Goal: Task Accomplishment & Management: Manage account settings

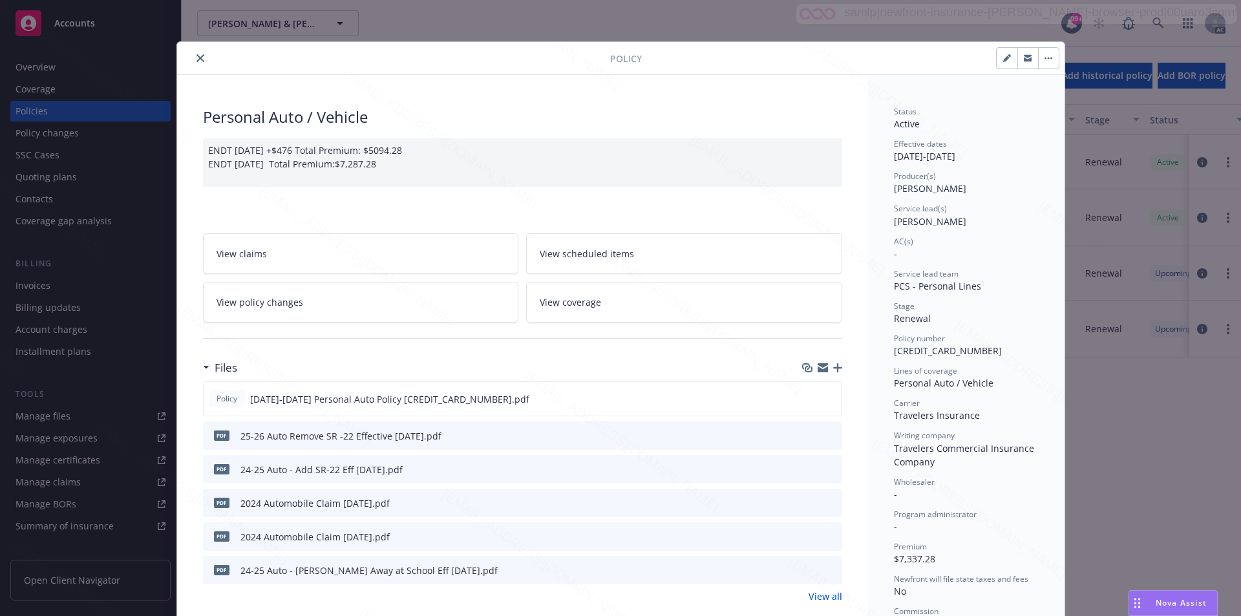
click at [1040, 56] on button "button" at bounding box center [1048, 58] width 21 height 21
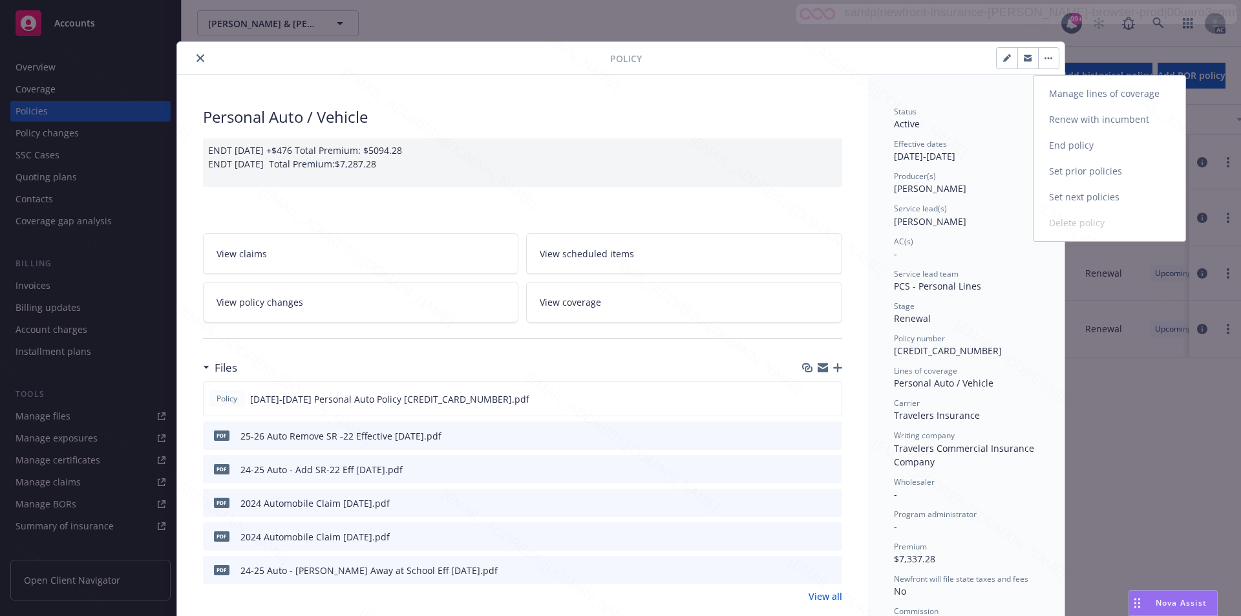
click at [1067, 145] on link "End policy" at bounding box center [1109, 145] width 152 height 26
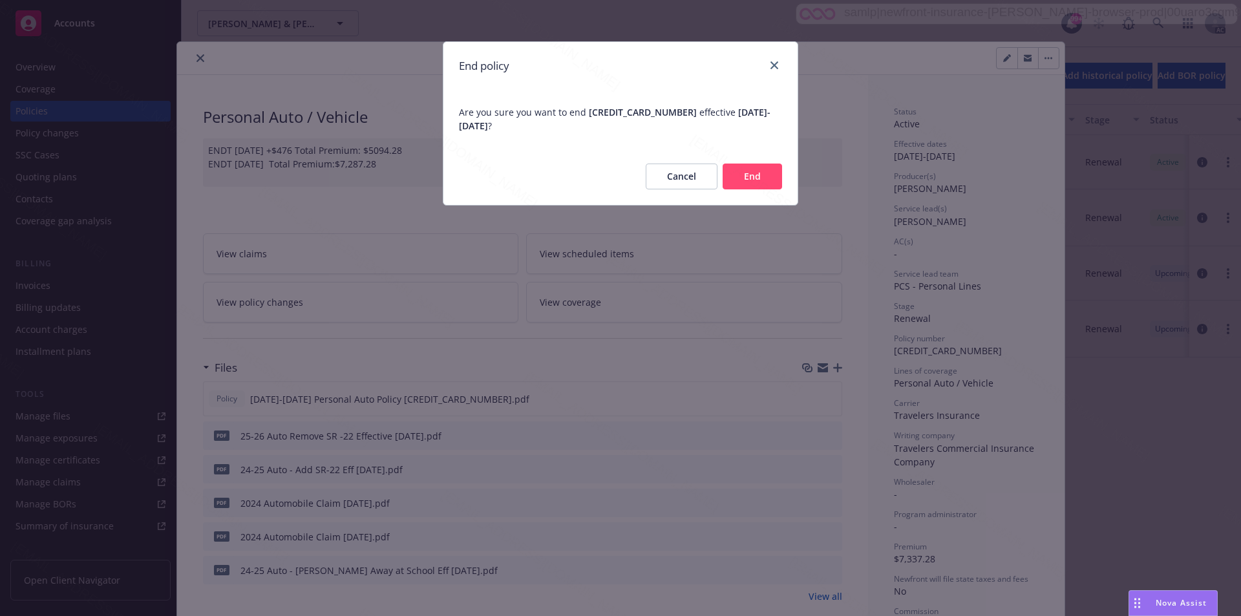
click at [752, 174] on button "End" at bounding box center [752, 177] width 59 height 26
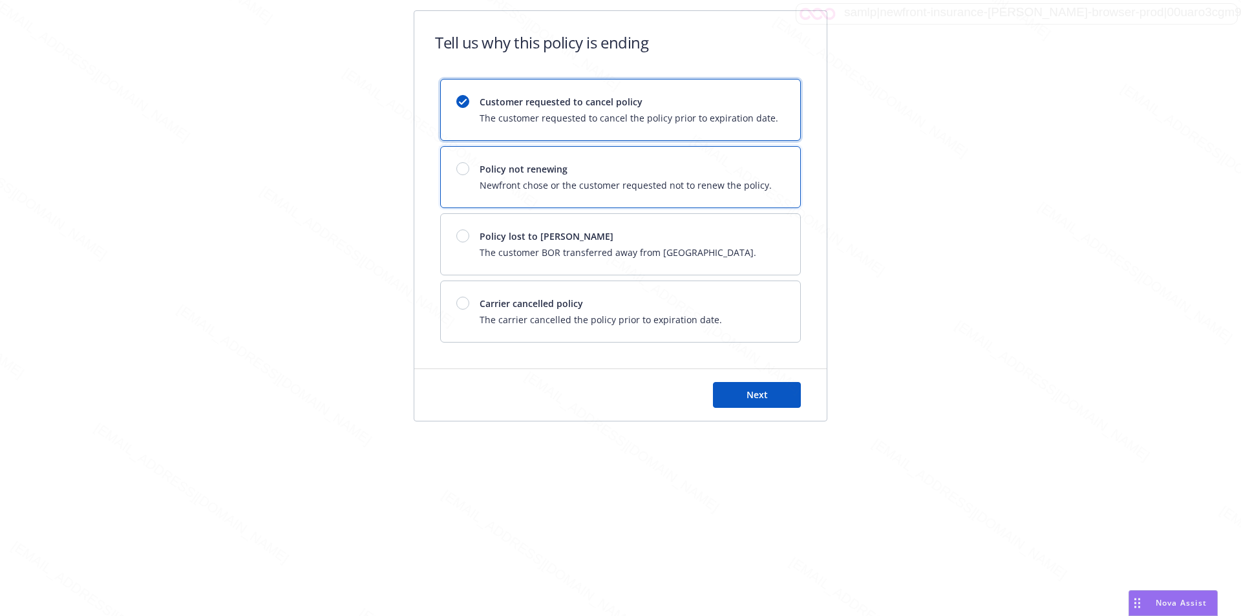
click at [752, 174] on span "Policy not renewing" at bounding box center [626, 169] width 292 height 14
click at [746, 397] on span "Next" at bounding box center [756, 394] width 21 height 12
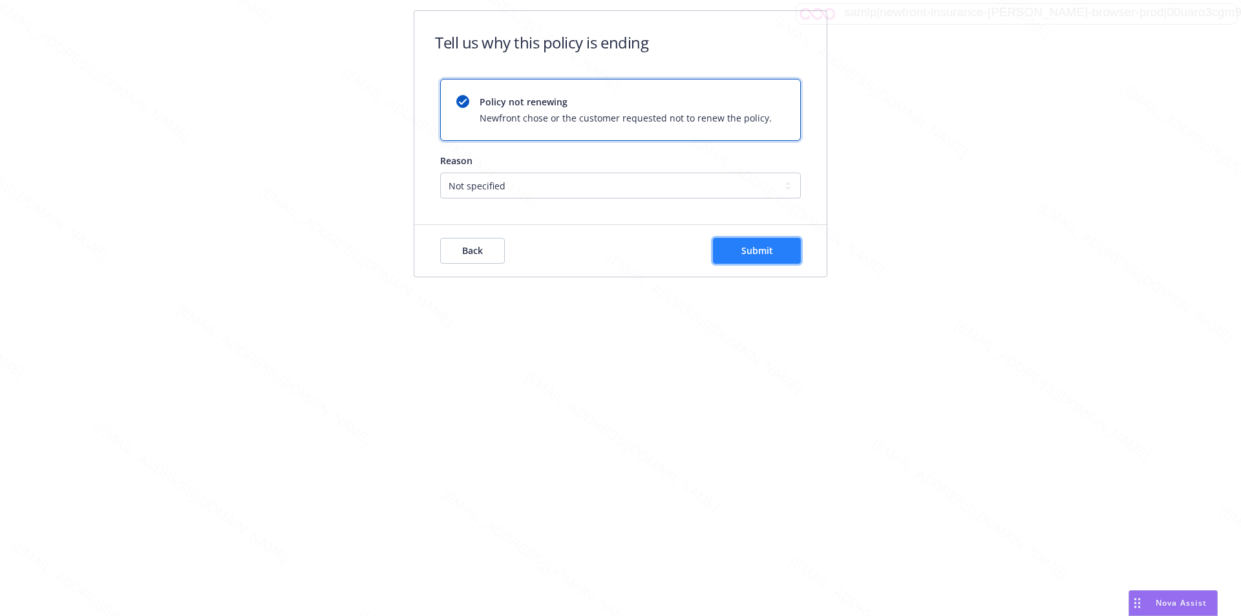
click at [759, 248] on span "Submit" at bounding box center [757, 250] width 32 height 12
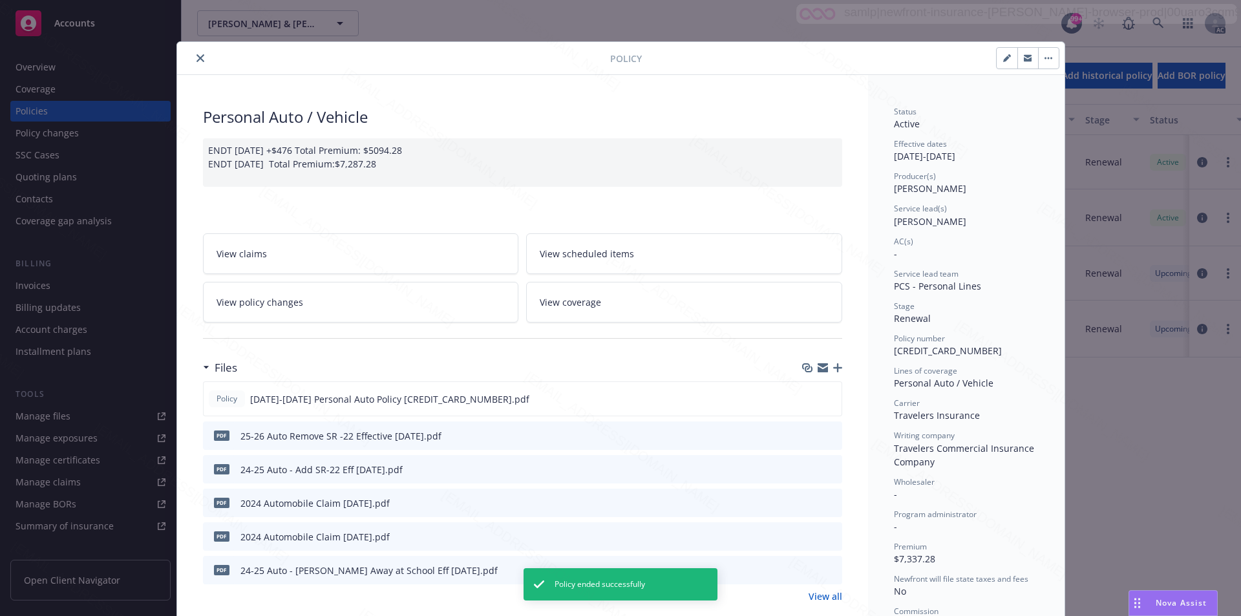
scroll to position [39, 0]
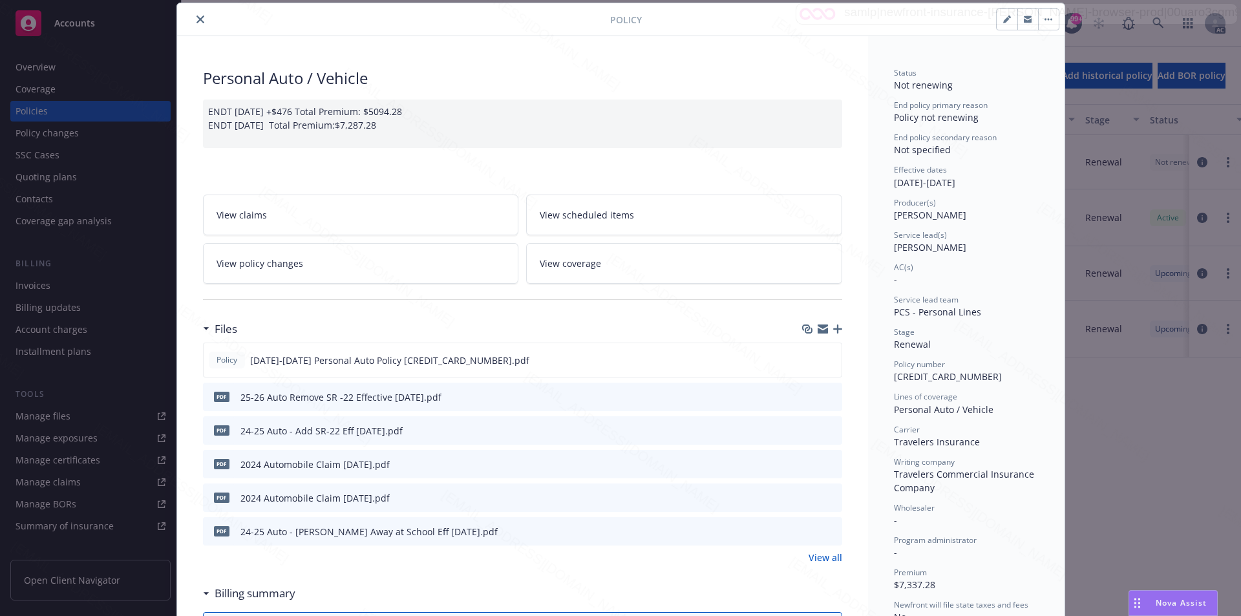
click at [196, 21] on icon "close" at bounding box center [200, 20] width 8 height 8
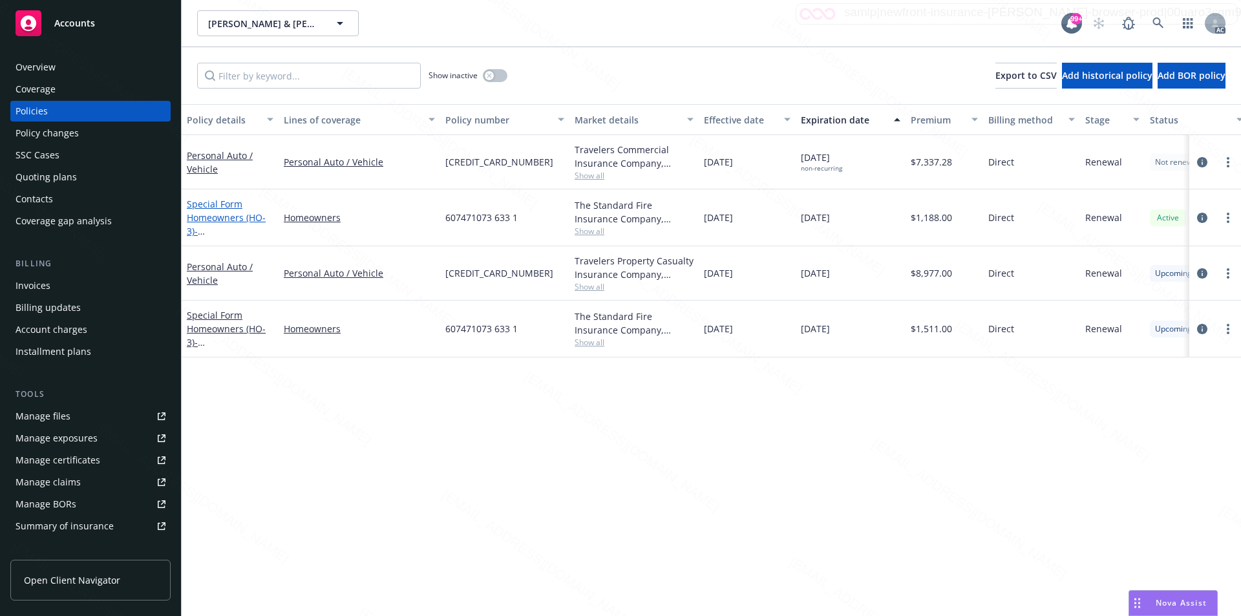
click at [229, 218] on link "Special Form Homeowners (HO-3) - 5824 IRONWOOD ST RANCHO PALOS VERDES, CA 90275…" at bounding box center [229, 231] width 85 height 67
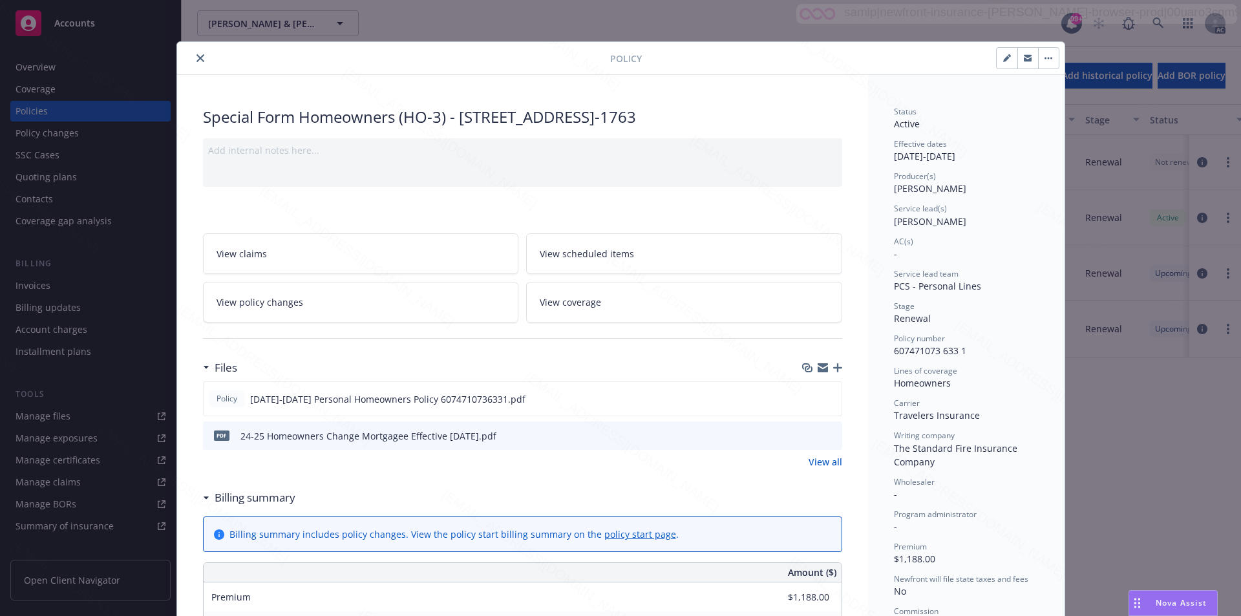
click at [814, 469] on link "View all" at bounding box center [825, 462] width 34 height 14
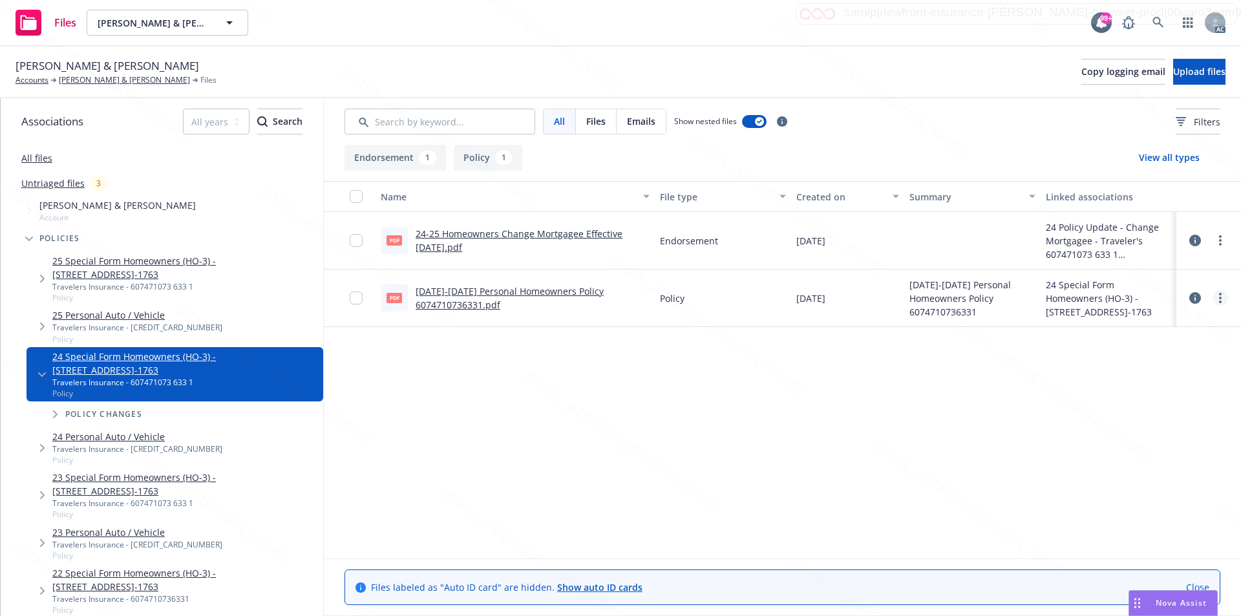
click at [1219, 298] on circle "more" at bounding box center [1220, 298] width 3 height 3
click at [1134, 348] on link "Download" at bounding box center [1163, 350] width 129 height 26
click at [1219, 240] on icon "more" at bounding box center [1220, 240] width 3 height 10
click at [1126, 292] on link "Download" at bounding box center [1163, 293] width 129 height 26
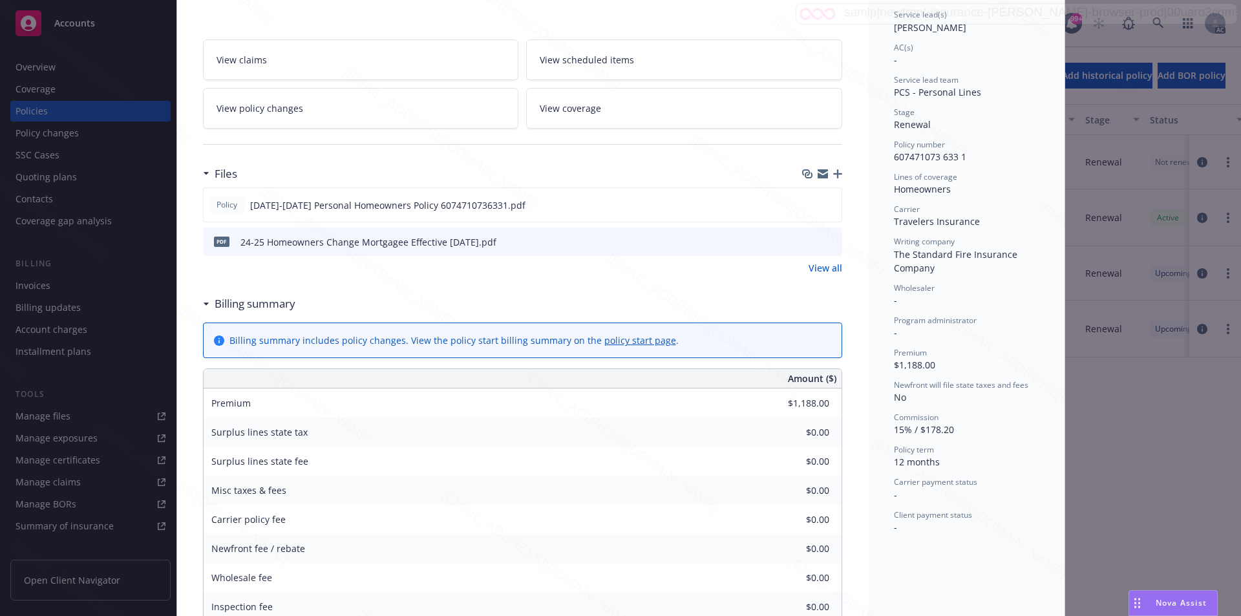
scroll to position [65, 0]
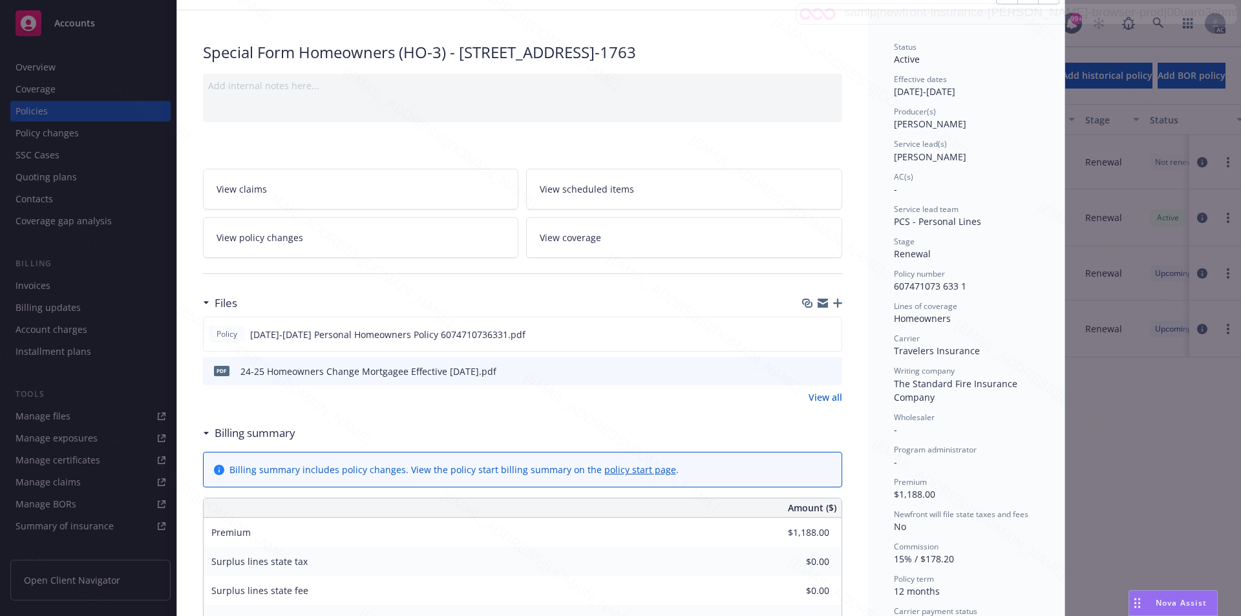
click at [246, 441] on h3 "Billing summary" at bounding box center [255, 433] width 81 height 17
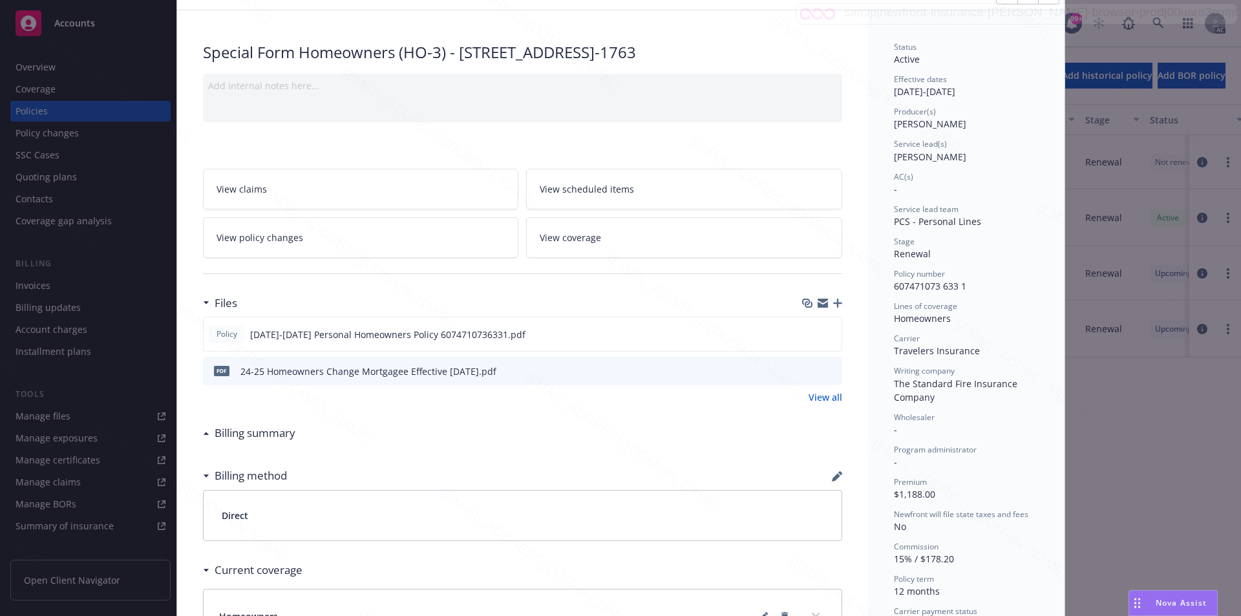
click at [246, 441] on h3 "Billing summary" at bounding box center [255, 433] width 81 height 17
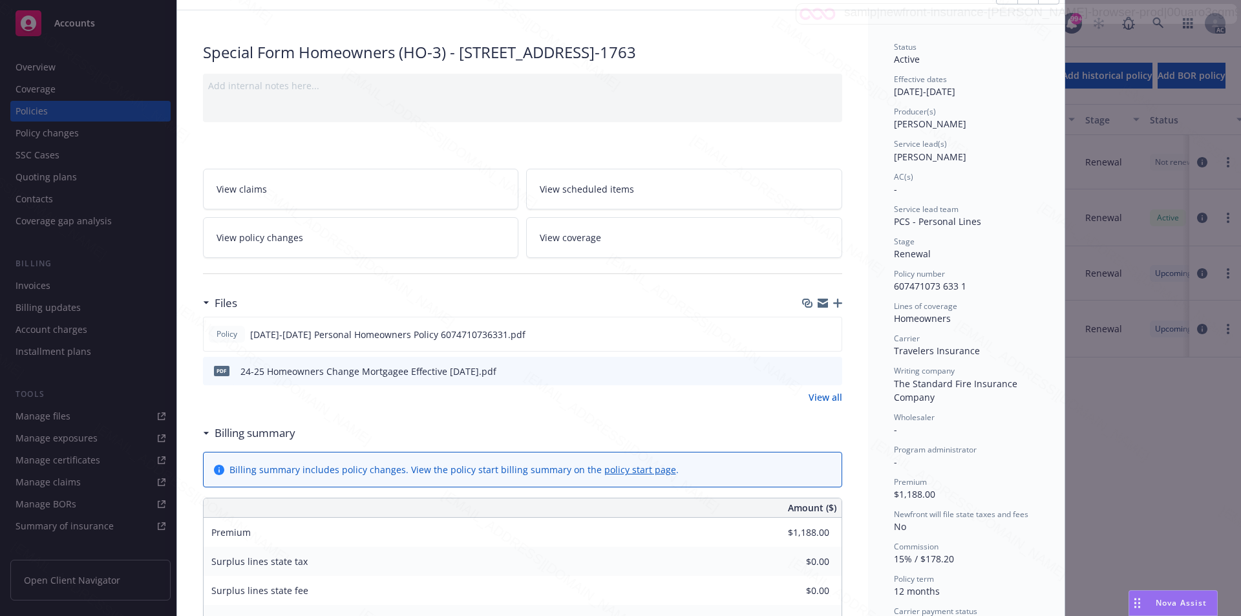
click at [684, 404] on div "View all" at bounding box center [522, 397] width 639 height 14
click at [299, 257] on link "View policy changes" at bounding box center [361, 237] width 316 height 41
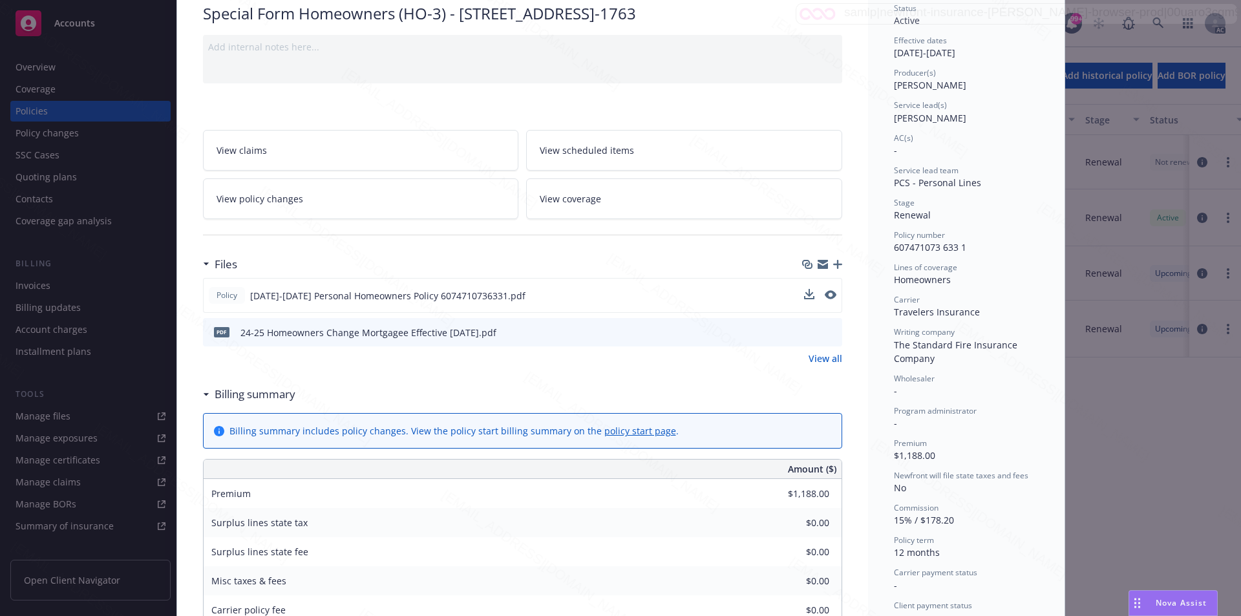
scroll to position [168, 0]
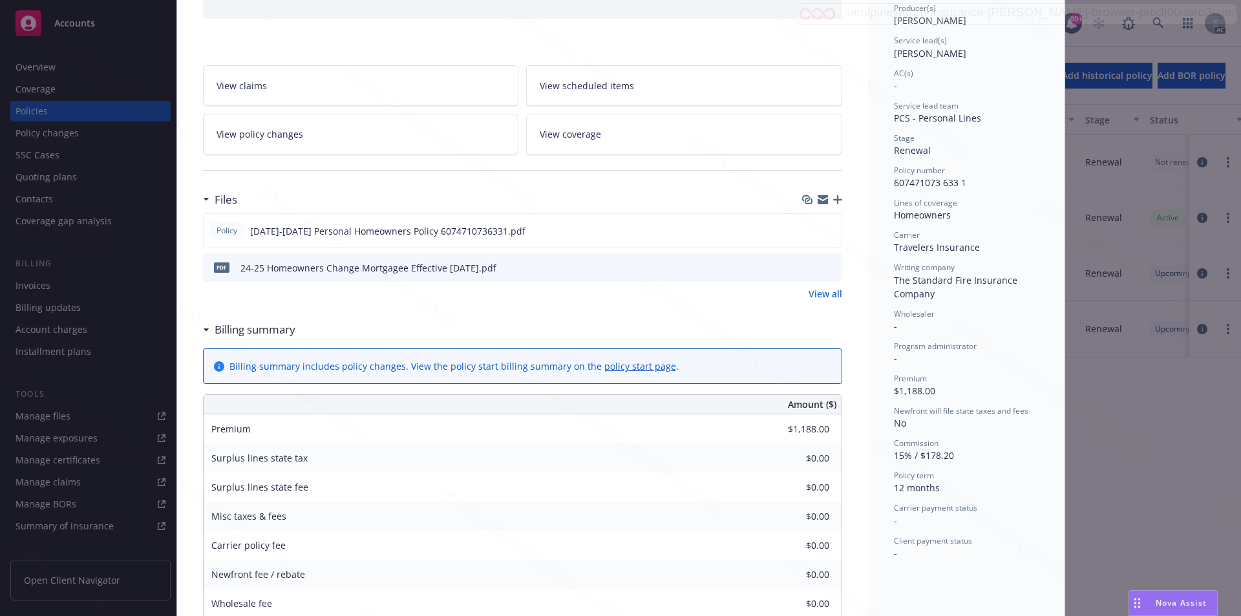
click at [868, 65] on div "Status Active Effective dates 09/17/2024 - 09/17/2025 Producer(s) Kelsey Malone…" at bounding box center [966, 554] width 196 height 1294
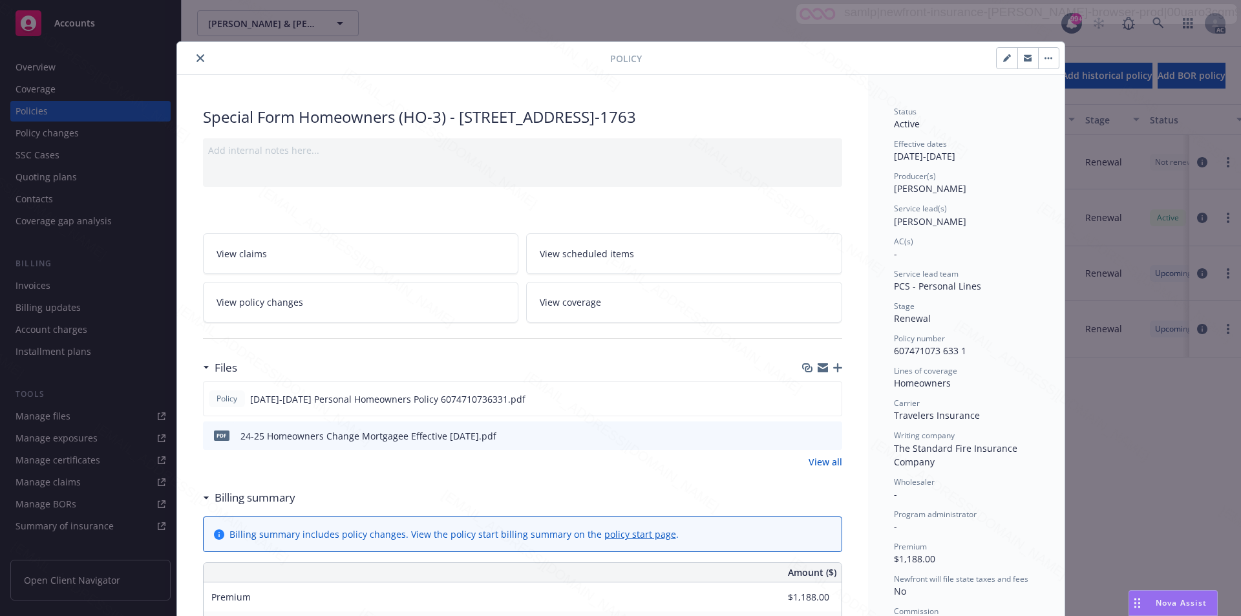
click at [286, 309] on span "View policy changes" at bounding box center [259, 302] width 87 height 14
click at [1041, 64] on button "button" at bounding box center [1048, 58] width 21 height 21
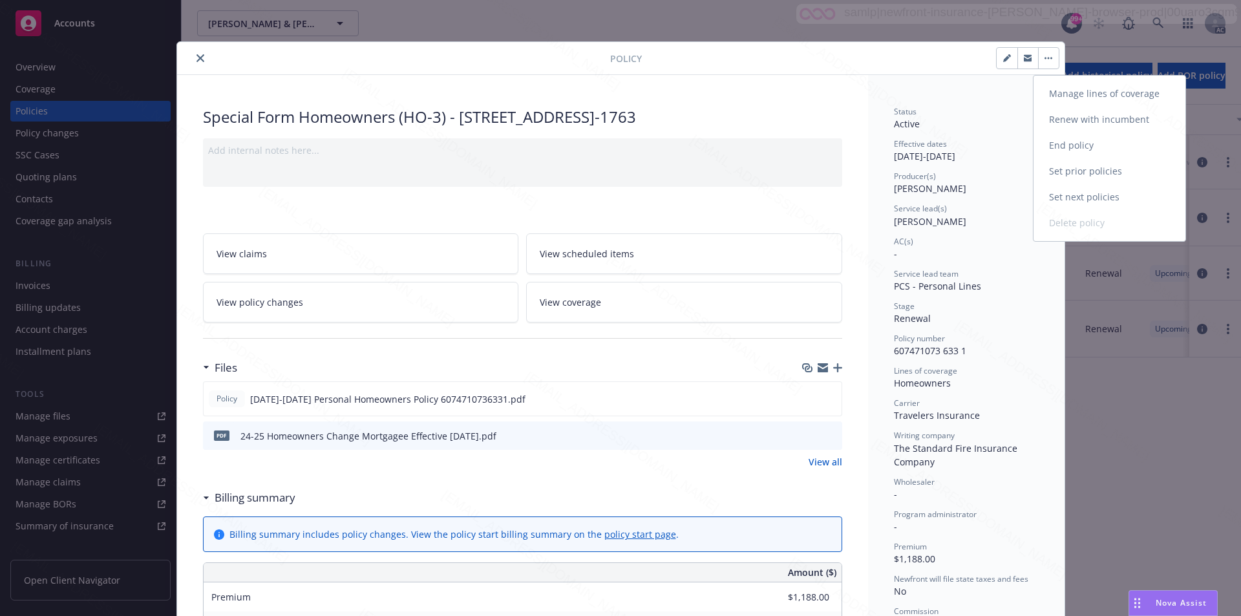
click at [1092, 145] on link "End policy" at bounding box center [1109, 145] width 152 height 26
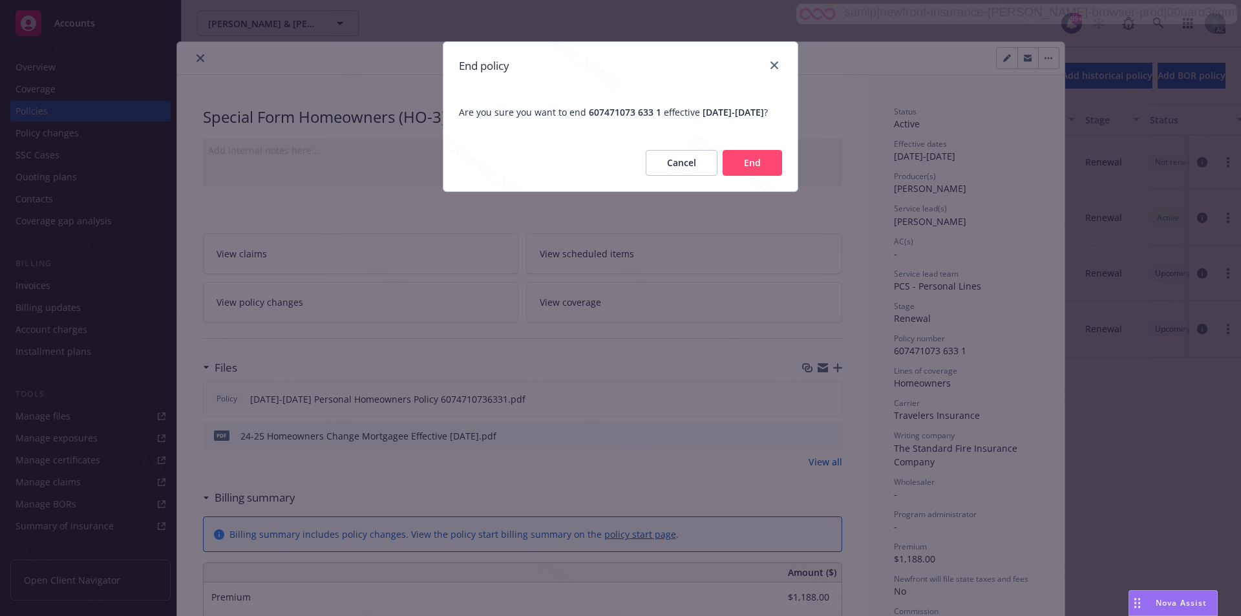
click at [759, 176] on button "End" at bounding box center [752, 163] width 59 height 26
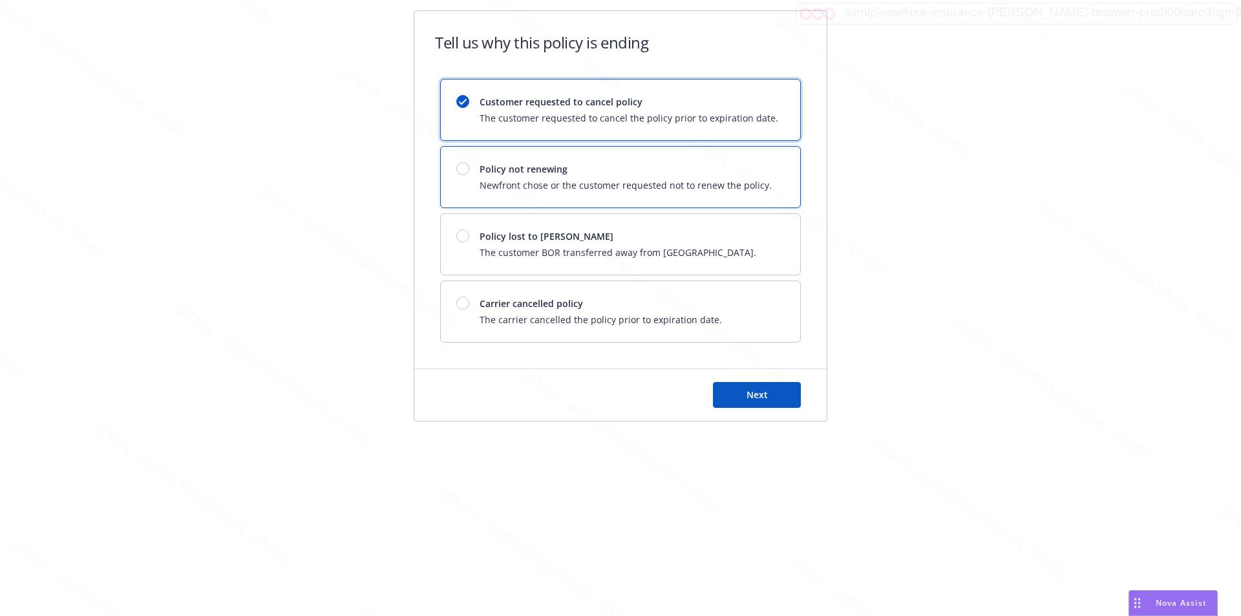
click at [759, 180] on span "Newfront chose or the customer requested not to renew the policy." at bounding box center [626, 185] width 292 height 14
click at [762, 394] on span "Next" at bounding box center [756, 394] width 21 height 12
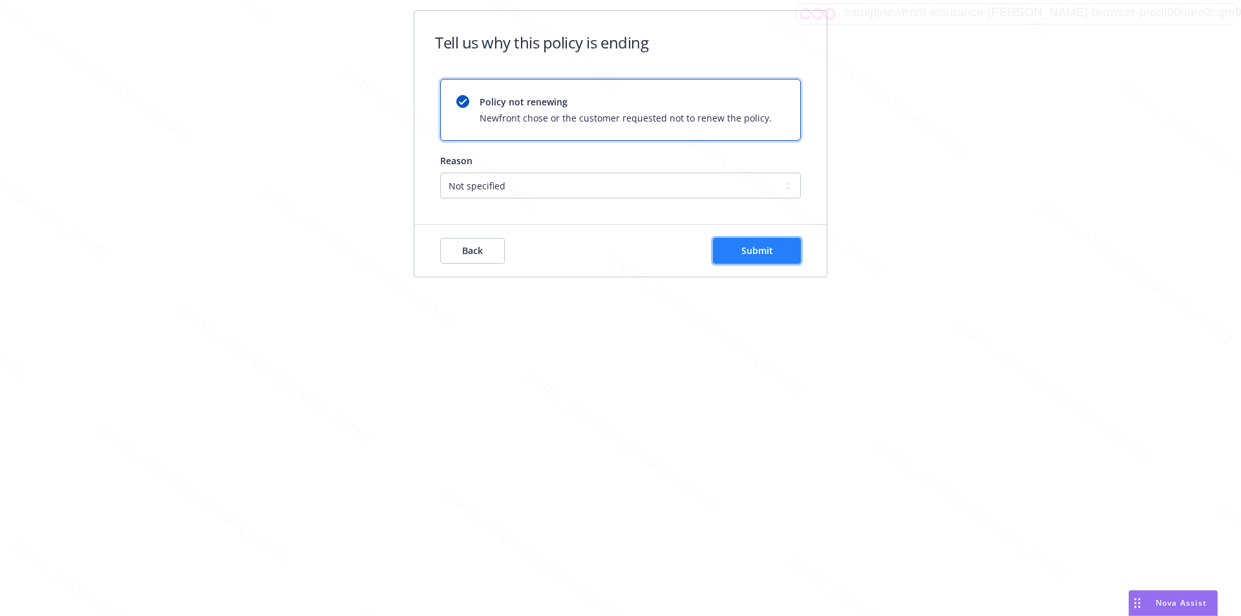
click at [757, 251] on span "Submit" at bounding box center [757, 250] width 32 height 12
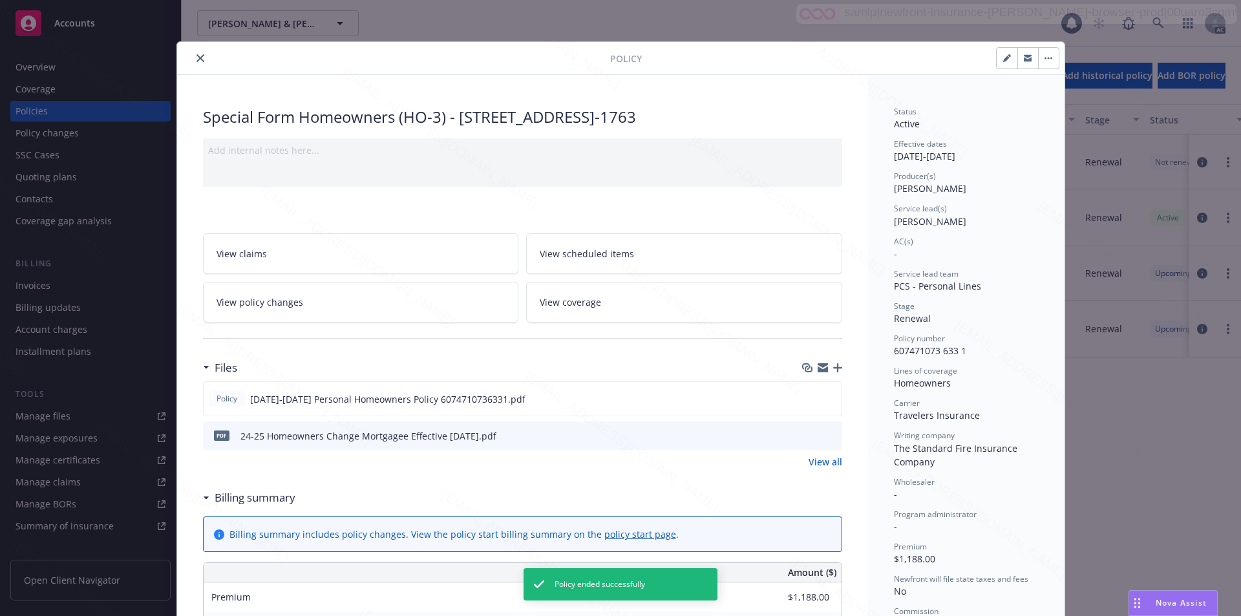
scroll to position [39, 0]
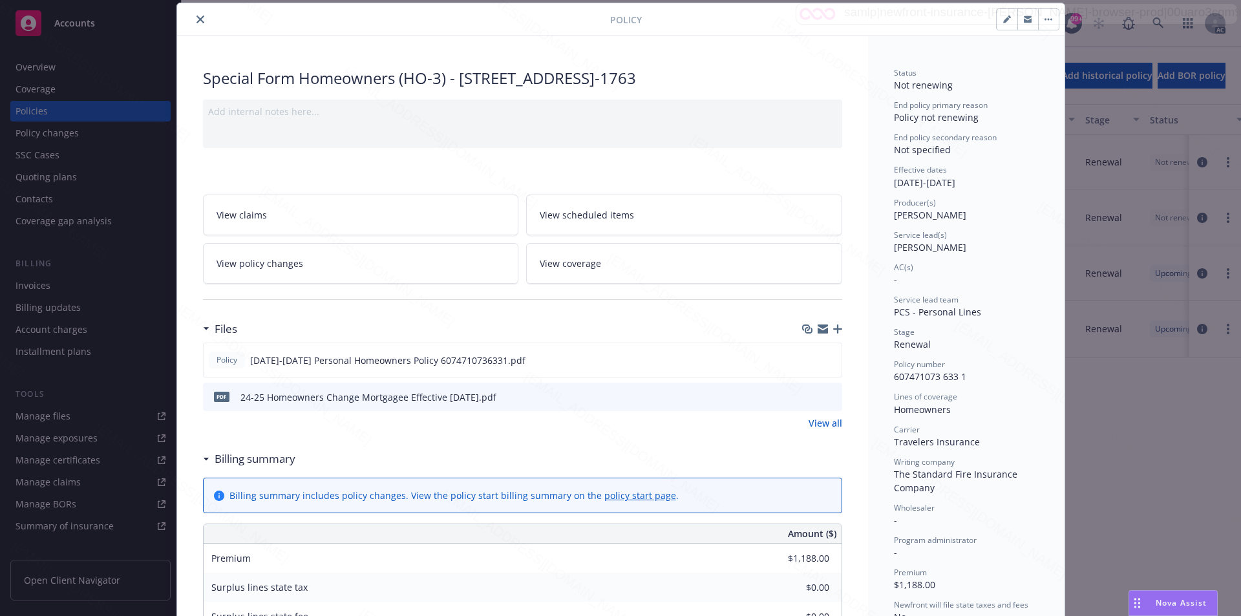
click at [289, 270] on span "View policy changes" at bounding box center [259, 264] width 87 height 14
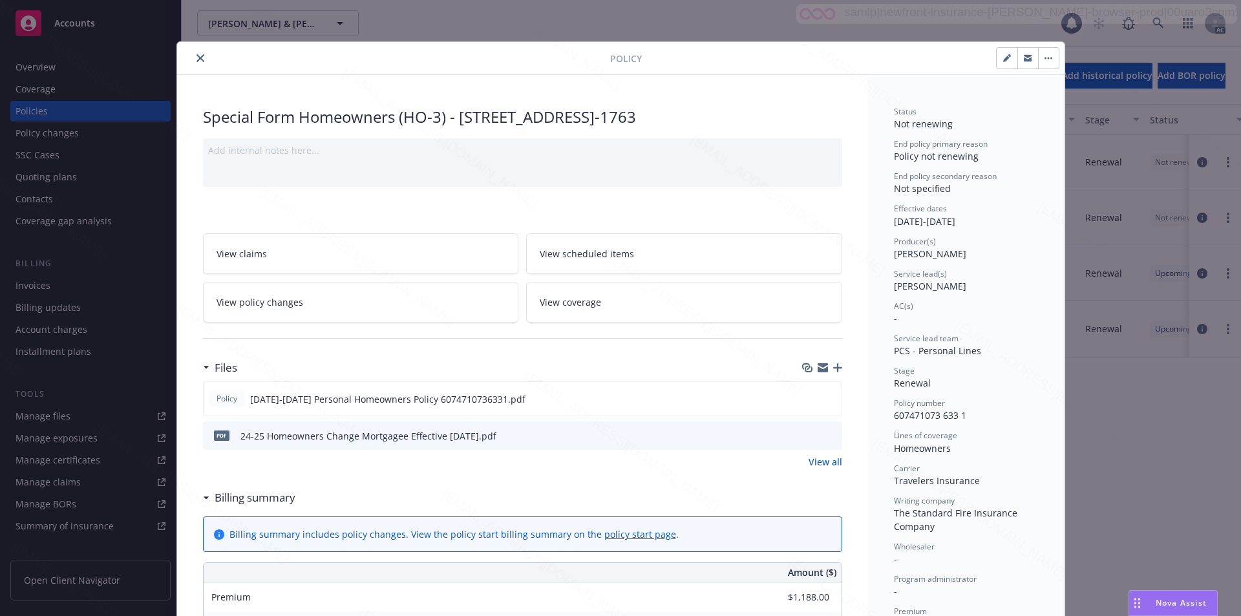
scroll to position [39, 0]
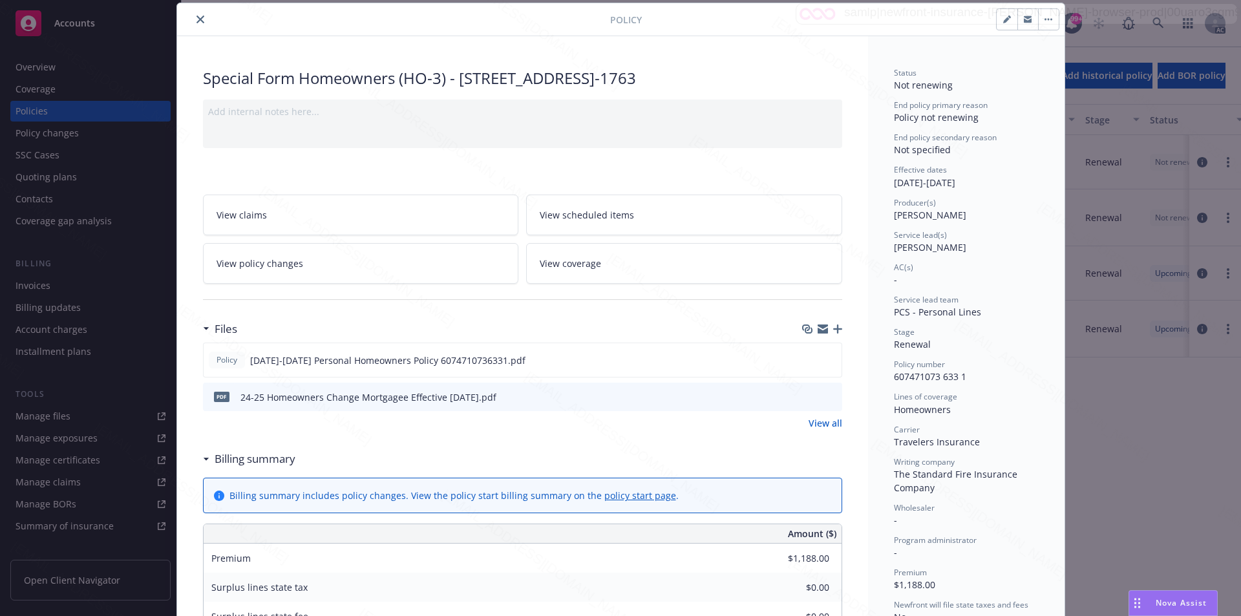
click at [196, 18] on icon "close" at bounding box center [200, 20] width 8 height 8
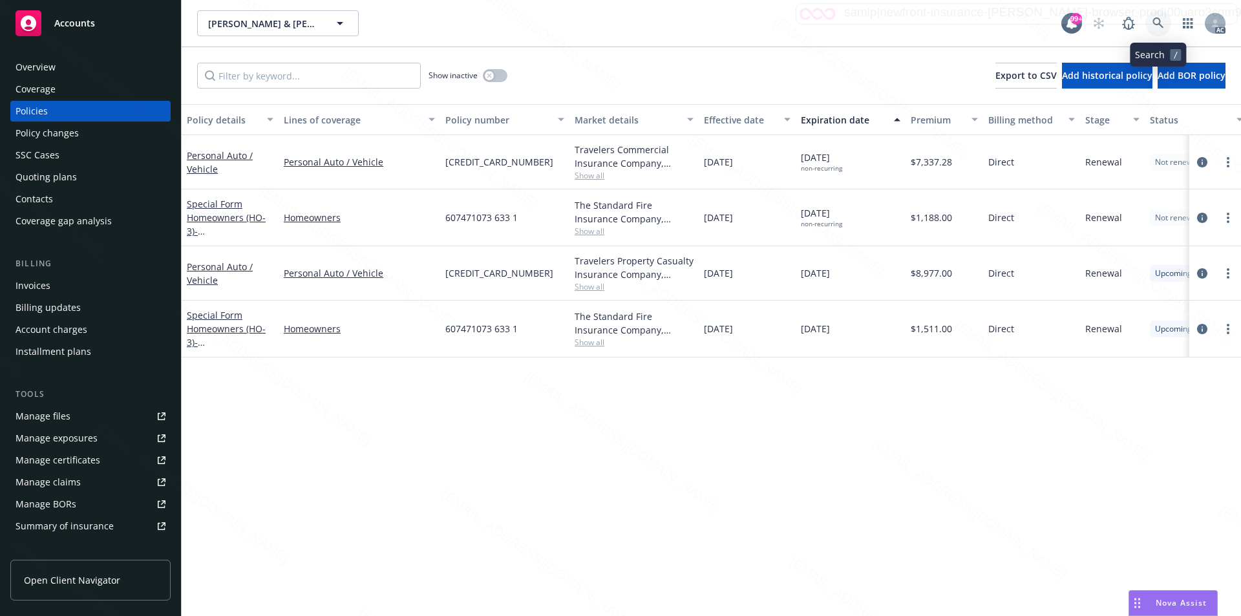
click at [1155, 21] on icon at bounding box center [1158, 23] width 12 height 12
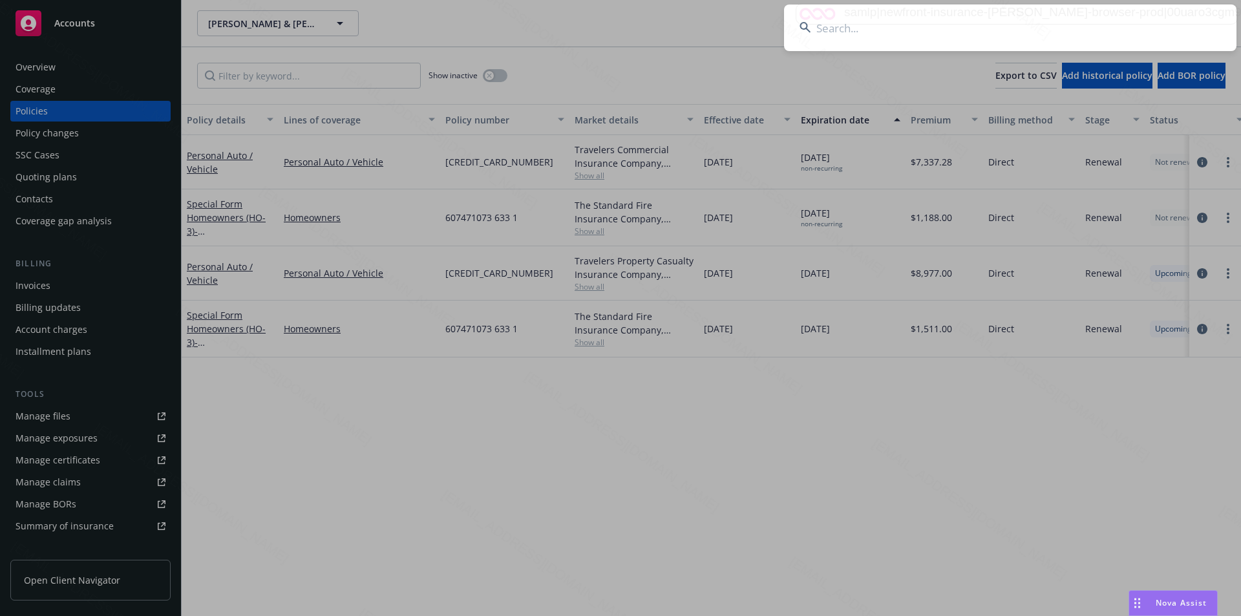
click at [859, 32] on input at bounding box center [1010, 28] width 452 height 47
type input "Joseph and Karen Strubbe"
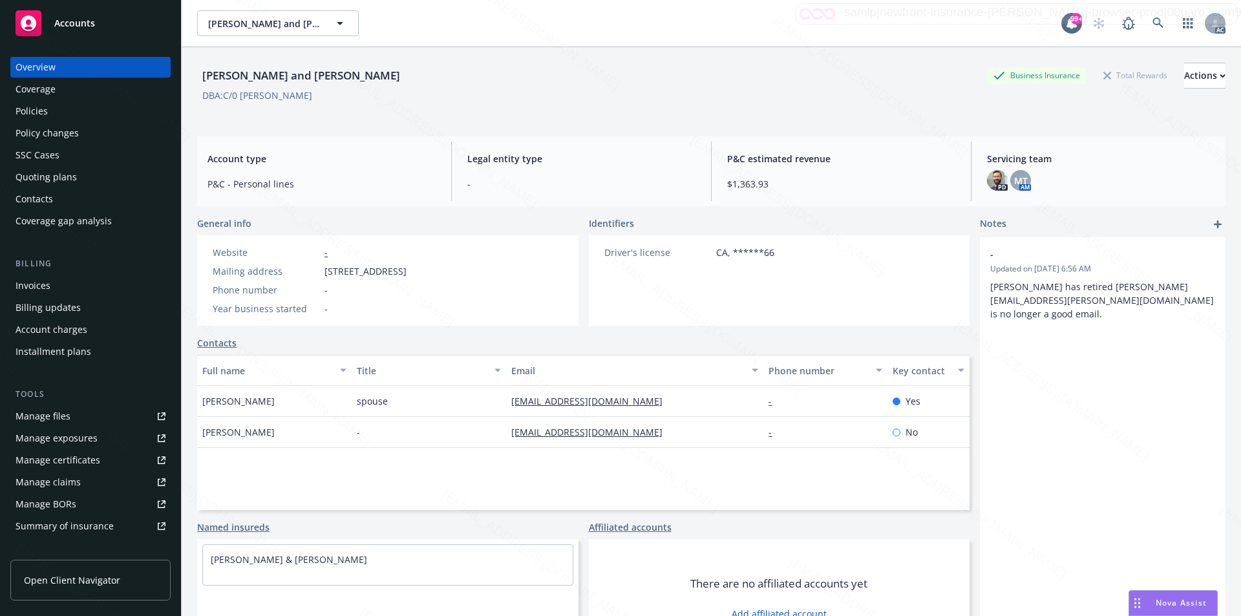
click at [322, 275] on div "Mailing address [STREET_ADDRESS]" at bounding box center [309, 271] width 204 height 14
drag, startPoint x: 243, startPoint y: 94, endPoint x: 297, endPoint y: 94, distance: 53.6
click at [297, 94] on div "DBA: C/0 [PERSON_NAME]" at bounding box center [257, 96] width 110 height 14
copy div "[PERSON_NAME]"
click at [322, 271] on div "Mailing address [STREET_ADDRESS]" at bounding box center [309, 271] width 204 height 14
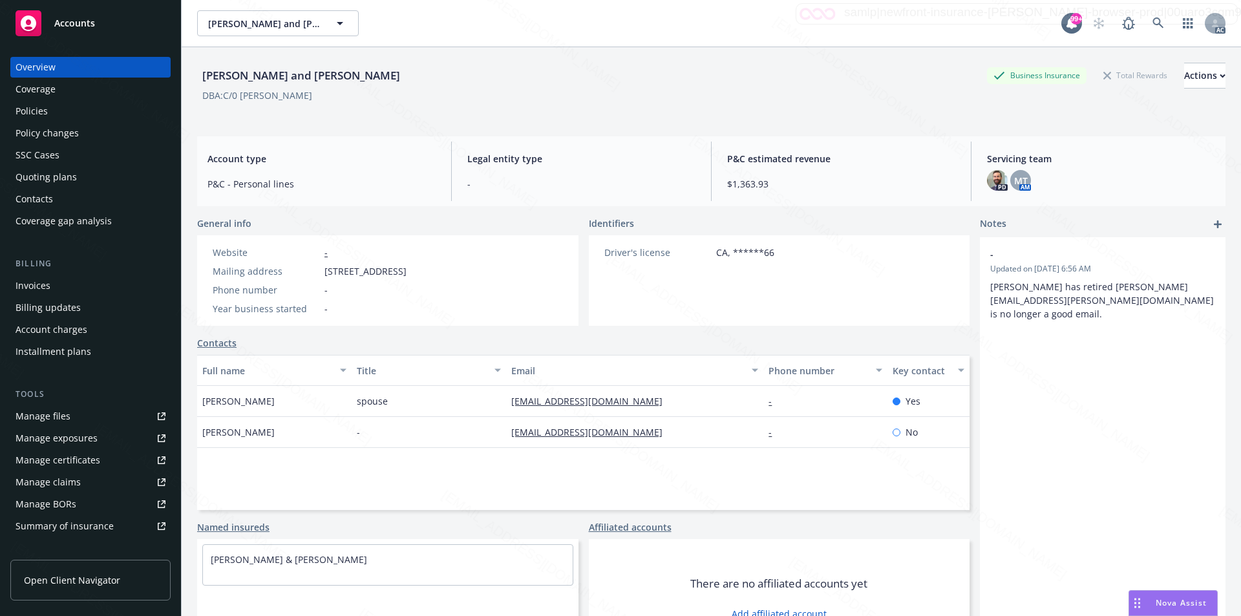
drag, startPoint x: 326, startPoint y: 271, endPoint x: 425, endPoint y: 270, distance: 98.9
click at [406, 270] on span "[STREET_ADDRESS]" at bounding box center [365, 271] width 82 height 14
copy span "1503 S Coast Dr, Ste 130"
click at [45, 113] on div "Policies" at bounding box center [32, 111] width 32 height 21
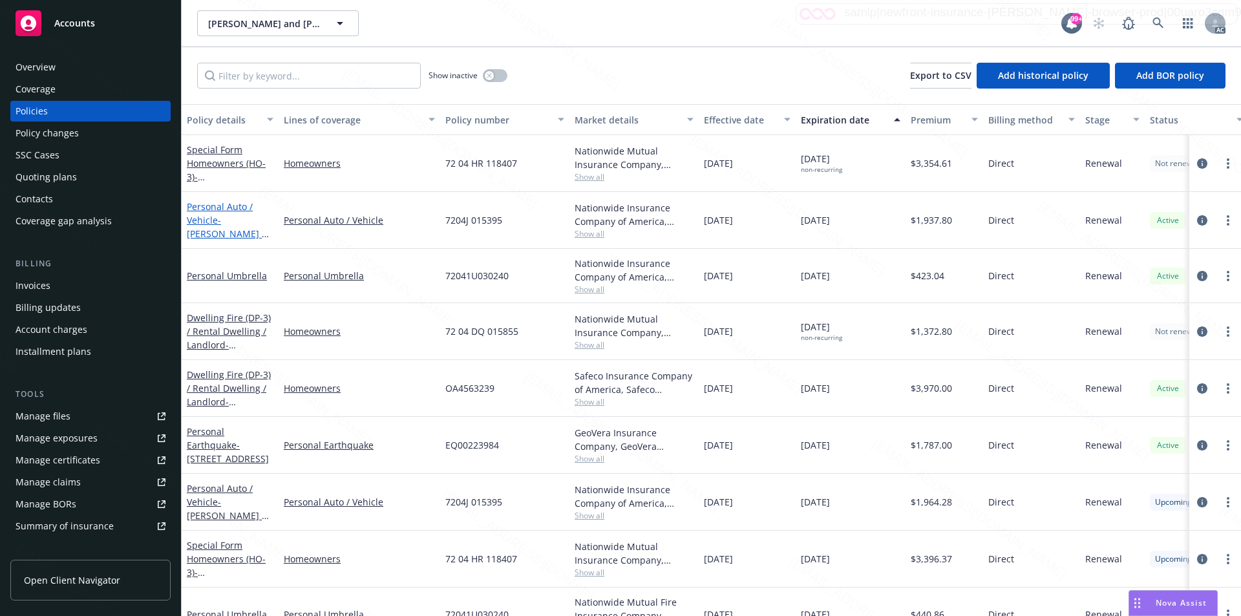
click at [209, 211] on link "Personal Auto / Vehicle - Karen K Strube & Joseph H strubbe" at bounding box center [227, 226] width 81 height 53
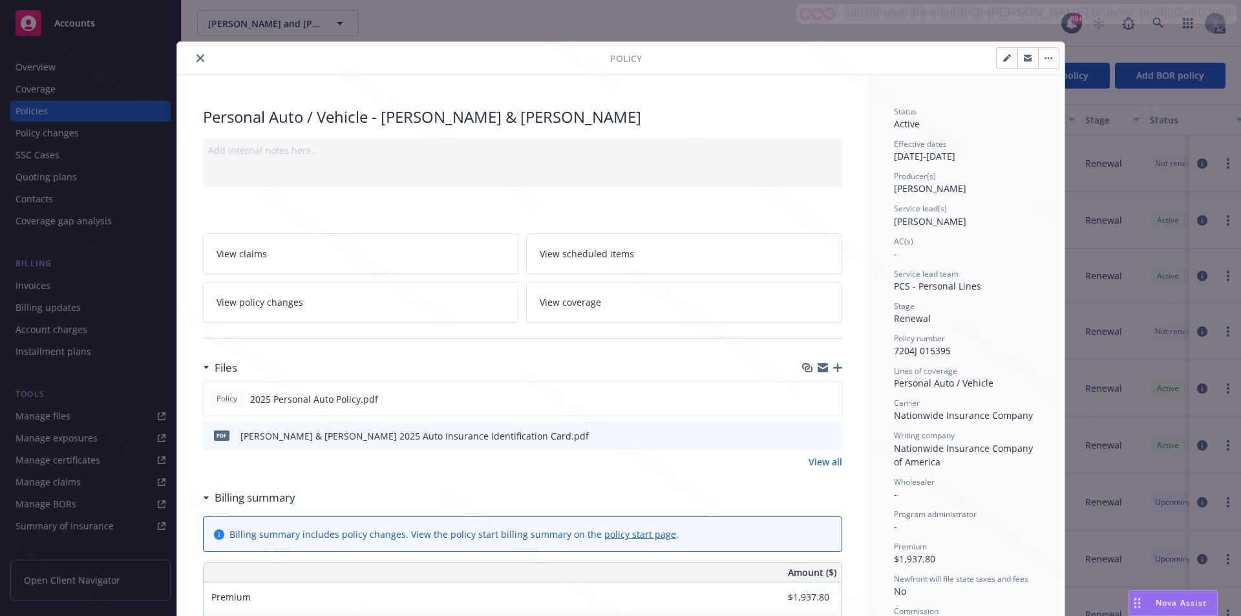
click at [253, 497] on h3 "Billing summary" at bounding box center [255, 497] width 81 height 17
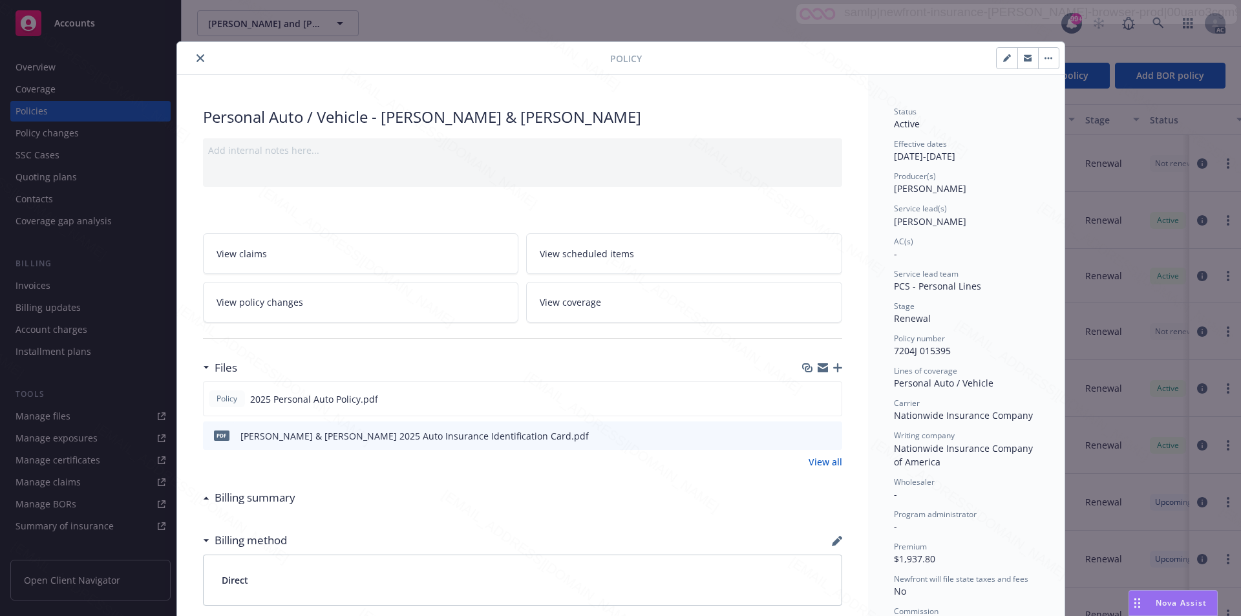
click at [253, 497] on h3 "Billing summary" at bounding box center [255, 497] width 81 height 17
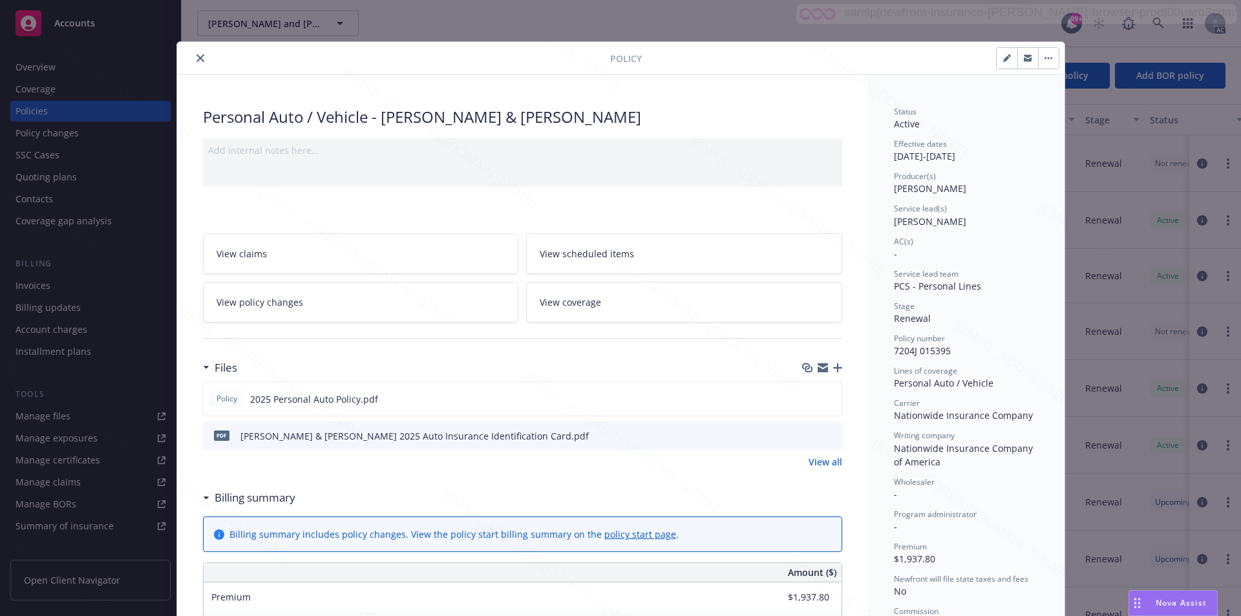
click at [816, 458] on link "View all" at bounding box center [825, 462] width 34 height 14
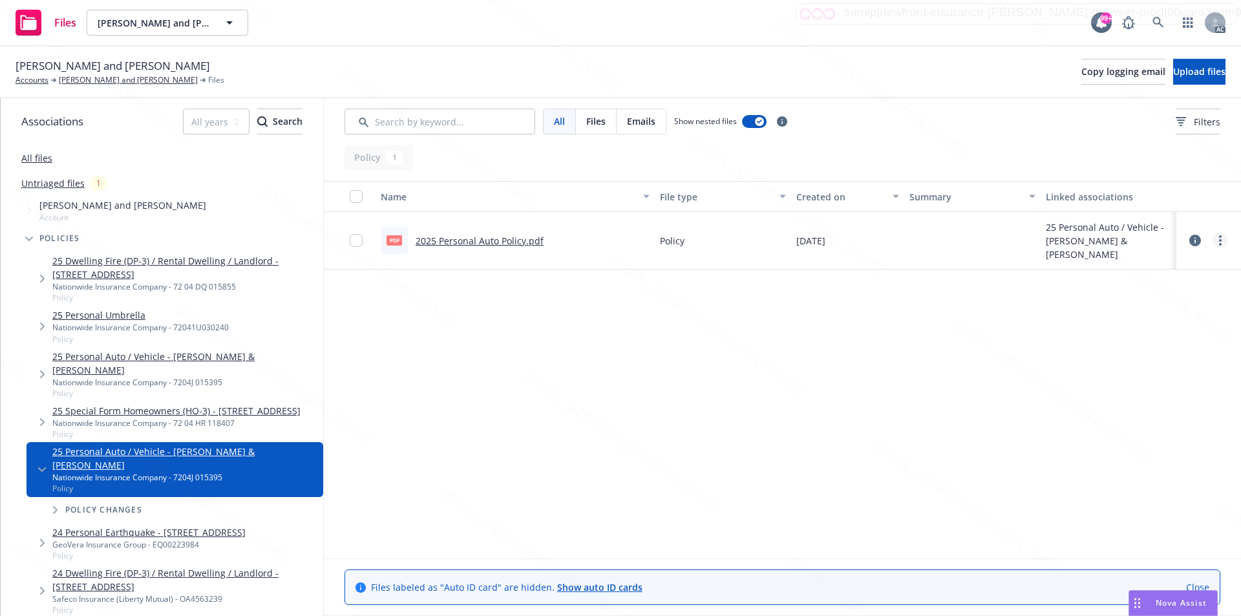
click at [1219, 239] on icon "more" at bounding box center [1220, 240] width 3 height 10
click at [1149, 295] on link "Download" at bounding box center [1163, 293] width 129 height 26
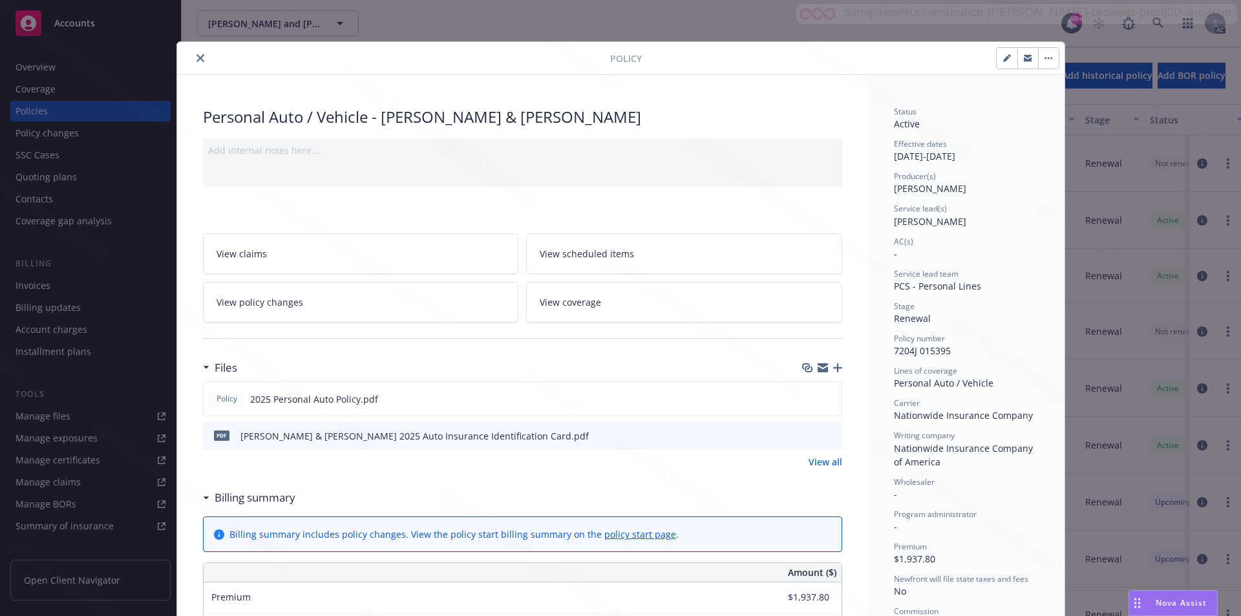
click at [196, 58] on icon "close" at bounding box center [200, 58] width 8 height 8
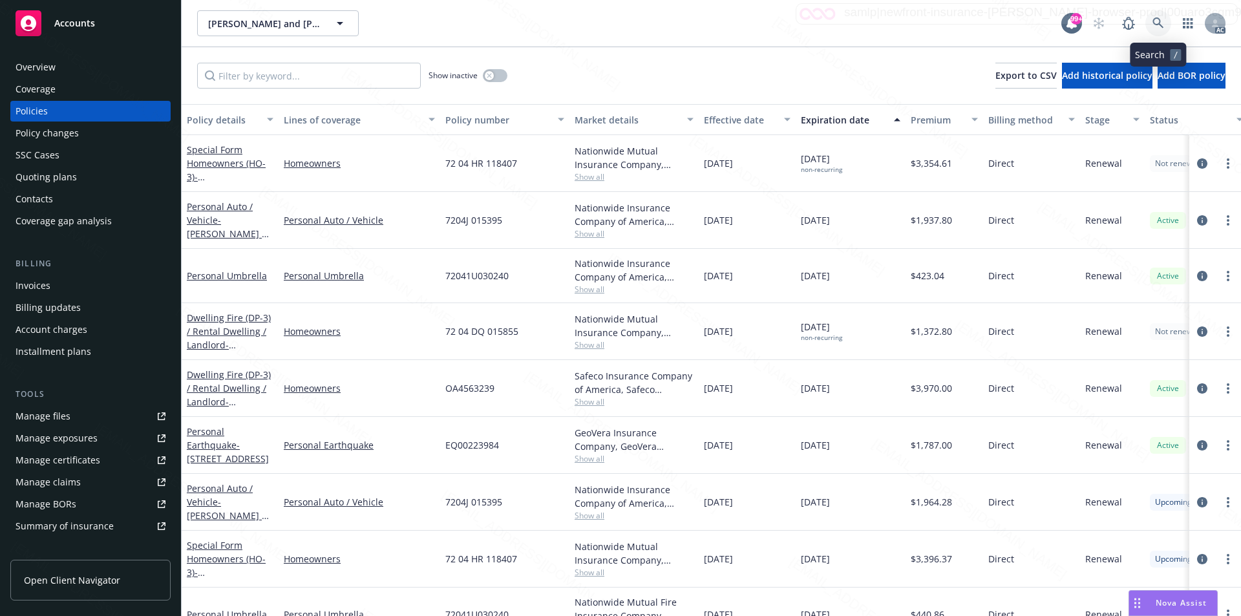
click at [1157, 23] on icon at bounding box center [1158, 23] width 12 height 12
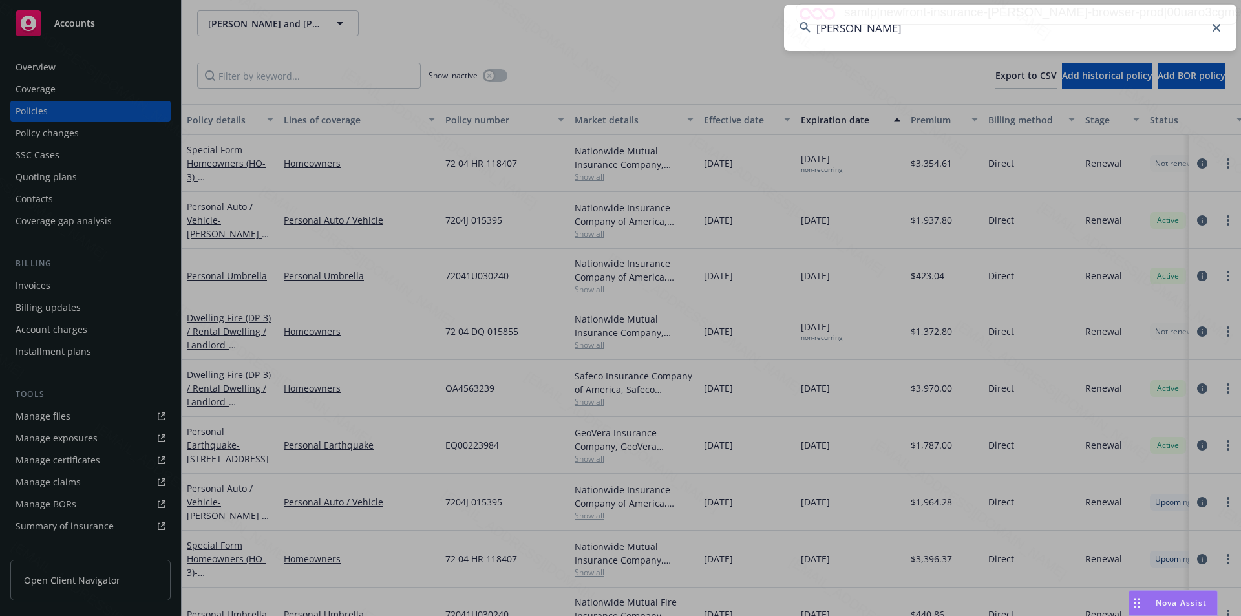
type input "[PERSON_NAME]"
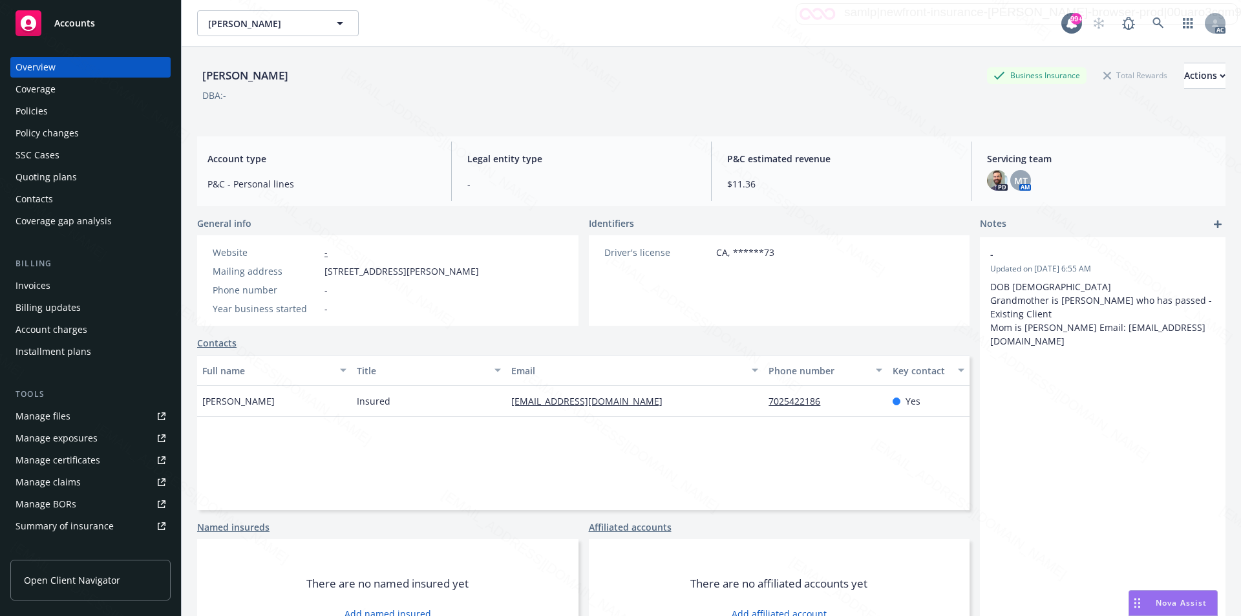
click at [325, 269] on span "15526 S Frailey Ave, Compton, CA, 90221" at bounding box center [401, 271] width 154 height 14
drag, startPoint x: 326, startPoint y: 269, endPoint x: 402, endPoint y: 271, distance: 76.3
click at [402, 271] on span "15526 S Frailey Ave, Compton, CA, 90221" at bounding box center [401, 271] width 154 height 14
copy span "15526 S Frailey Av"
click at [39, 112] on div "Policies" at bounding box center [32, 111] width 32 height 21
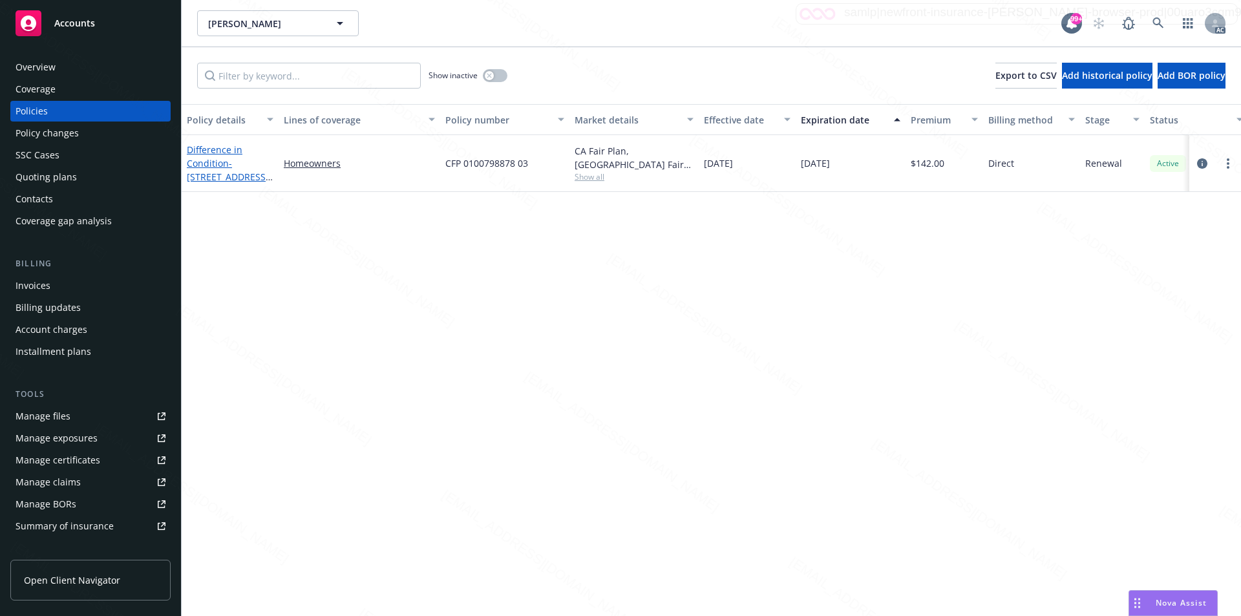
click at [206, 158] on link "Difference in Condition - 15526 S FRAILEY AVE COMPTON, CA 90221" at bounding box center [228, 169] width 82 height 53
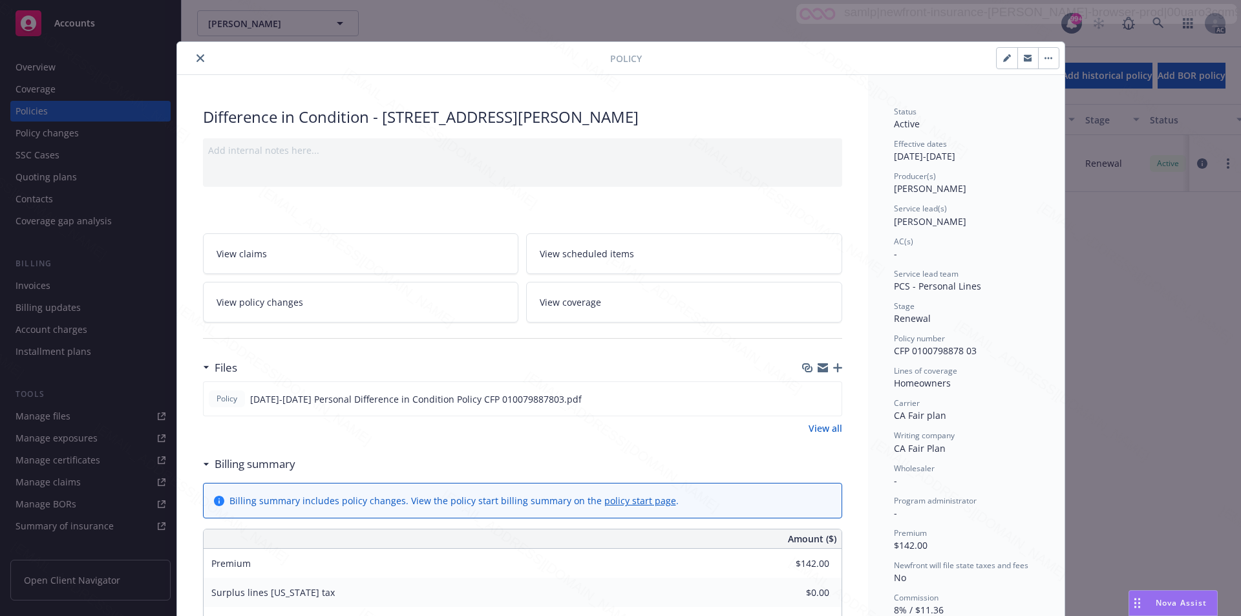
click at [825, 429] on link "View all" at bounding box center [825, 428] width 34 height 14
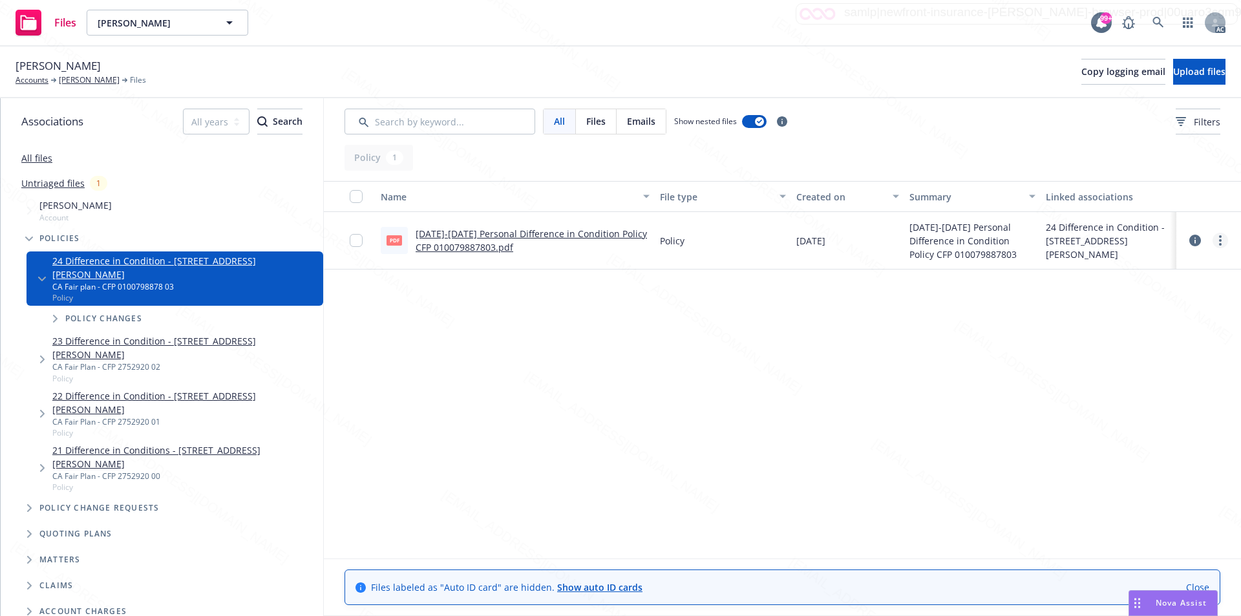
click at [1218, 237] on link "more" at bounding box center [1220, 241] width 16 height 16
click at [1155, 291] on link "Download" at bounding box center [1163, 293] width 129 height 26
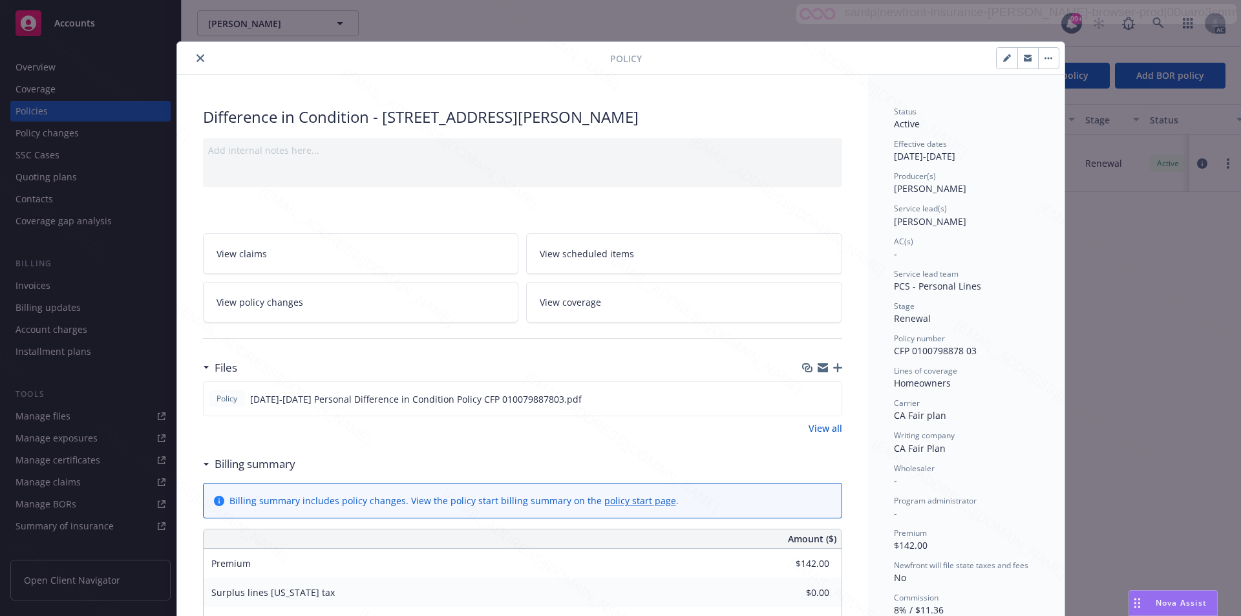
click at [1041, 59] on button "button" at bounding box center [1048, 58] width 21 height 21
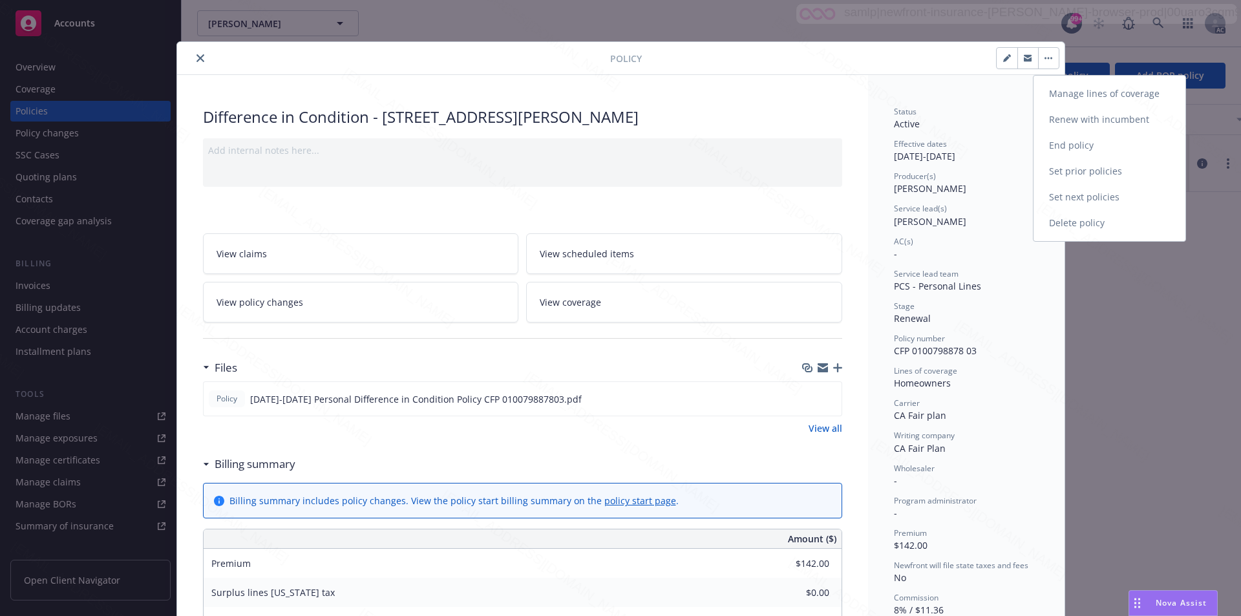
click at [1078, 147] on link "End policy" at bounding box center [1109, 145] width 152 height 26
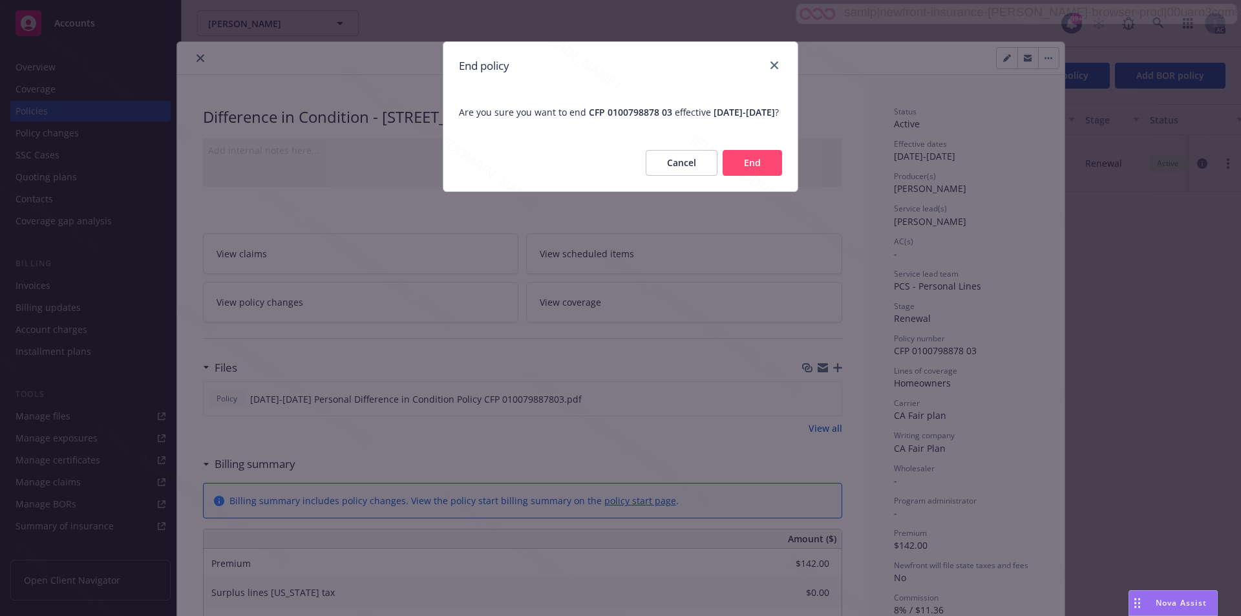
click at [747, 176] on button "End" at bounding box center [752, 163] width 59 height 26
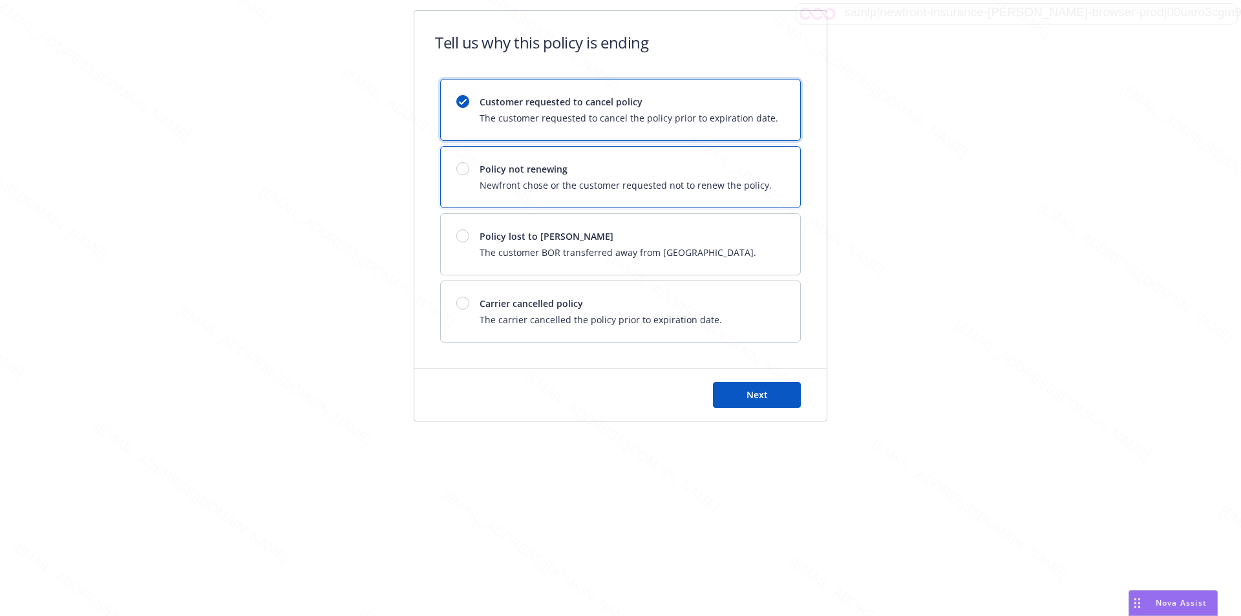
click at [741, 185] on span "Newfront chose or the customer requested not to renew the policy." at bounding box center [626, 185] width 292 height 14
click at [765, 387] on button "Next" at bounding box center [757, 395] width 88 height 26
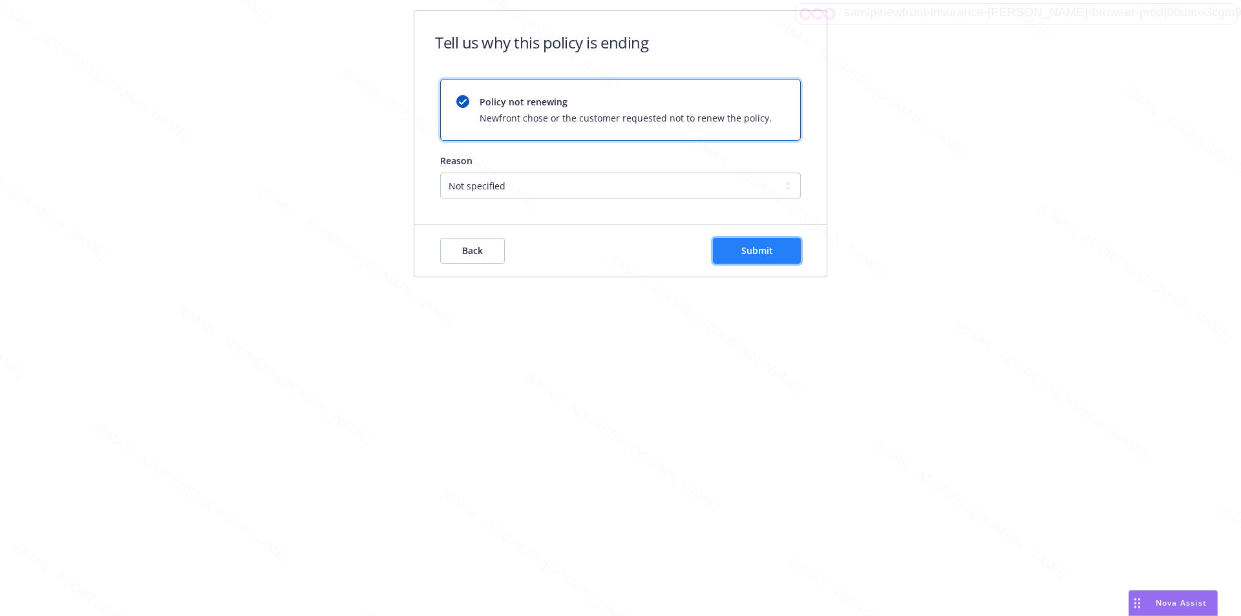
click at [782, 249] on button "Submit" at bounding box center [757, 251] width 88 height 26
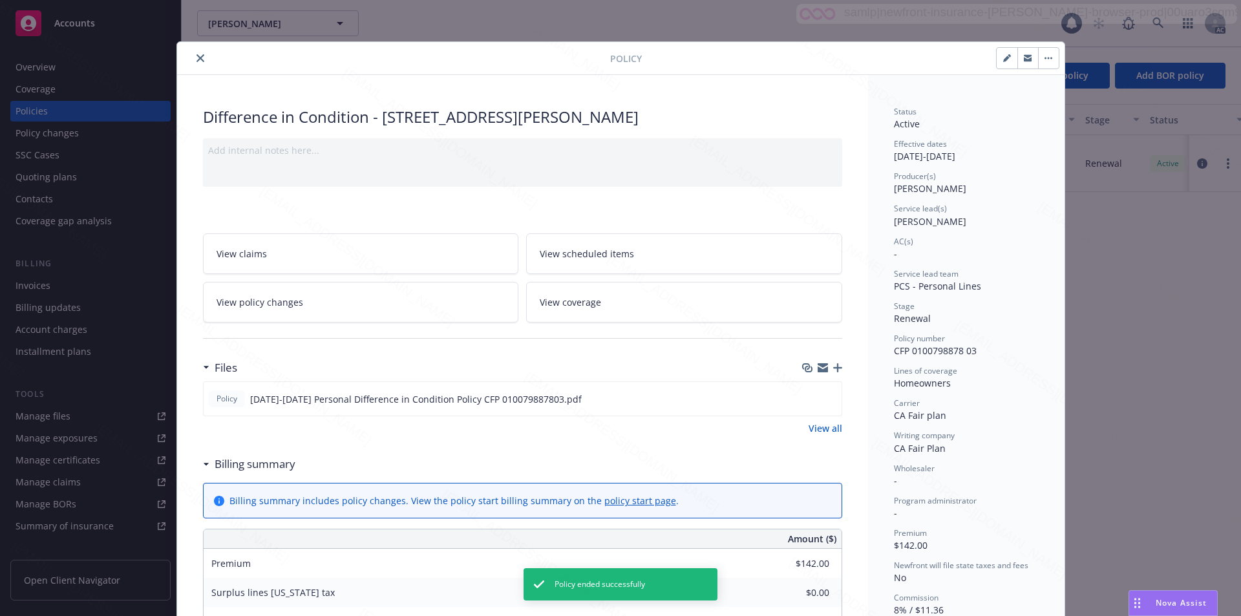
scroll to position [39, 0]
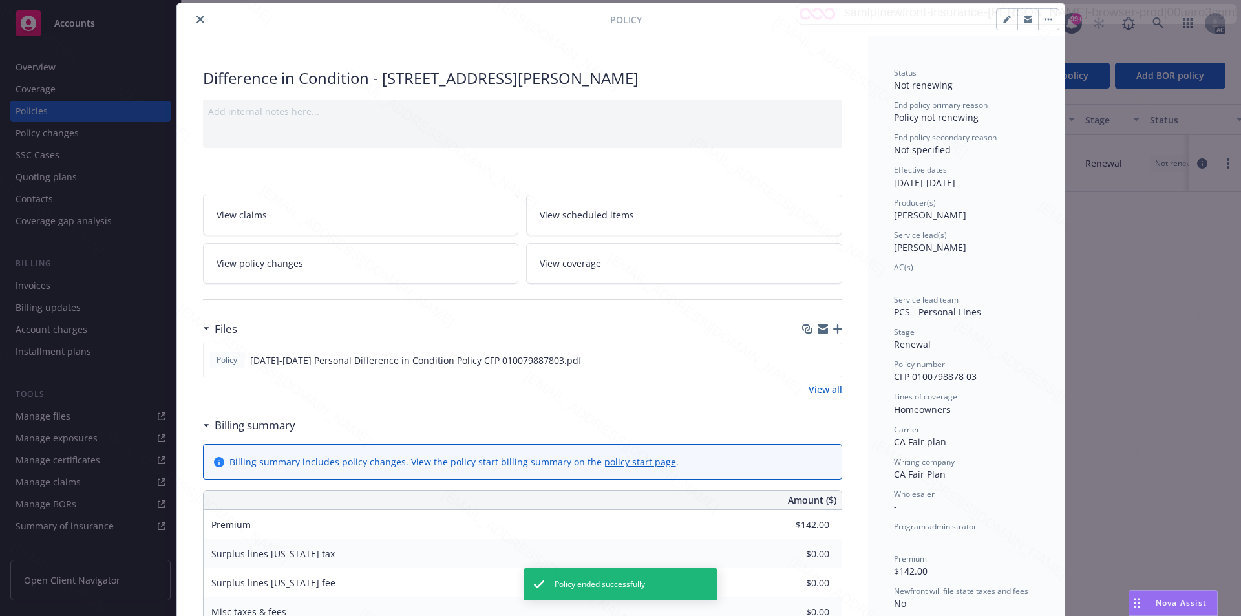
click at [196, 21] on icon "close" at bounding box center [200, 20] width 8 height 8
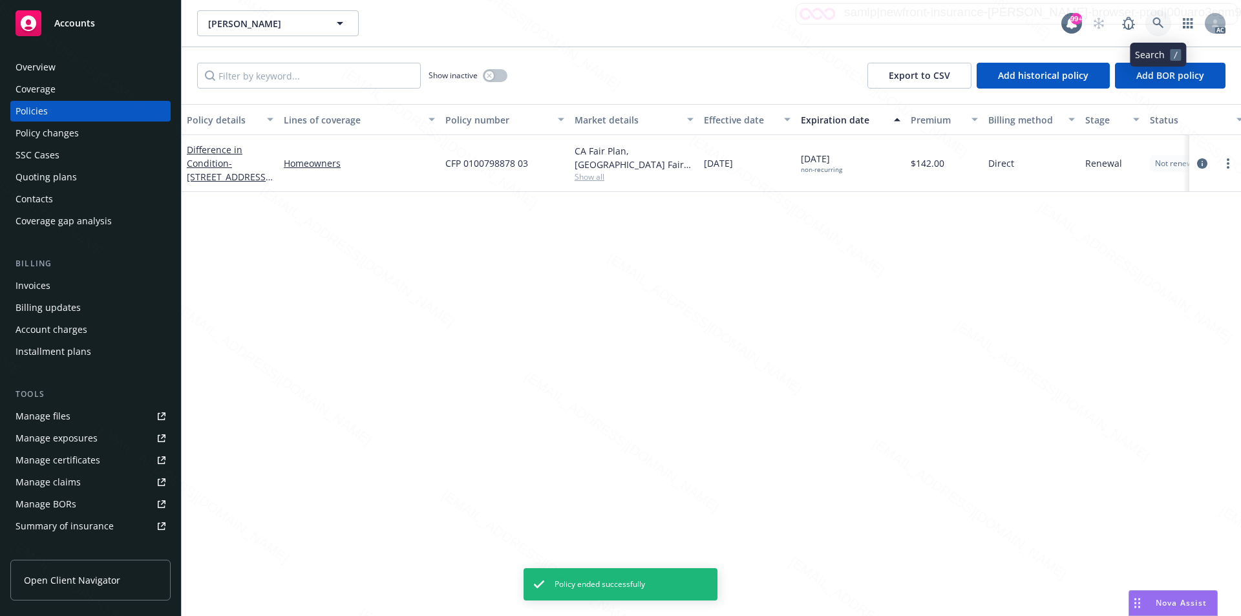
click at [1156, 19] on icon at bounding box center [1158, 23] width 12 height 12
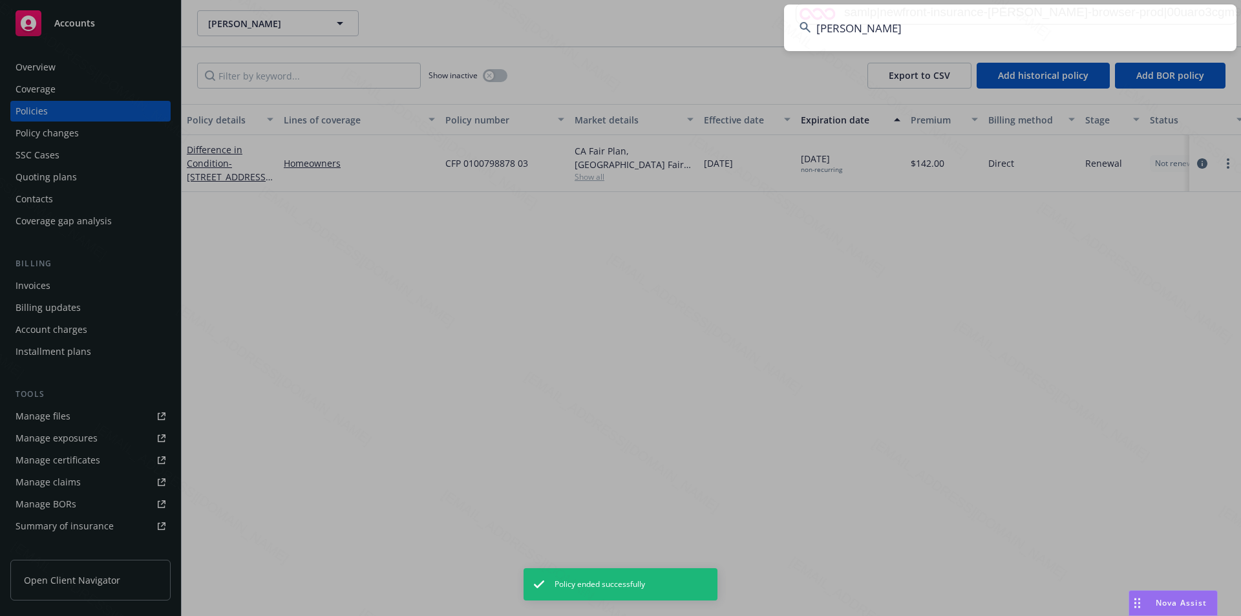
type input "[PERSON_NAME]"
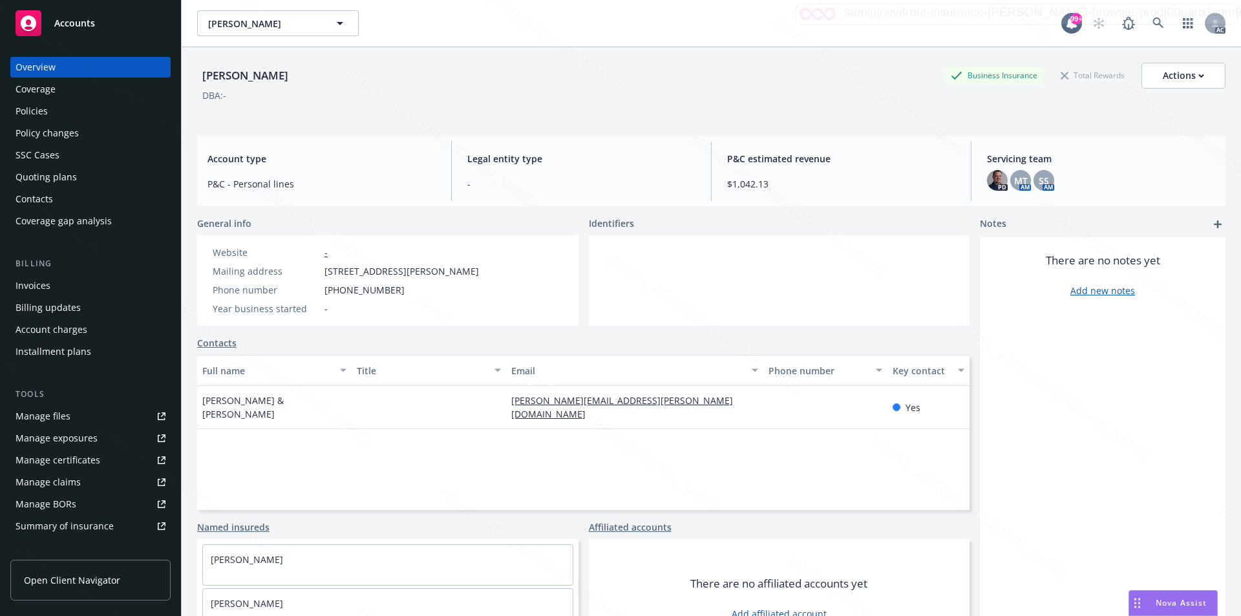
click at [322, 269] on div "Mailing address 111 Shale Cliff Ct, Clayton, CA, 94517" at bounding box center [345, 271] width 277 height 14
drag, startPoint x: 325, startPoint y: 270, endPoint x: 394, endPoint y: 275, distance: 68.7
click at [394, 275] on span "111 Shale Cliff Ct, Clayton, CA, 94517" at bounding box center [401, 271] width 154 height 14
copy span "111 Shale Cliff Ct"
click at [56, 103] on div "Policies" at bounding box center [91, 111] width 150 height 21
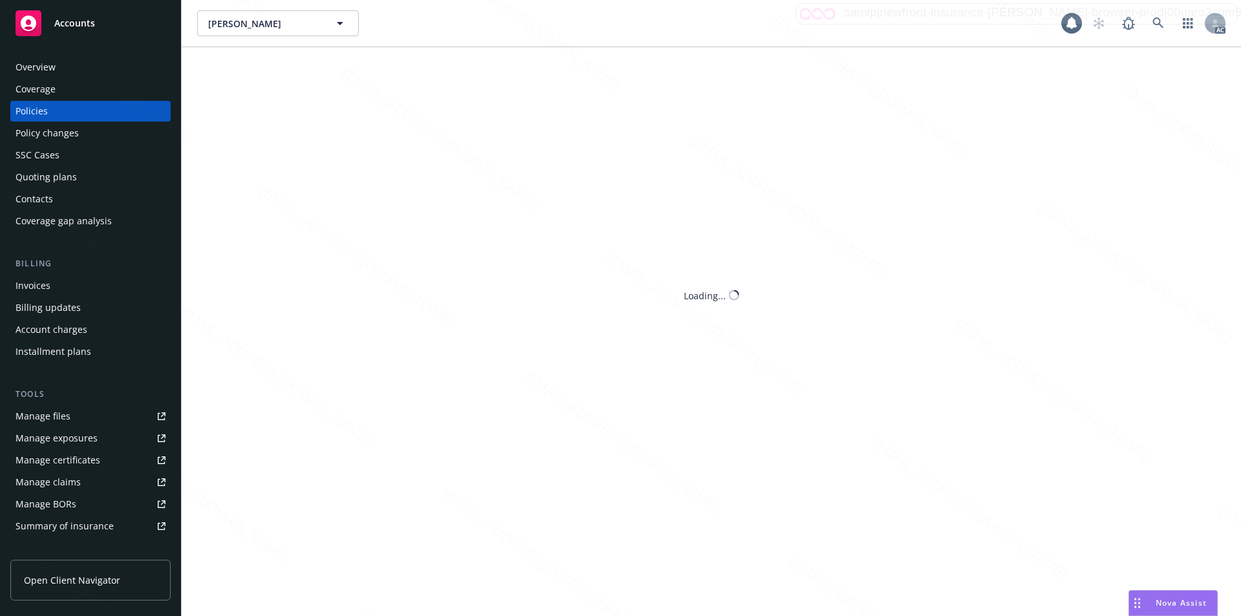
click at [54, 109] on div "Policies" at bounding box center [91, 111] width 150 height 21
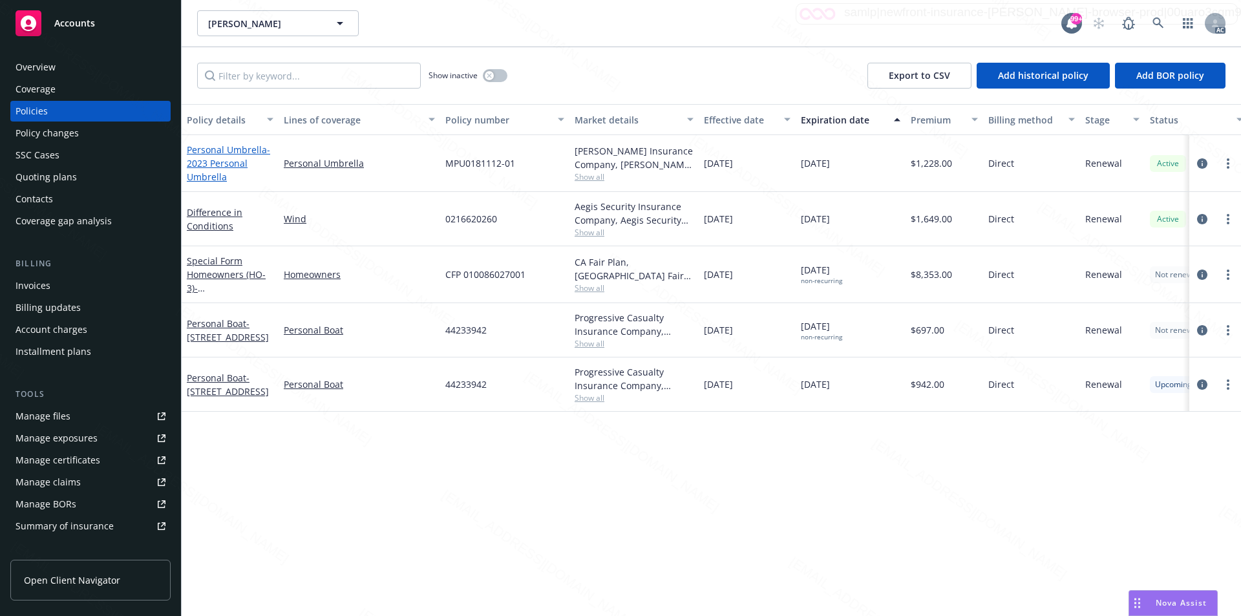
click at [218, 153] on link "Personal Umbrella - 2023 Personal Umbrella" at bounding box center [228, 162] width 83 height 39
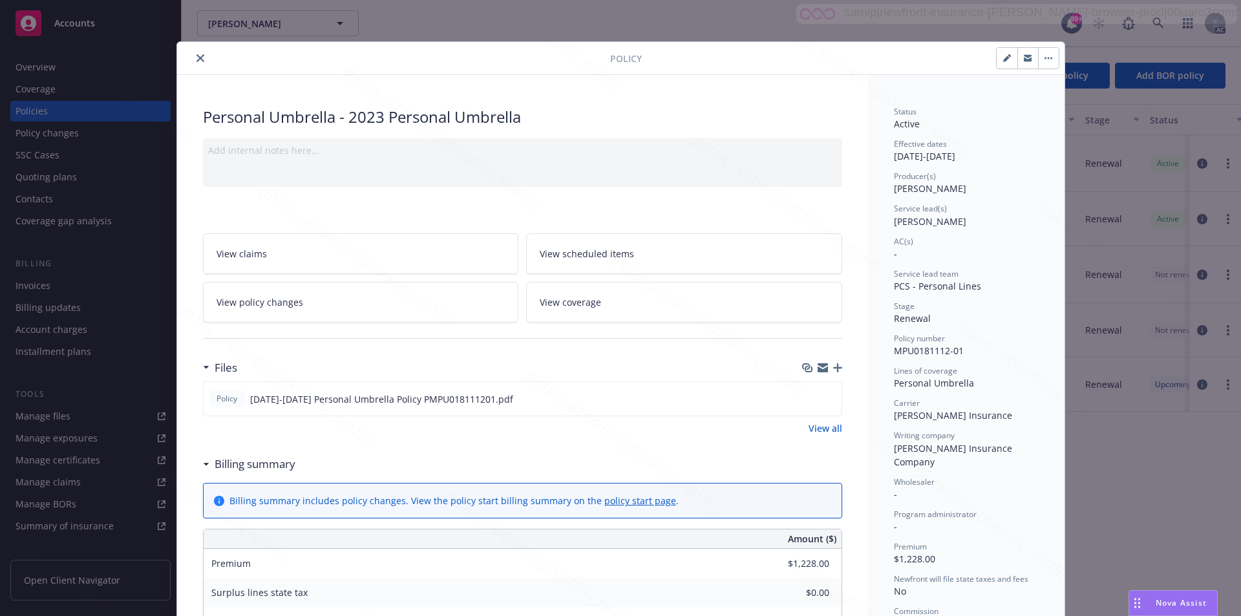
click at [816, 427] on link "View all" at bounding box center [825, 428] width 34 height 14
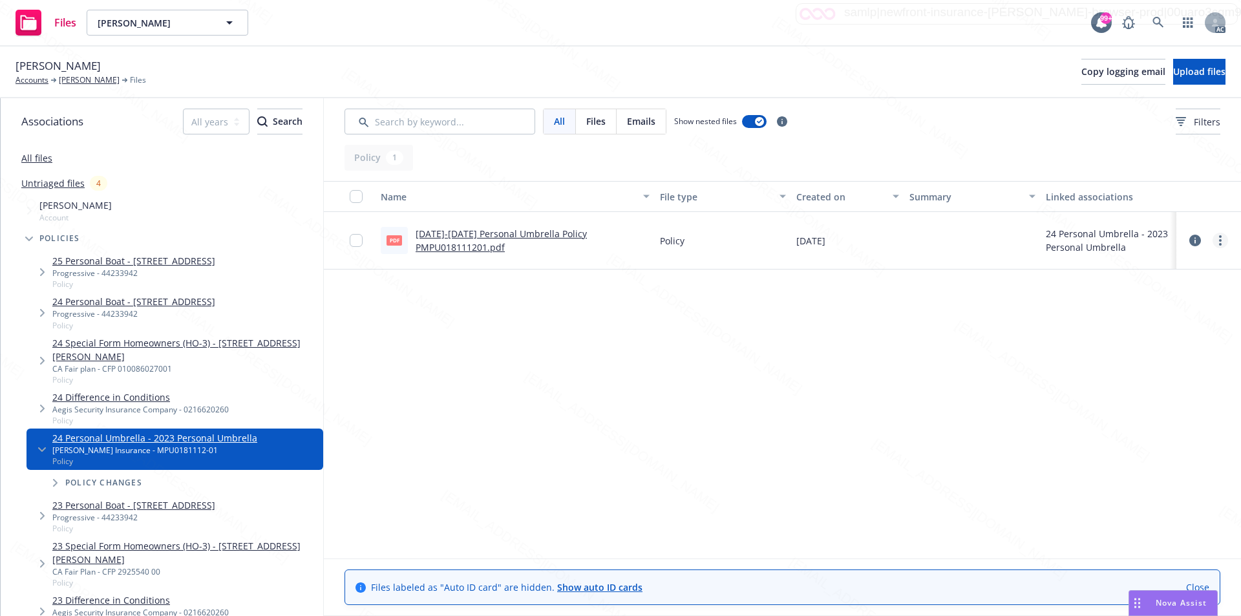
click at [1220, 241] on circle "more" at bounding box center [1220, 240] width 3 height 3
click at [1155, 293] on link "Download" at bounding box center [1163, 293] width 129 height 26
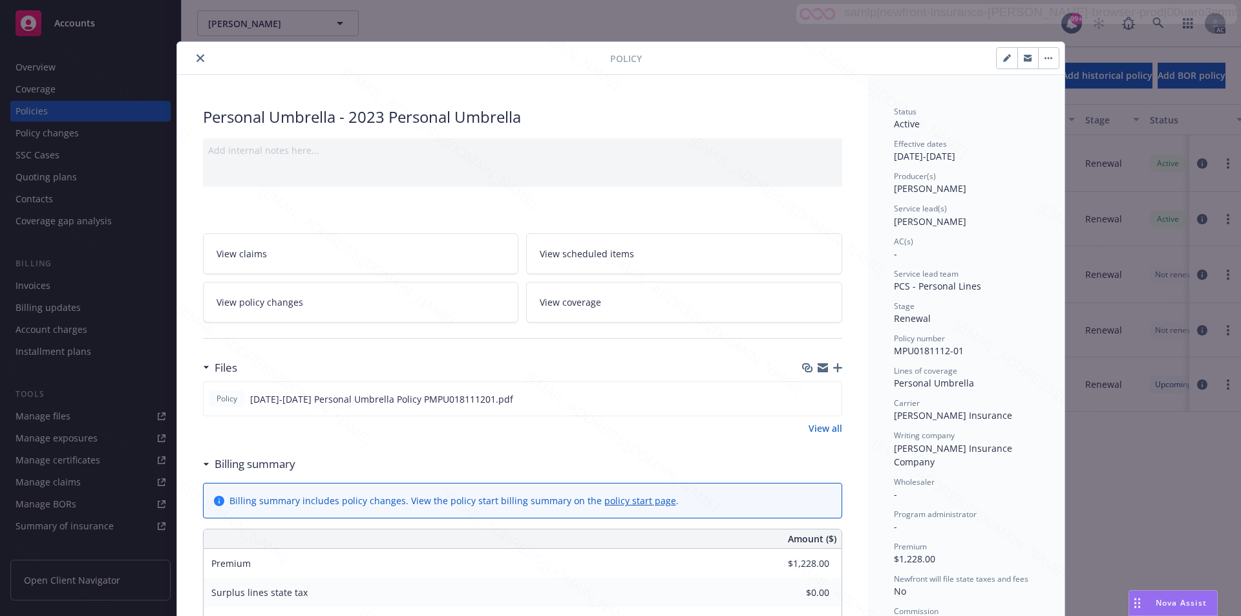
click at [712, 109] on div "Personal Umbrella - 2023 Personal Umbrella" at bounding box center [522, 117] width 639 height 22
click at [1042, 61] on button "button" at bounding box center [1048, 58] width 21 height 21
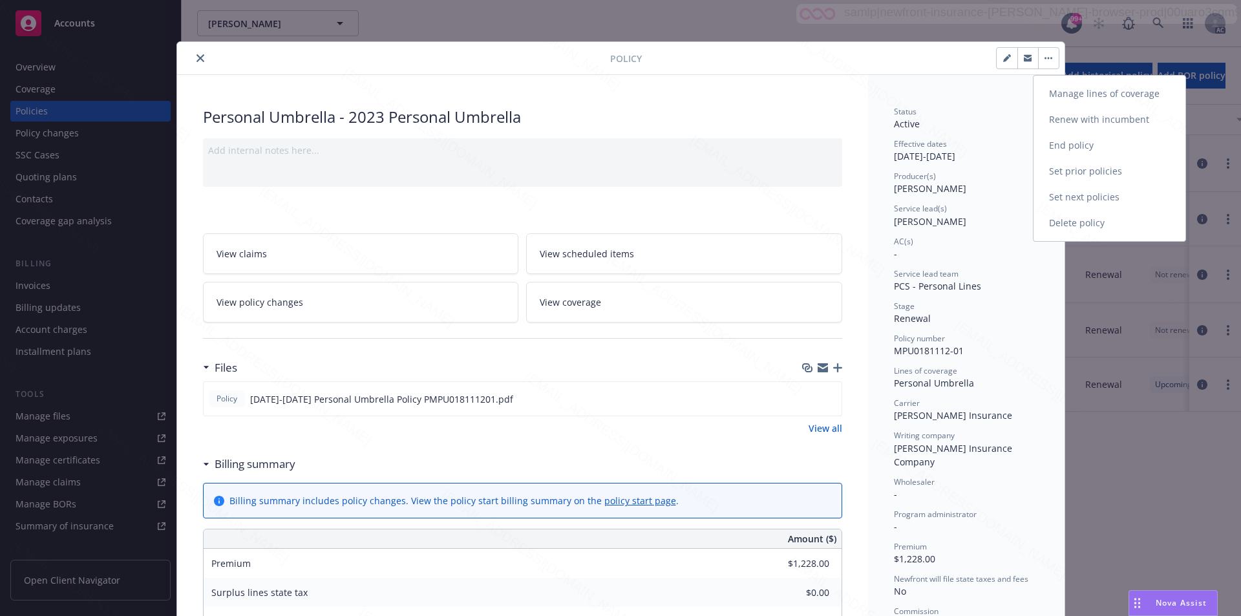
click at [1075, 148] on link "End policy" at bounding box center [1109, 145] width 152 height 26
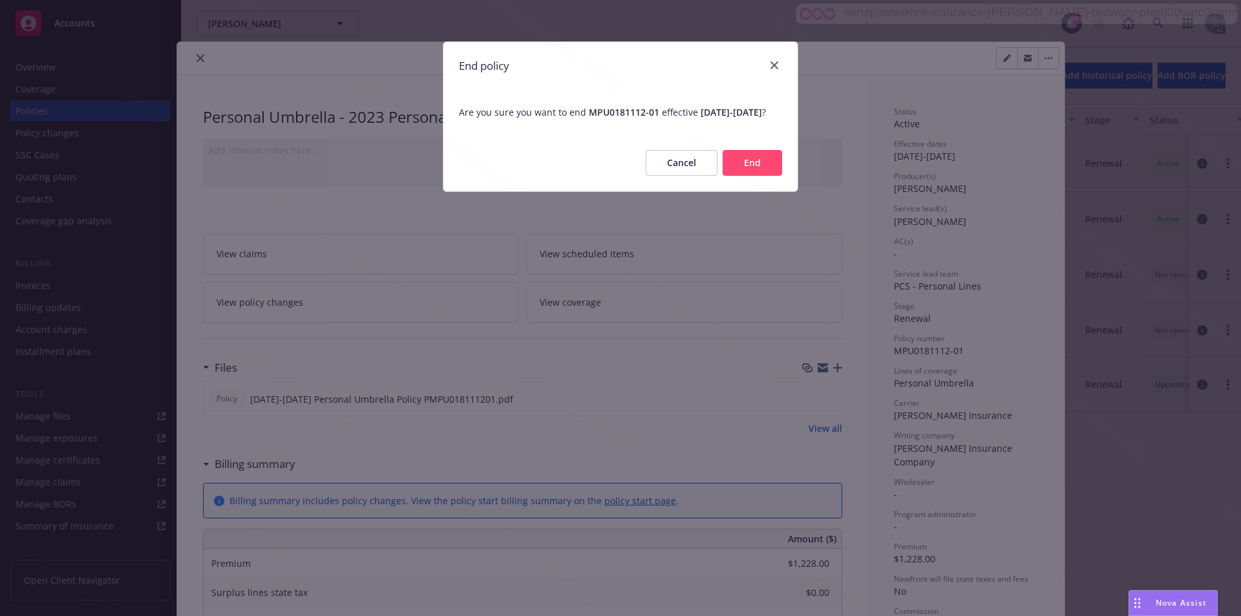
click at [765, 176] on button "End" at bounding box center [752, 163] width 59 height 26
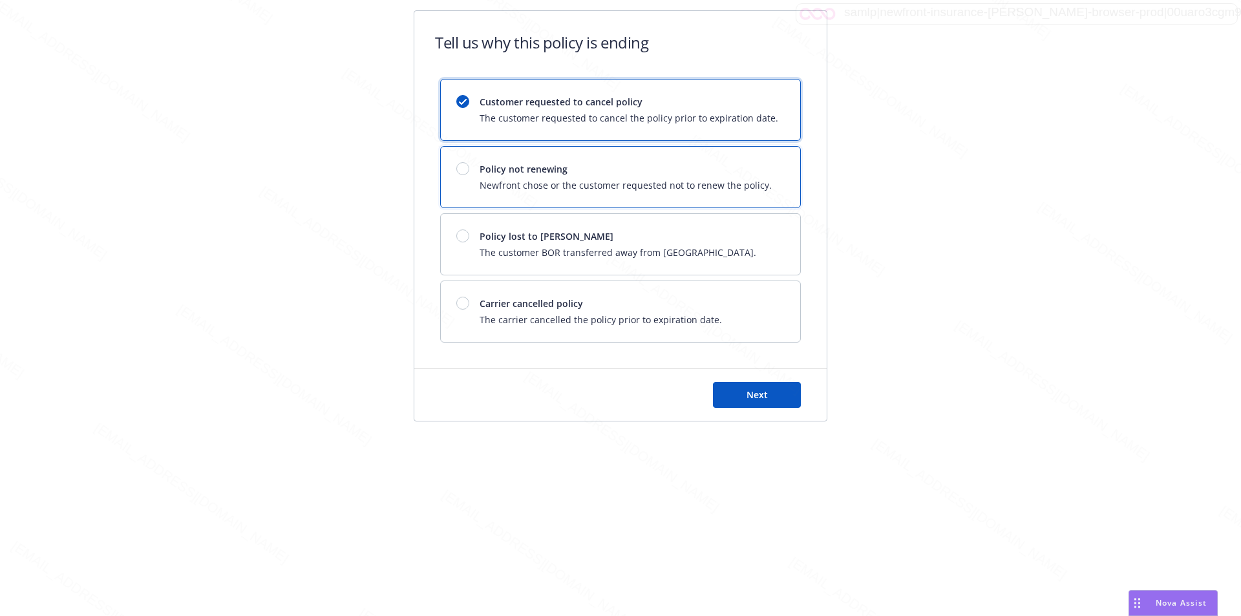
click at [765, 184] on div "Policy not renewing Newfront chose or the customer requested not to renew the p…" at bounding box center [620, 177] width 359 height 61
click at [756, 393] on span "Next" at bounding box center [756, 394] width 21 height 12
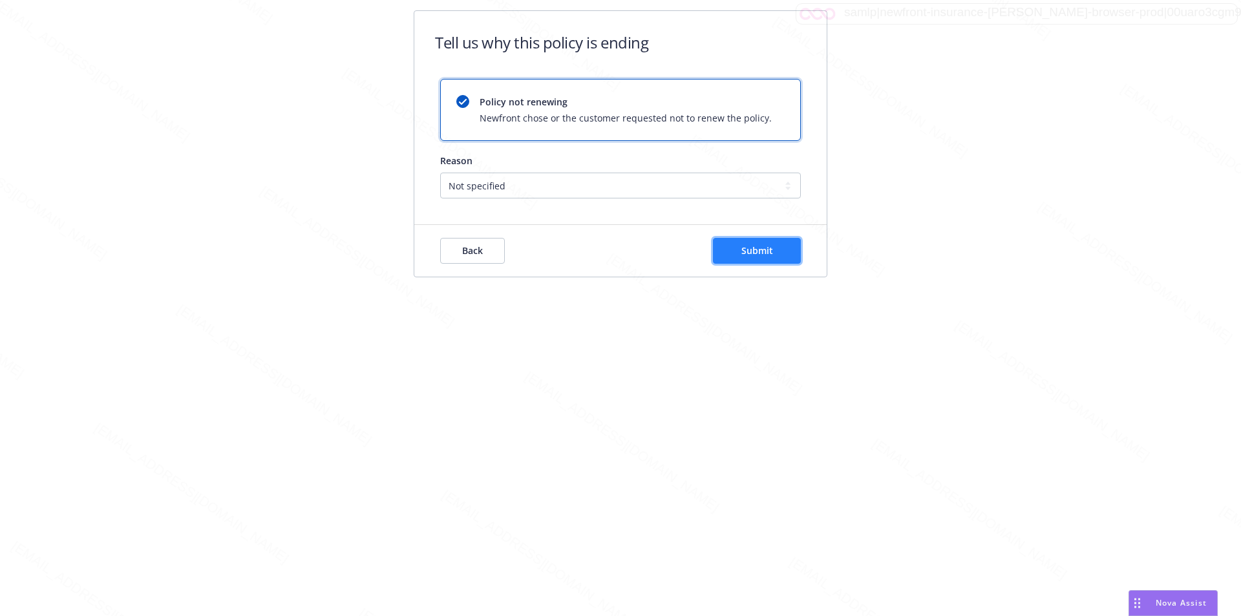
click at [751, 247] on span "Submit" at bounding box center [757, 250] width 32 height 12
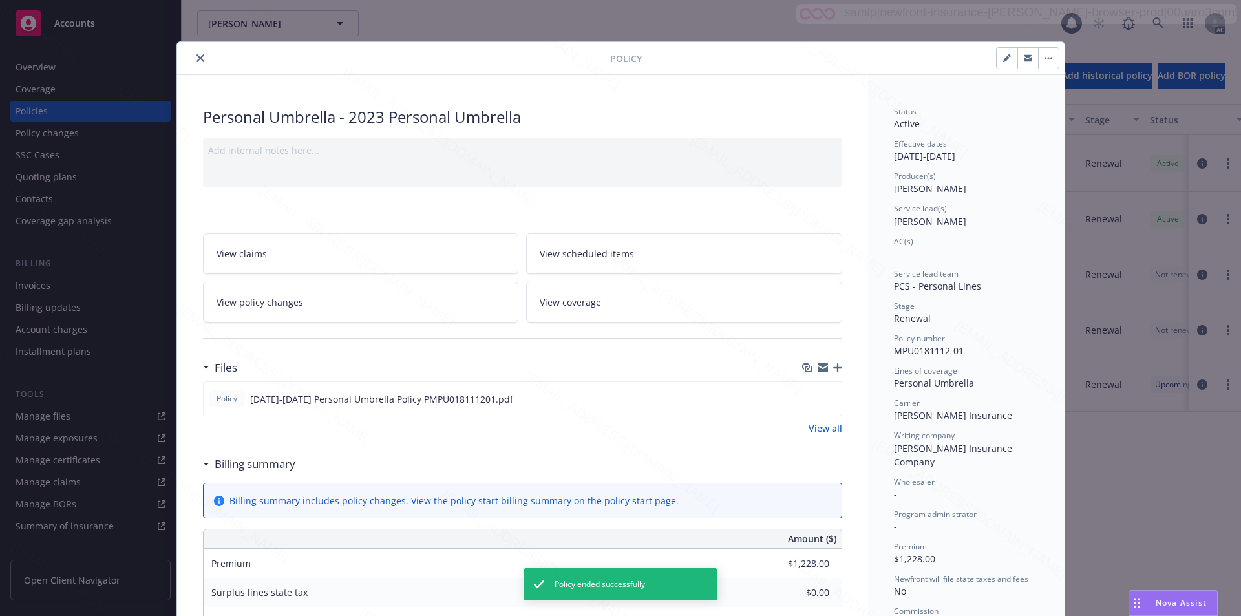
scroll to position [39, 0]
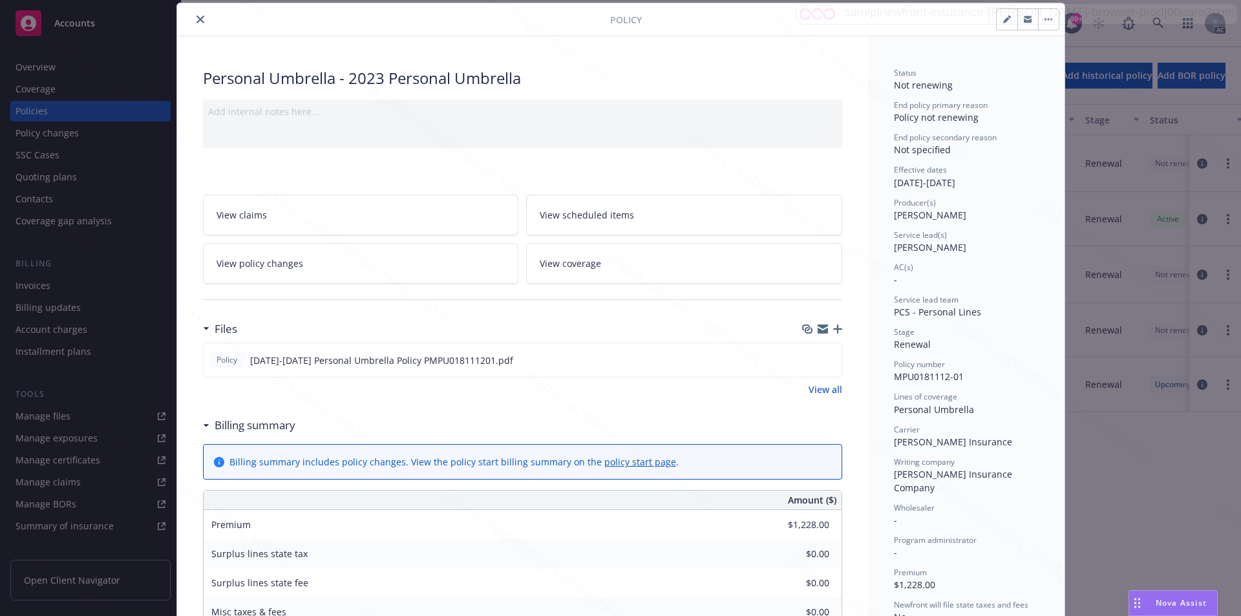
click at [196, 19] on icon "close" at bounding box center [200, 20] width 8 height 8
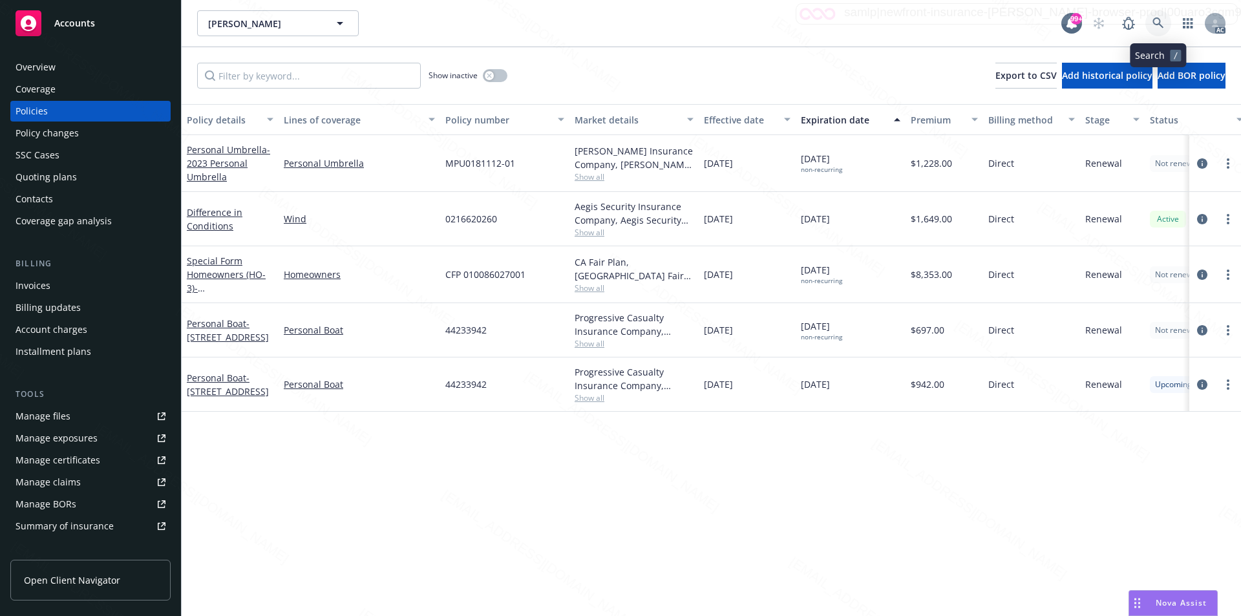
click at [1159, 20] on icon at bounding box center [1157, 22] width 11 height 11
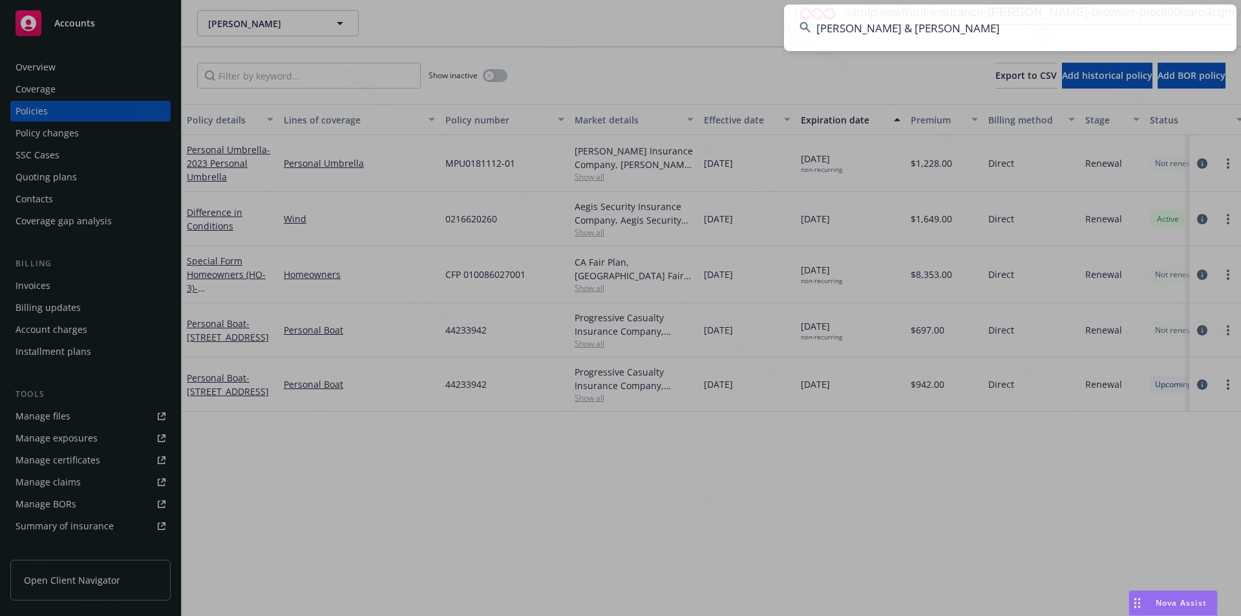
type input "Almeida, Octavio & Blanca"
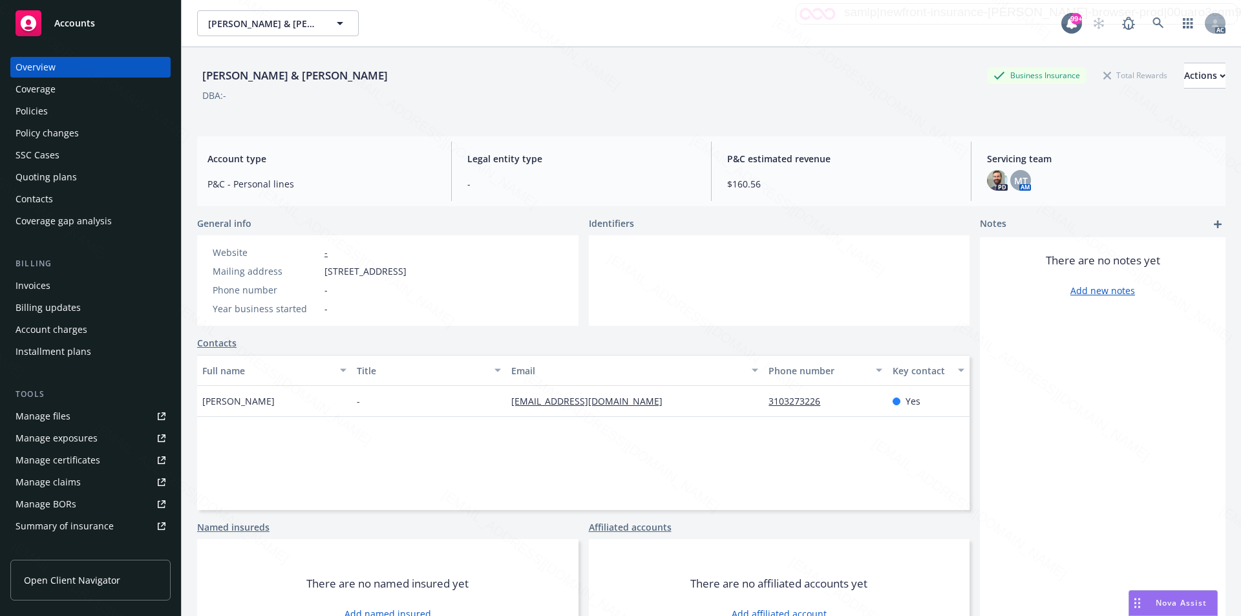
click at [36, 109] on div "Policies" at bounding box center [32, 111] width 32 height 21
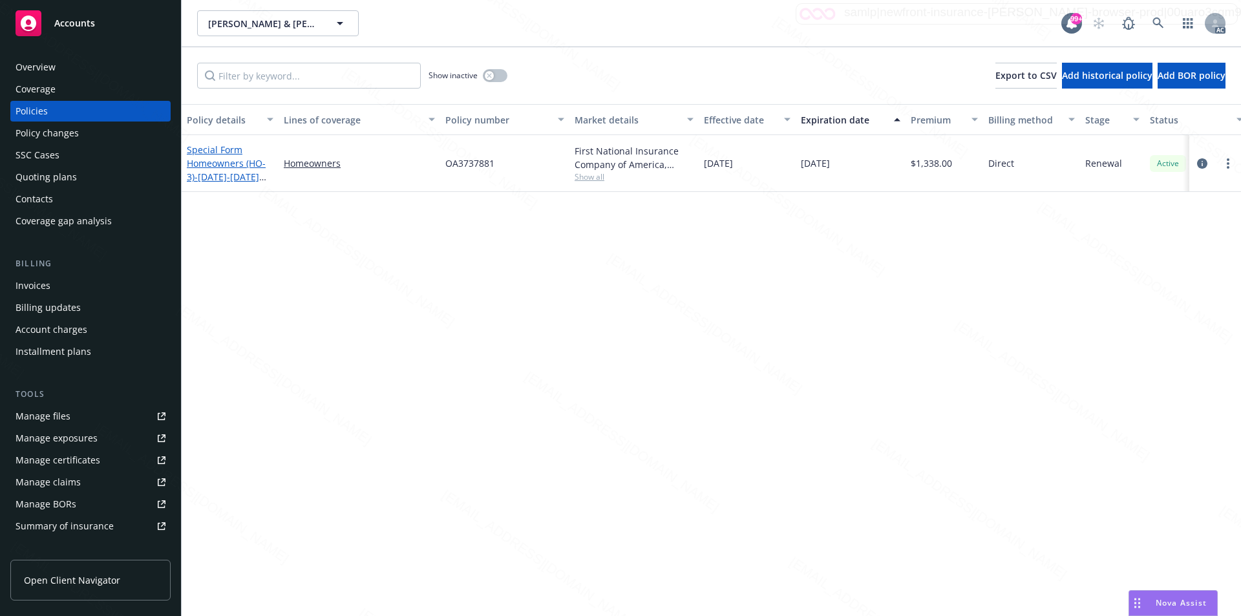
click at [237, 162] on link "Special Form Homeowners (HO-3) - 1644-1646 W 166TH ST GARDENA, CA 90247-4704" at bounding box center [228, 169] width 82 height 53
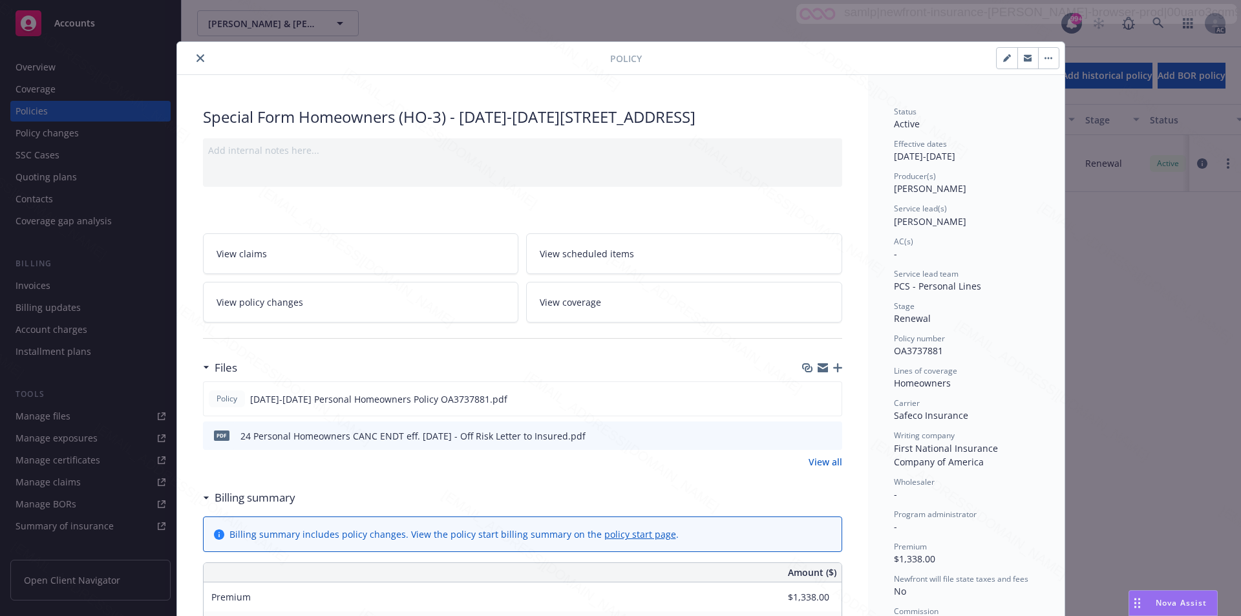
click at [816, 462] on link "View all" at bounding box center [825, 462] width 34 height 14
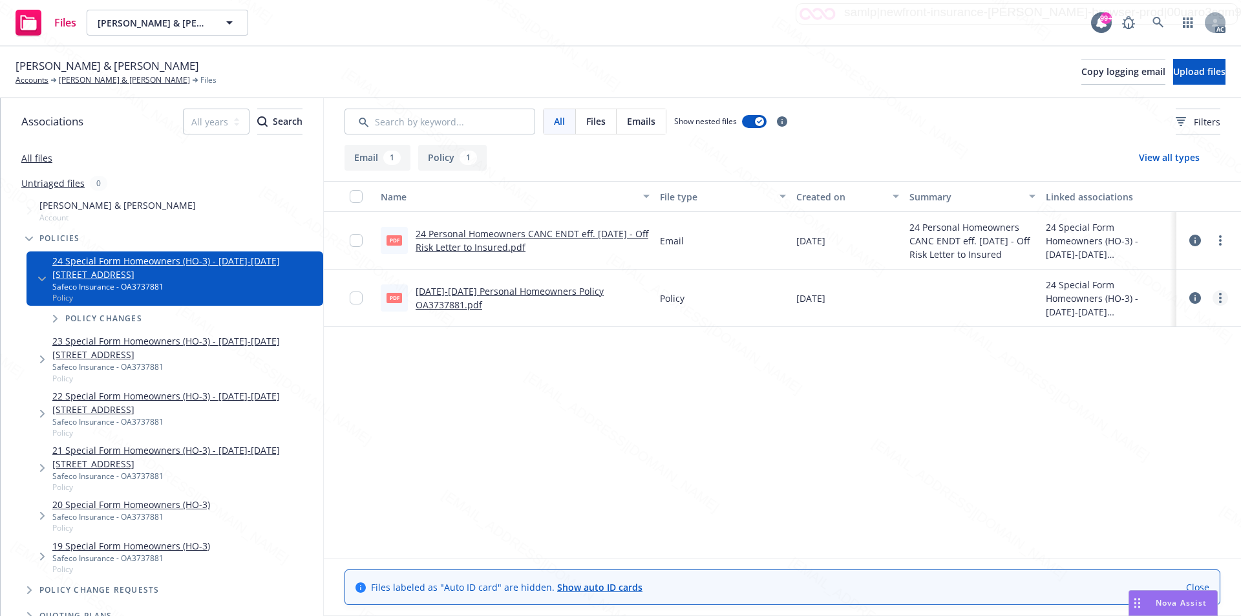
click at [1218, 295] on link "more" at bounding box center [1220, 298] width 16 height 16
click at [1137, 345] on link "Download" at bounding box center [1163, 350] width 129 height 26
click at [1219, 242] on icon "more" at bounding box center [1220, 240] width 3 height 10
click at [1134, 293] on link "Download" at bounding box center [1163, 293] width 129 height 26
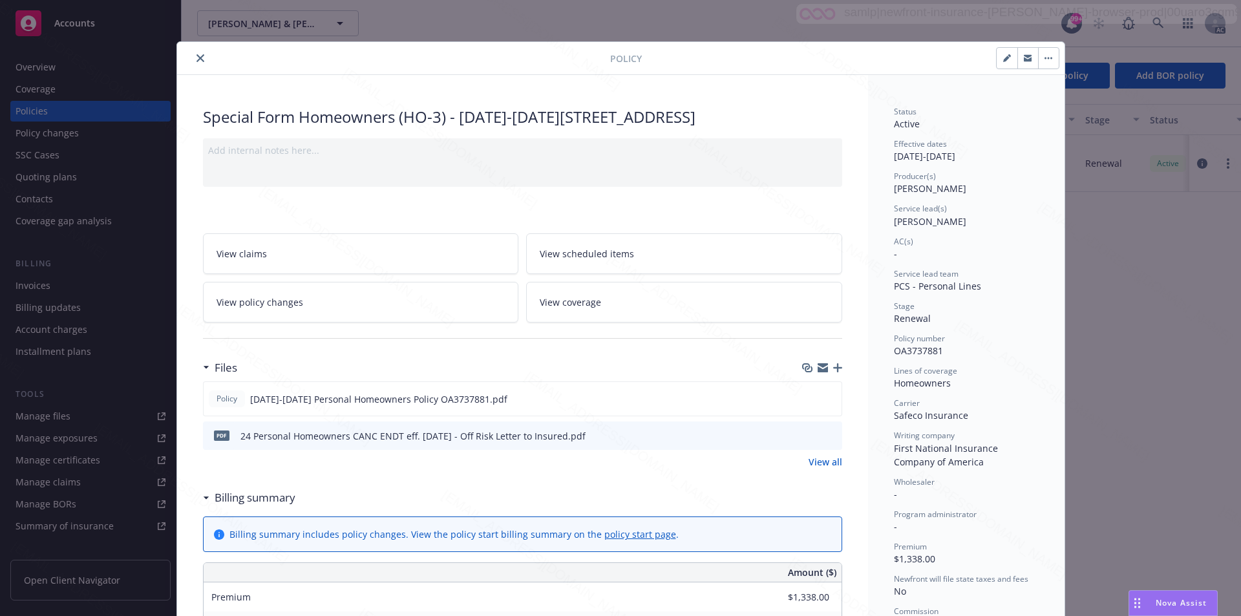
click at [319, 308] on link "View policy changes" at bounding box center [361, 302] width 316 height 41
click at [1038, 59] on button "button" at bounding box center [1048, 58] width 21 height 21
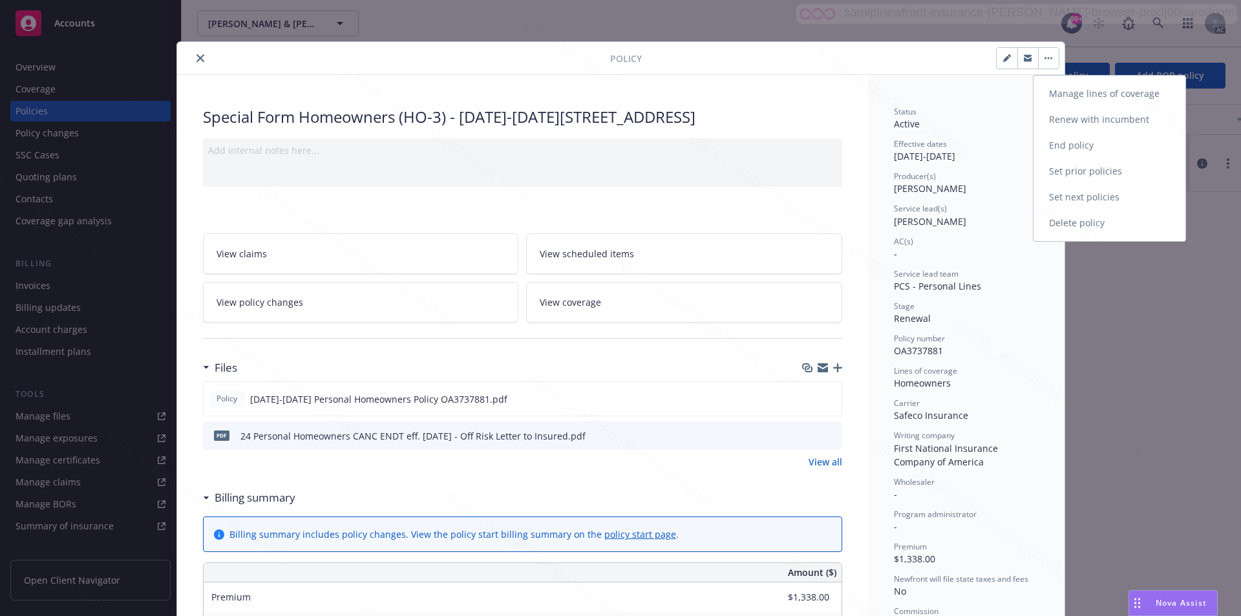
click at [1059, 145] on link "End policy" at bounding box center [1109, 145] width 152 height 26
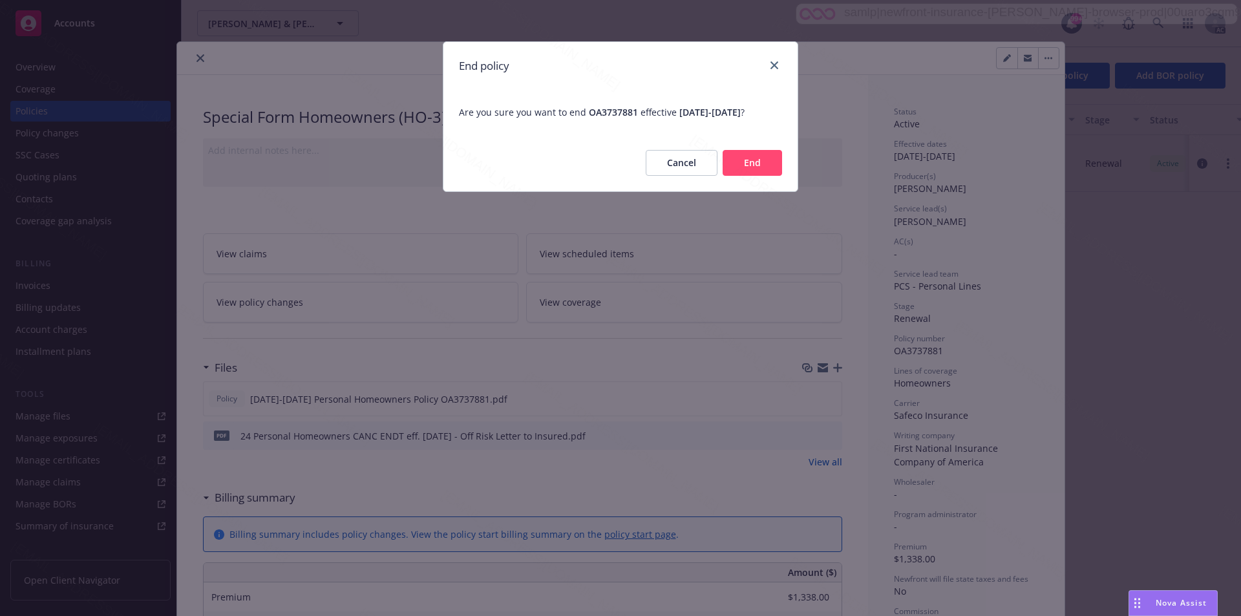
click at [746, 176] on button "End" at bounding box center [752, 163] width 59 height 26
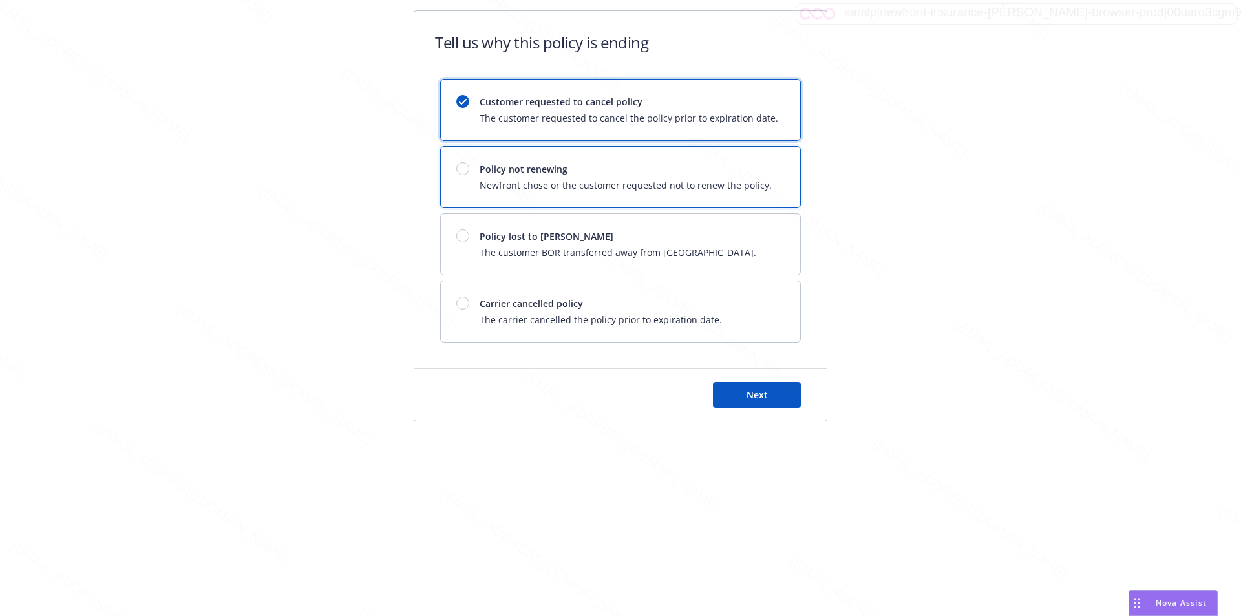
click at [741, 187] on span "Newfront chose or the customer requested not to renew the policy." at bounding box center [626, 185] width 292 height 14
click at [782, 390] on button "Next" at bounding box center [757, 395] width 88 height 26
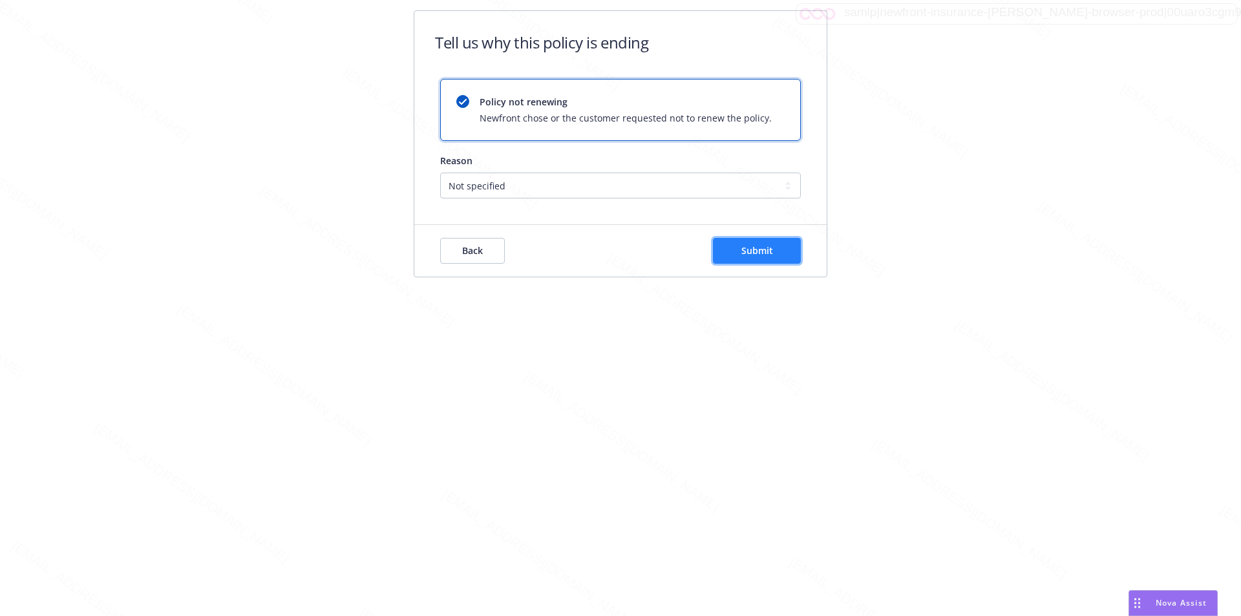
click at [753, 258] on button "Submit" at bounding box center [757, 251] width 88 height 26
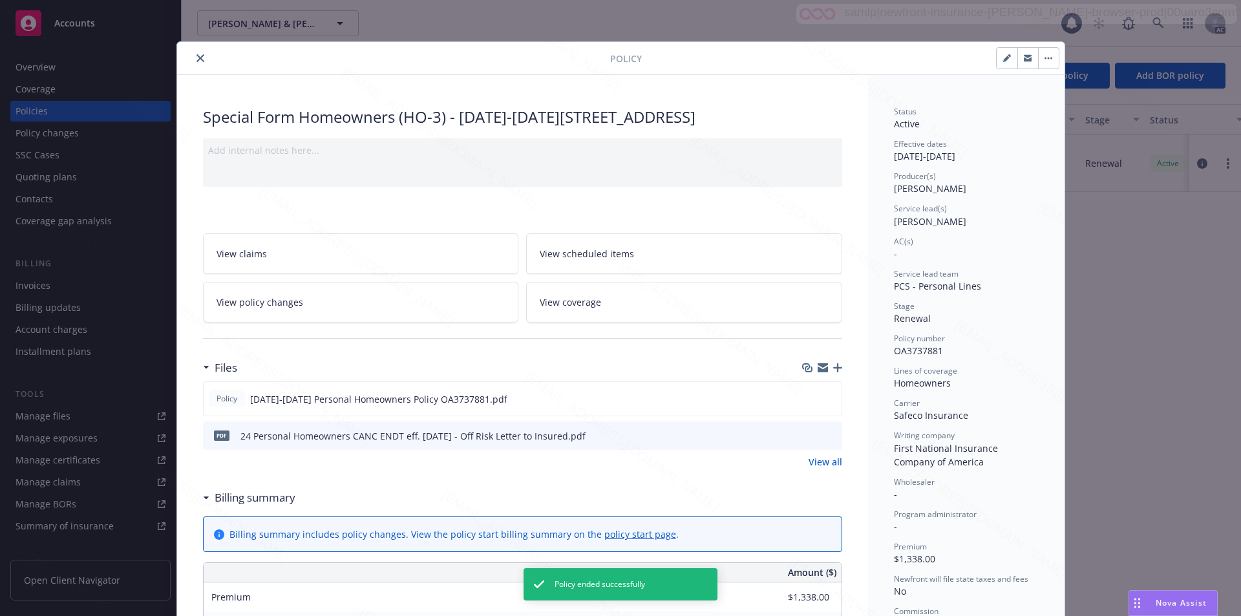
scroll to position [39, 0]
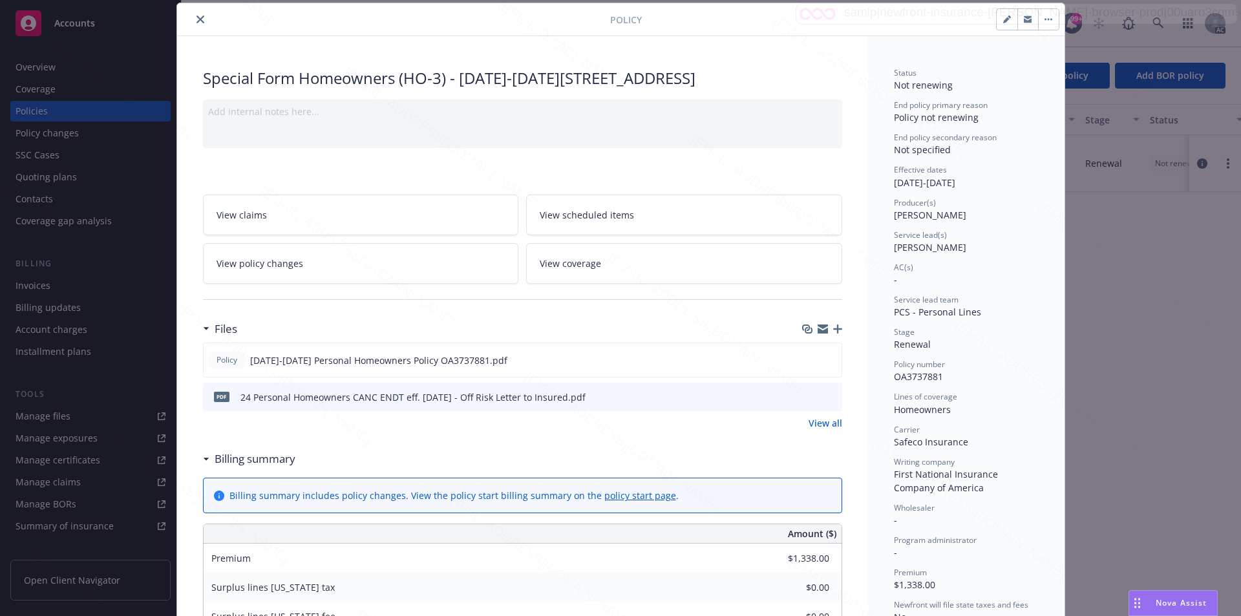
click at [196, 19] on icon "close" at bounding box center [200, 20] width 8 height 8
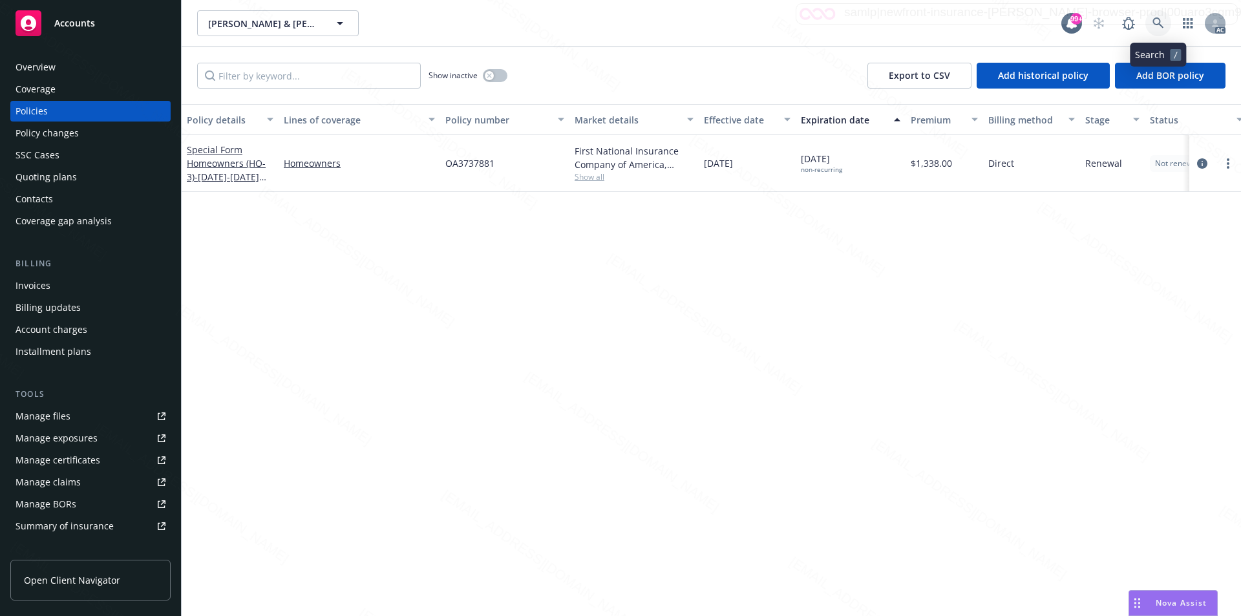
click at [1156, 20] on icon at bounding box center [1158, 23] width 12 height 12
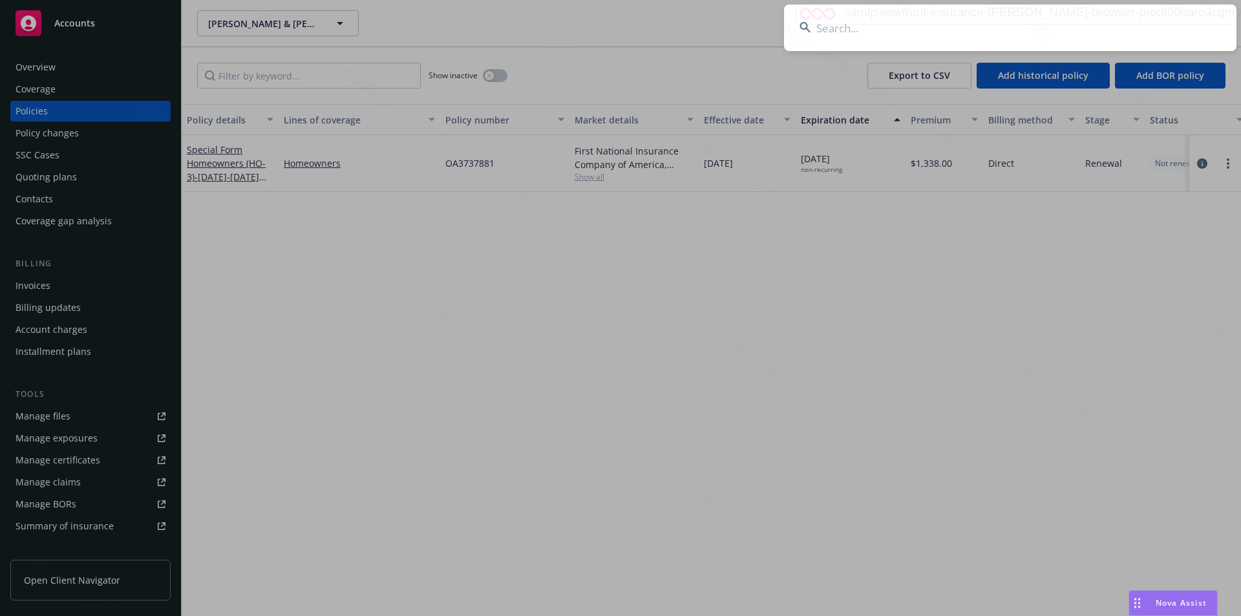
click at [1020, 35] on input at bounding box center [1010, 28] width 452 height 47
paste input "[PERSON_NAME] and [PERSON_NAME]"
type input "[PERSON_NAME] and [PERSON_NAME]"
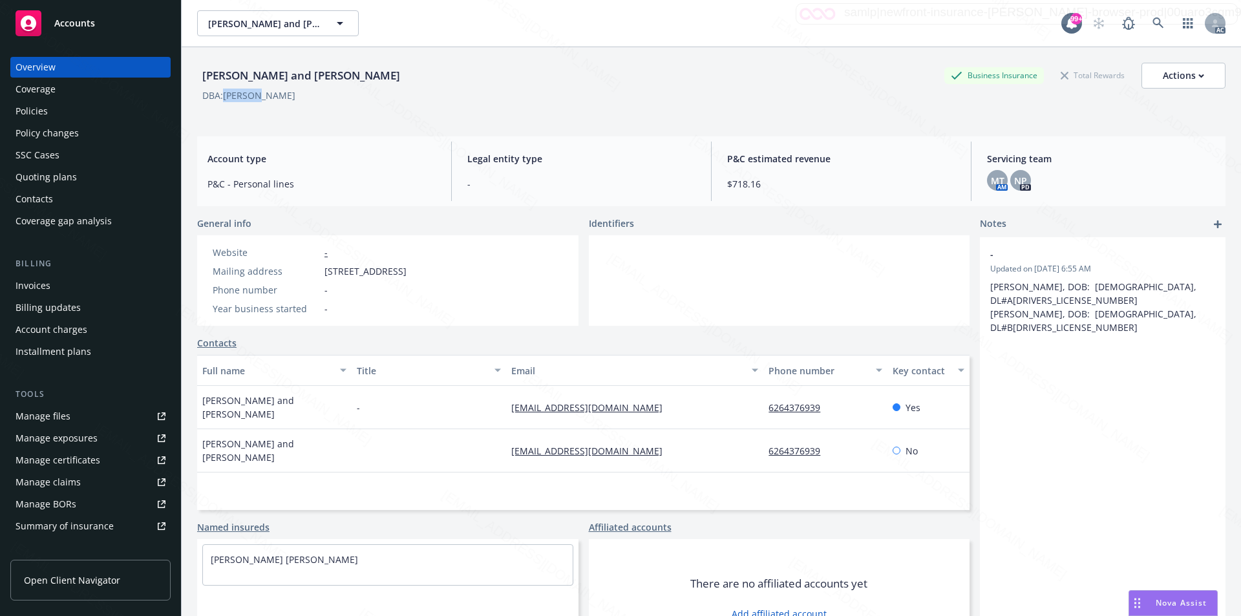
drag, startPoint x: 248, startPoint y: 97, endPoint x: 227, endPoint y: 98, distance: 21.3
click at [227, 98] on div "DBA: EVE YEN" at bounding box center [711, 96] width 1028 height 14
copy div "EVE YEN"
click at [326, 276] on span "2632 Viewridge Dr, Chino Hills, CA, 91709" at bounding box center [365, 271] width 82 height 14
drag, startPoint x: 326, startPoint y: 273, endPoint x: 399, endPoint y: 272, distance: 73.7
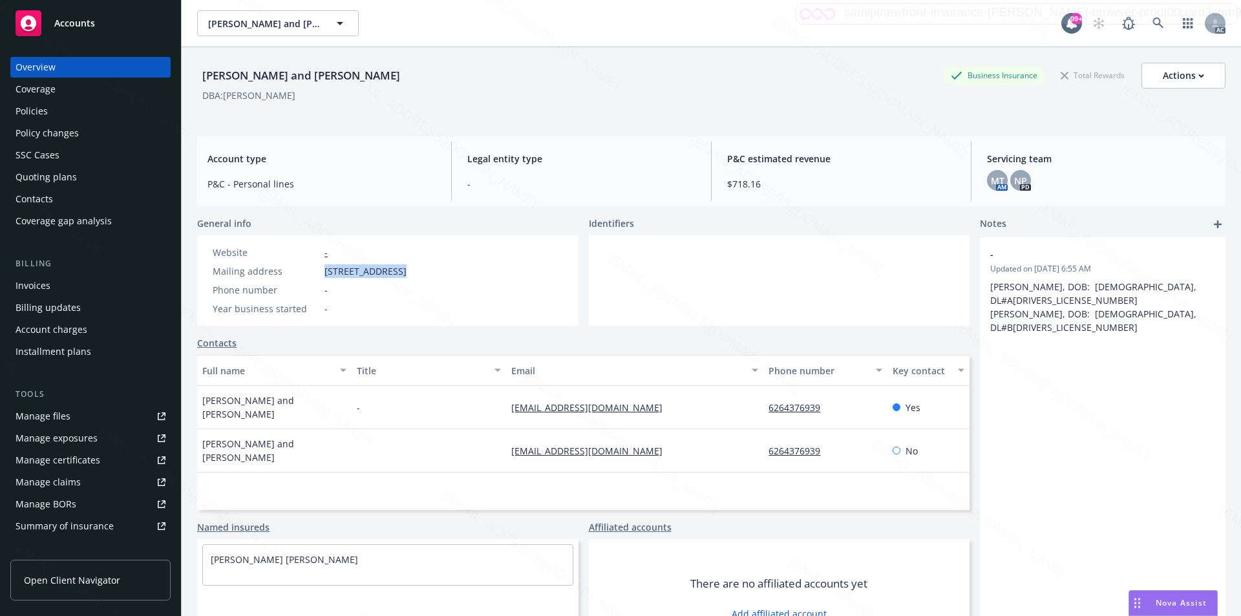
click at [399, 272] on span "2632 Viewridge Dr, Chino Hills, CA, 91709" at bounding box center [365, 271] width 82 height 14
copy span "2632 Viewridge D"
click at [33, 112] on div "Policies" at bounding box center [32, 111] width 32 height 21
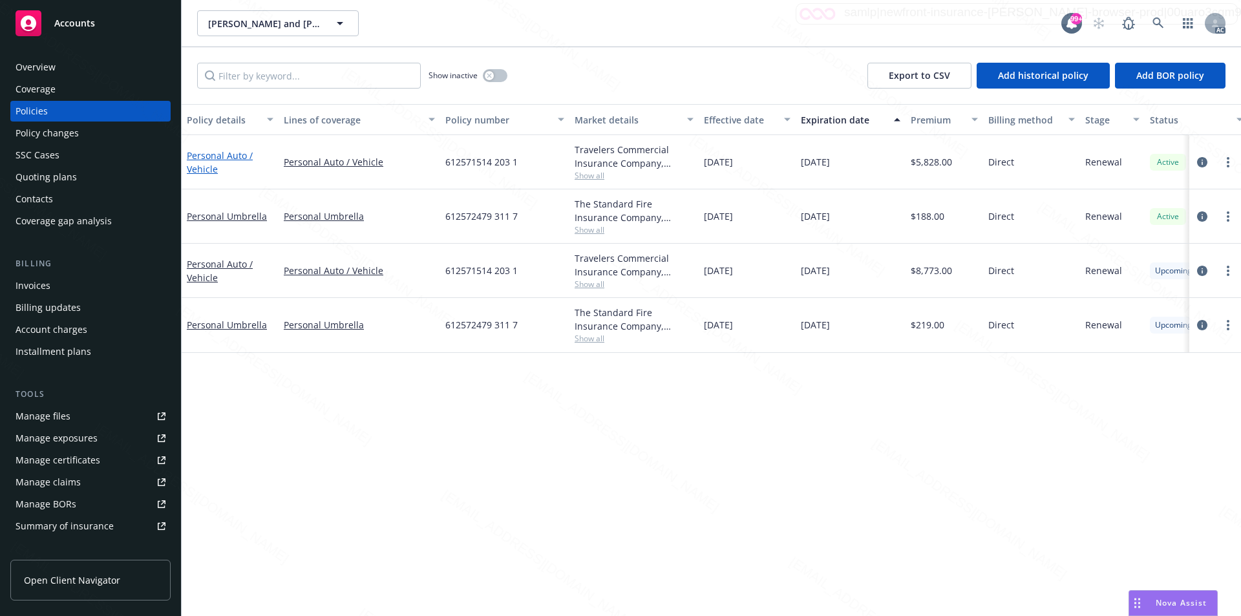
click at [205, 154] on link "Personal Auto / Vehicle" at bounding box center [220, 162] width 66 height 26
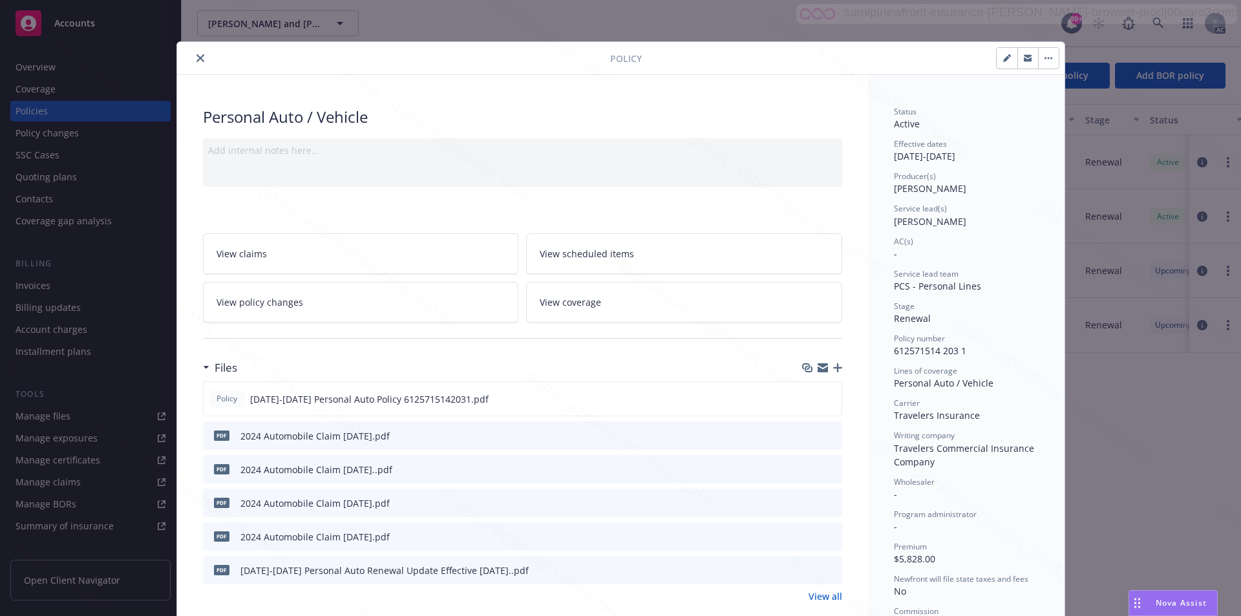
scroll to position [258, 0]
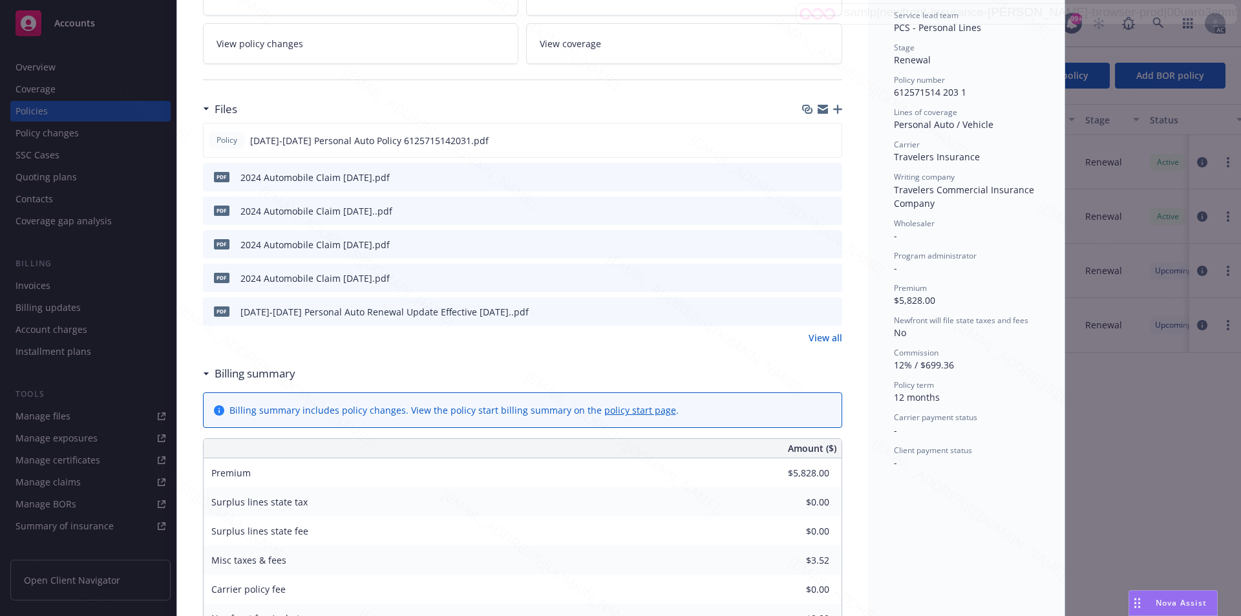
click at [818, 339] on link "View all" at bounding box center [825, 338] width 34 height 14
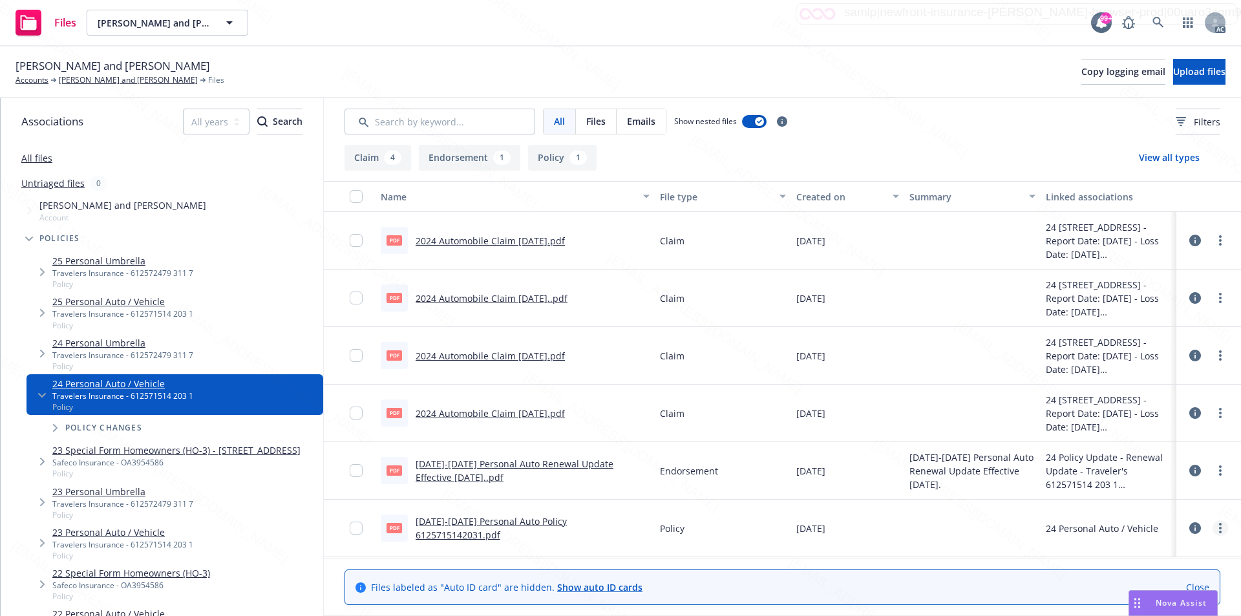
click at [1220, 529] on circle "more" at bounding box center [1220, 528] width 3 height 3
click at [1167, 458] on link "Download" at bounding box center [1172, 460] width 129 height 26
click at [1216, 469] on link "more" at bounding box center [1220, 471] width 16 height 16
click at [1150, 516] on link "Download" at bounding box center [1163, 523] width 129 height 26
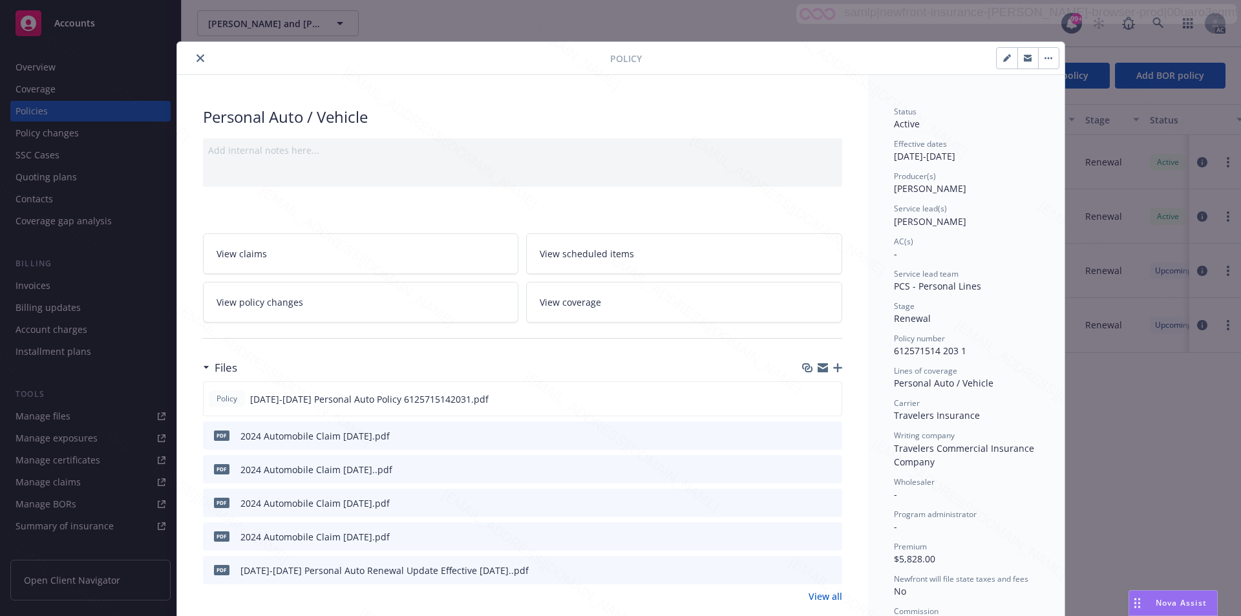
click at [321, 305] on link "View policy changes" at bounding box center [361, 302] width 316 height 41
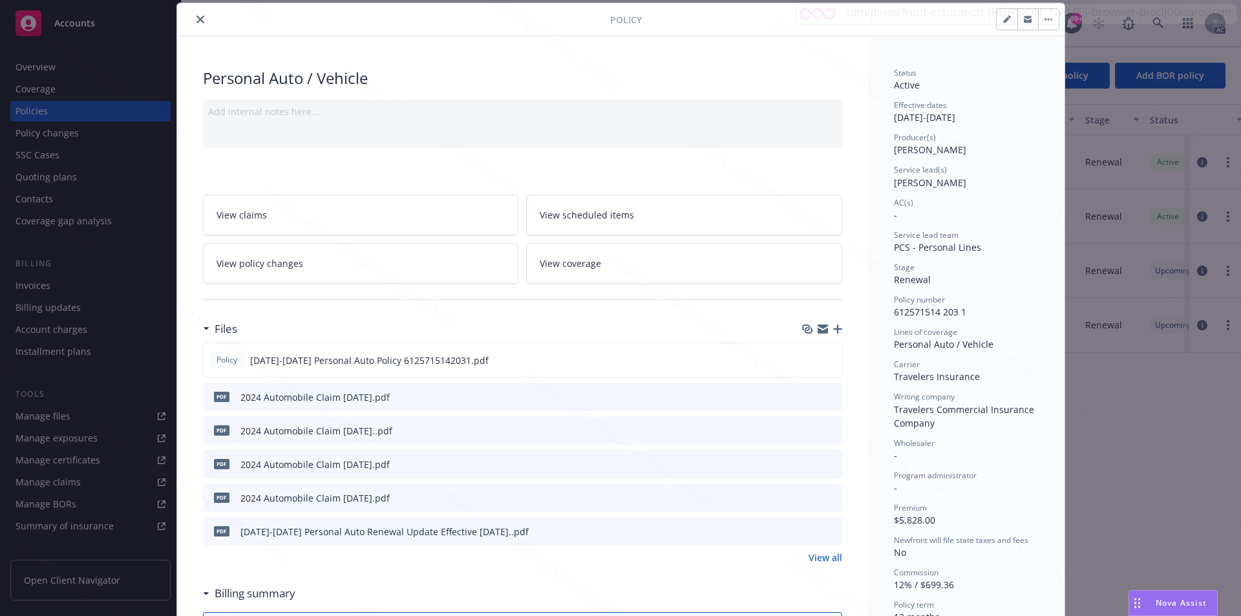
click at [364, 262] on link "View policy changes" at bounding box center [361, 263] width 316 height 41
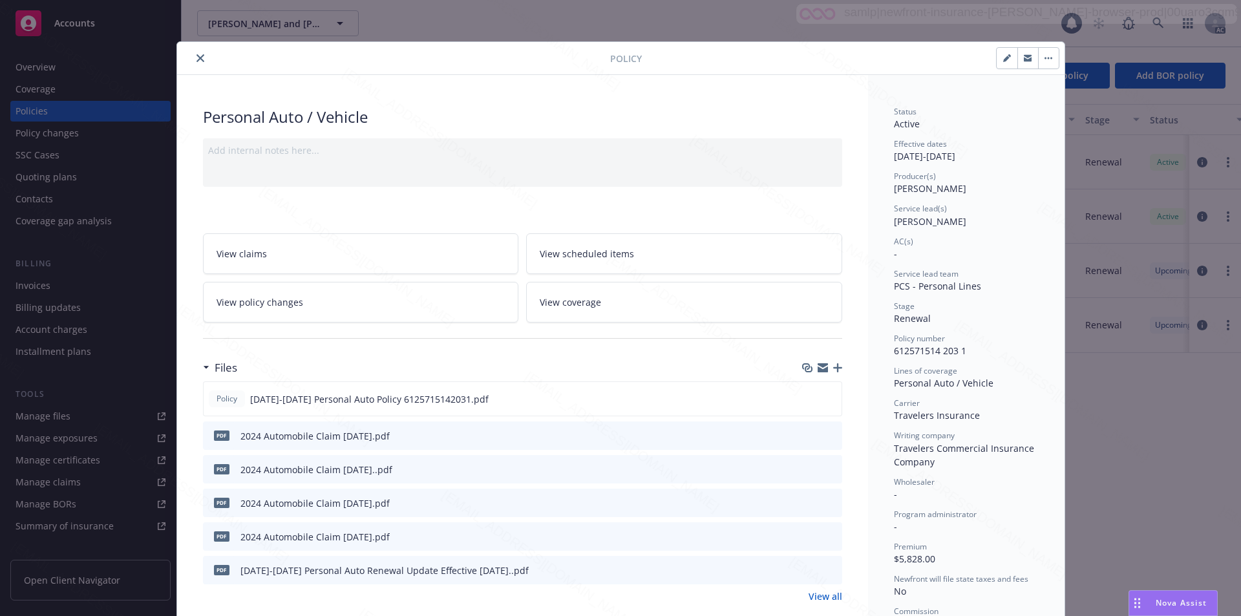
scroll to position [39, 0]
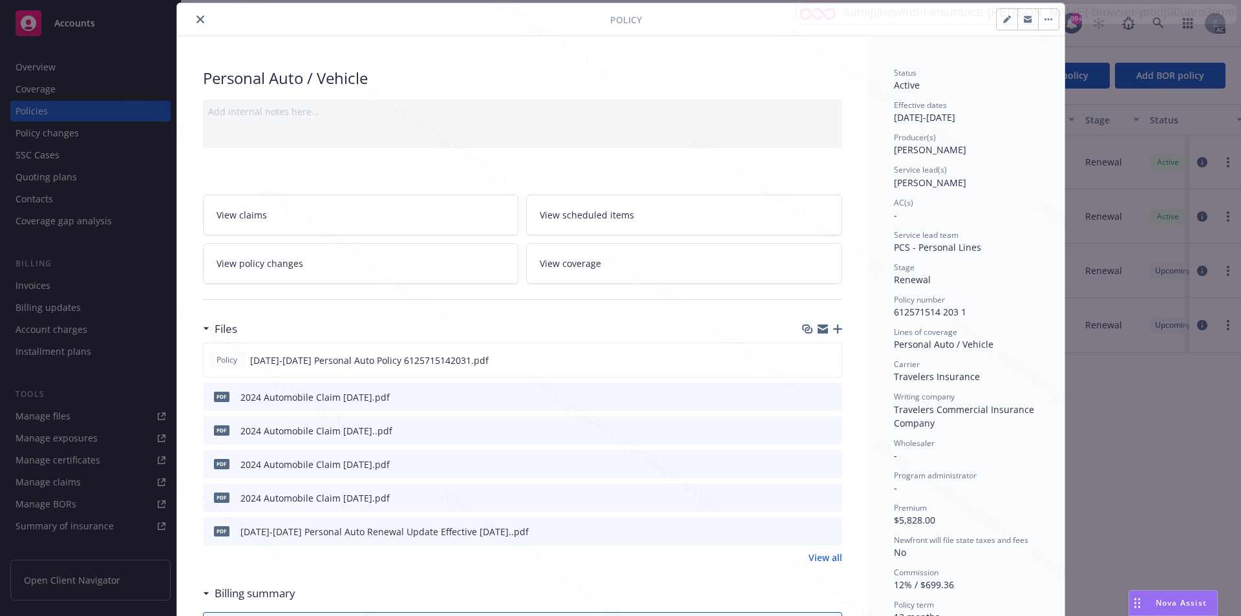
click at [1041, 21] on button "button" at bounding box center [1048, 19] width 21 height 21
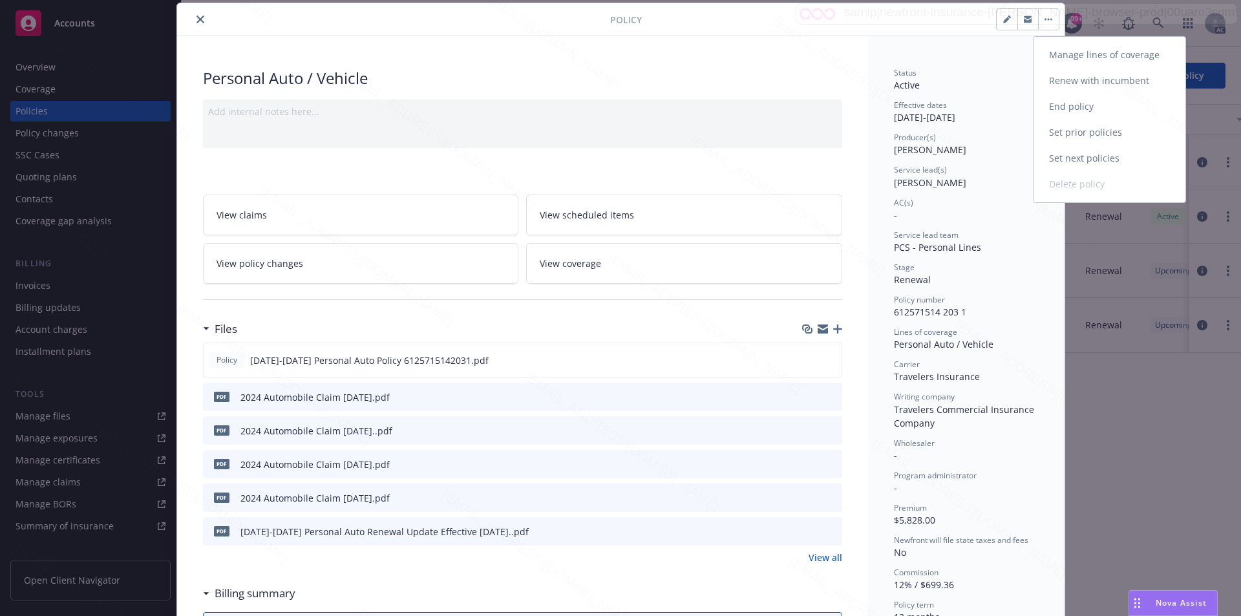
click at [1082, 108] on link "End policy" at bounding box center [1109, 107] width 152 height 26
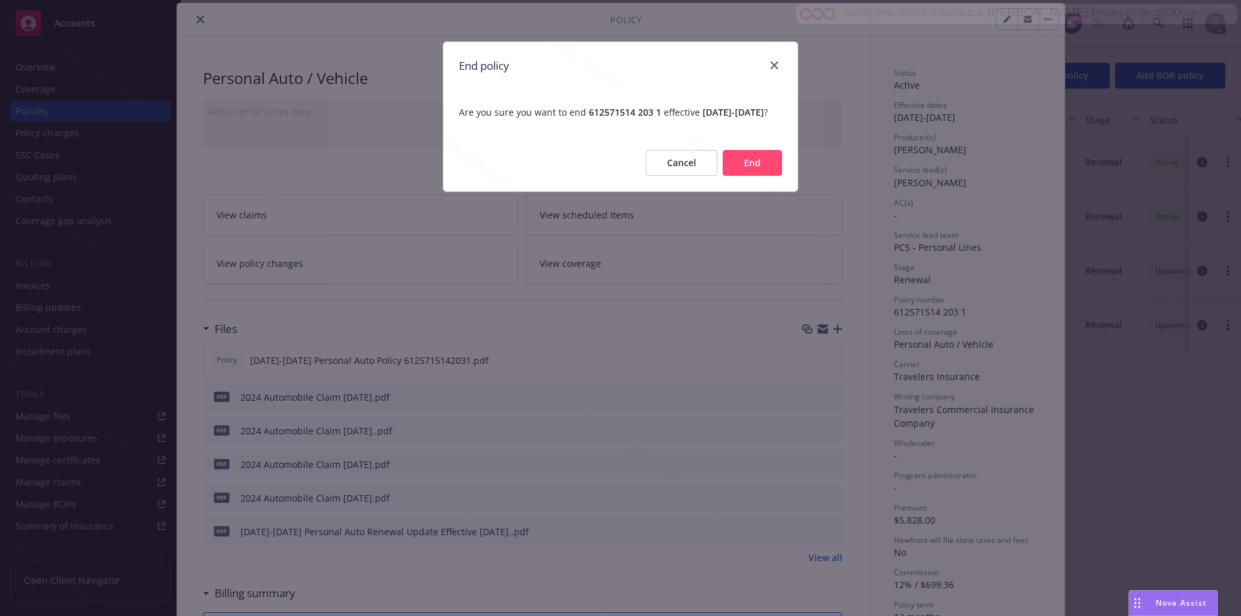
click at [746, 174] on button "End" at bounding box center [752, 163] width 59 height 26
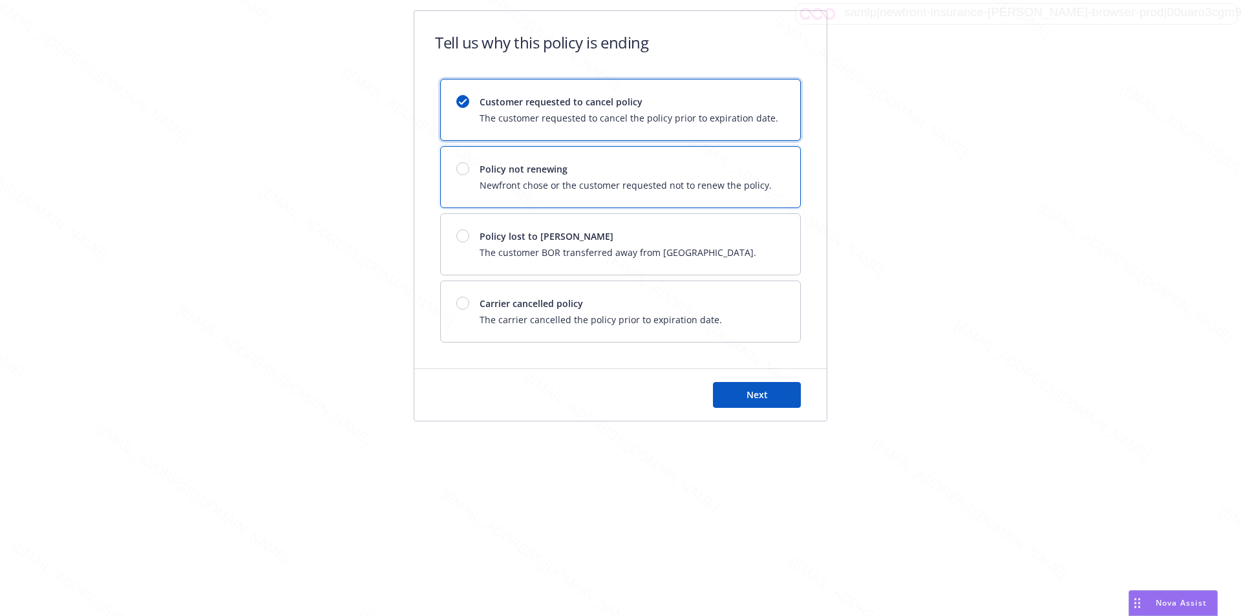
click at [714, 176] on div "Policy not renewing Newfront chose or the customer requested not to renew the p…" at bounding box center [626, 177] width 292 height 30
click at [748, 403] on button "Next" at bounding box center [757, 395] width 88 height 26
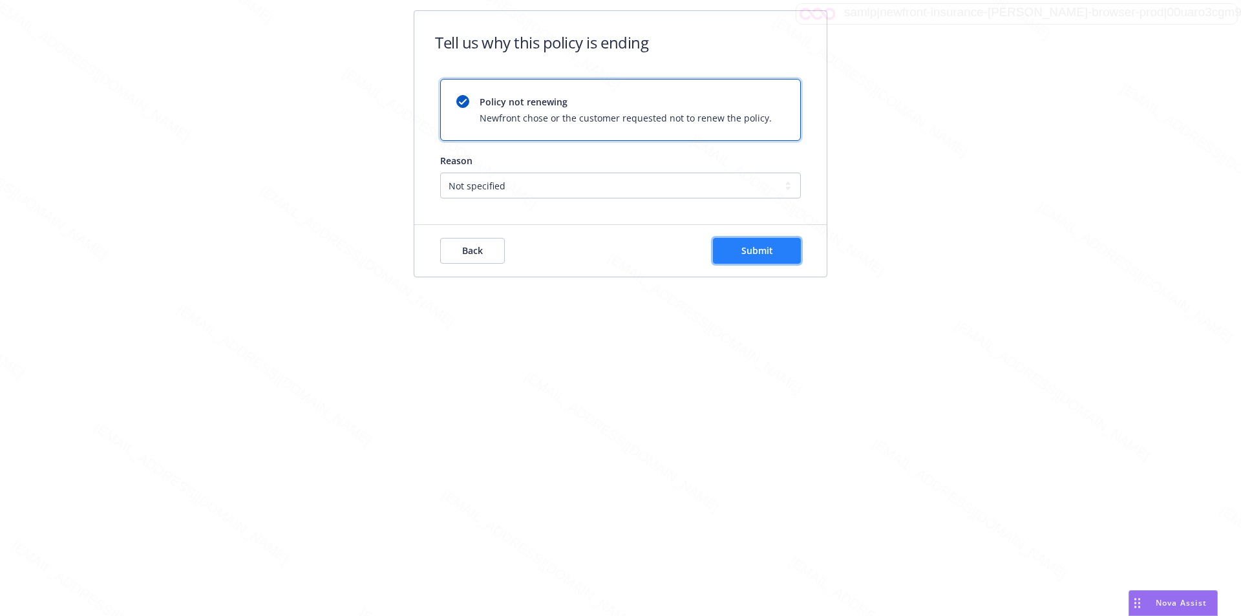
click at [766, 246] on span "Submit" at bounding box center [757, 250] width 32 height 12
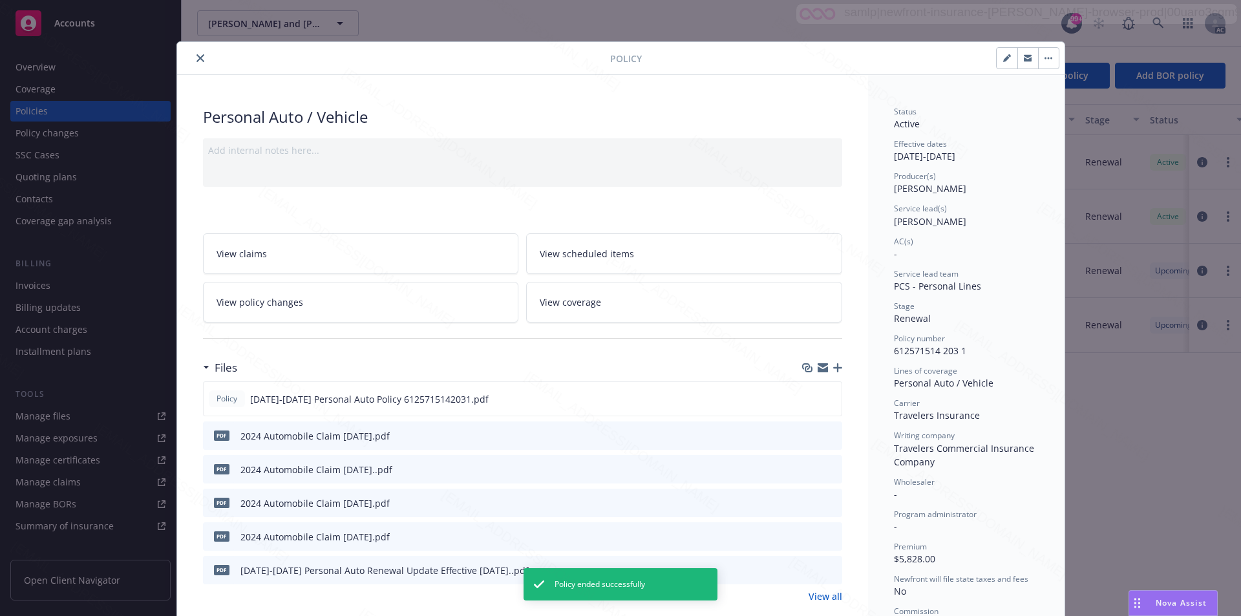
scroll to position [39, 0]
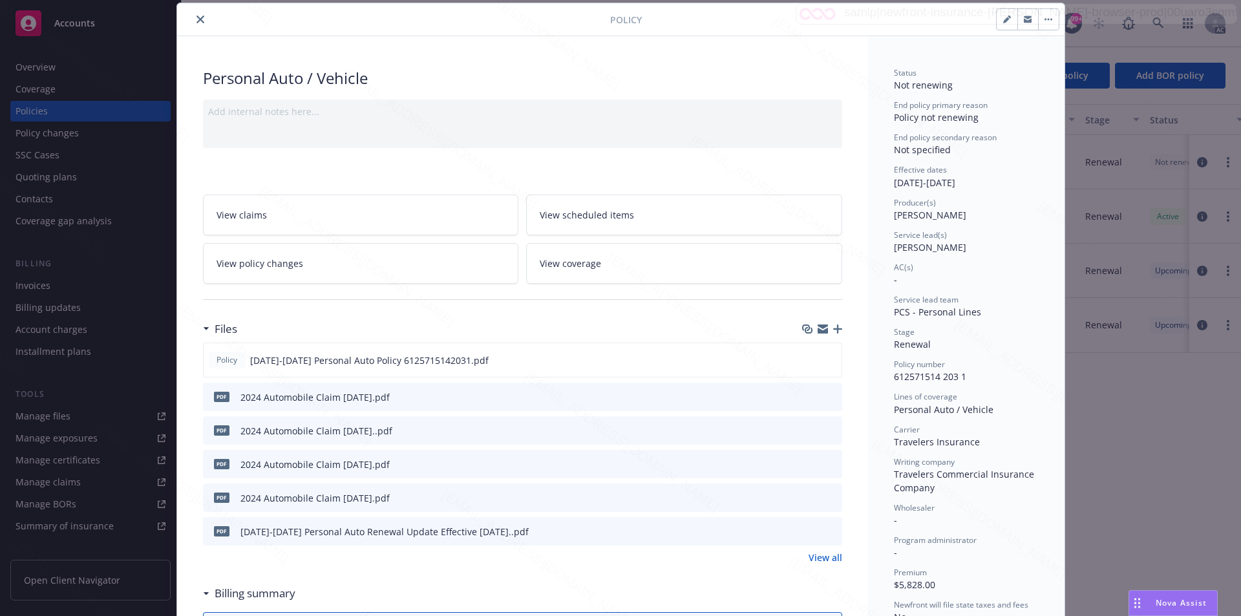
click at [196, 18] on icon "close" at bounding box center [200, 20] width 8 height 8
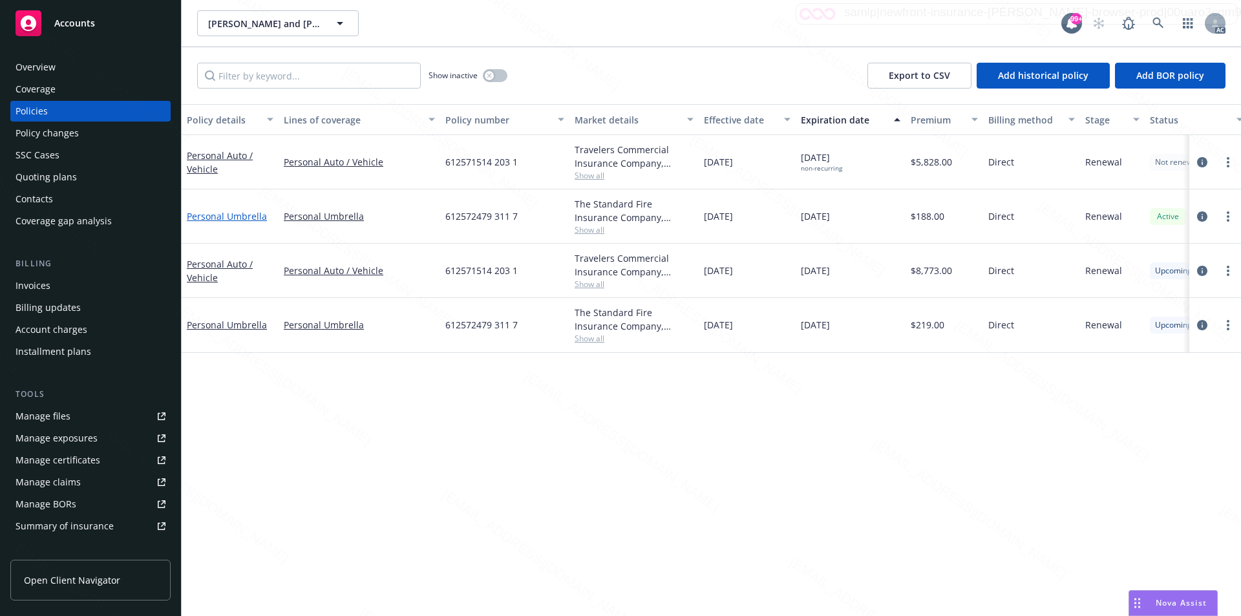
click at [216, 217] on link "Personal Umbrella" at bounding box center [227, 216] width 80 height 12
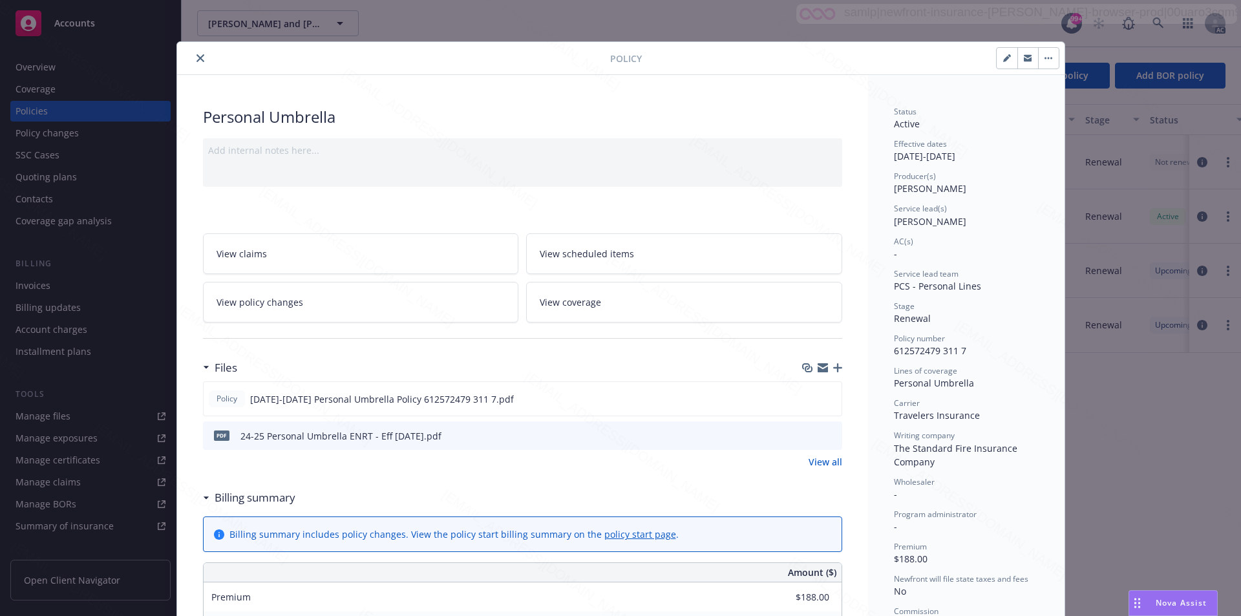
click at [822, 461] on link "View all" at bounding box center [825, 462] width 34 height 14
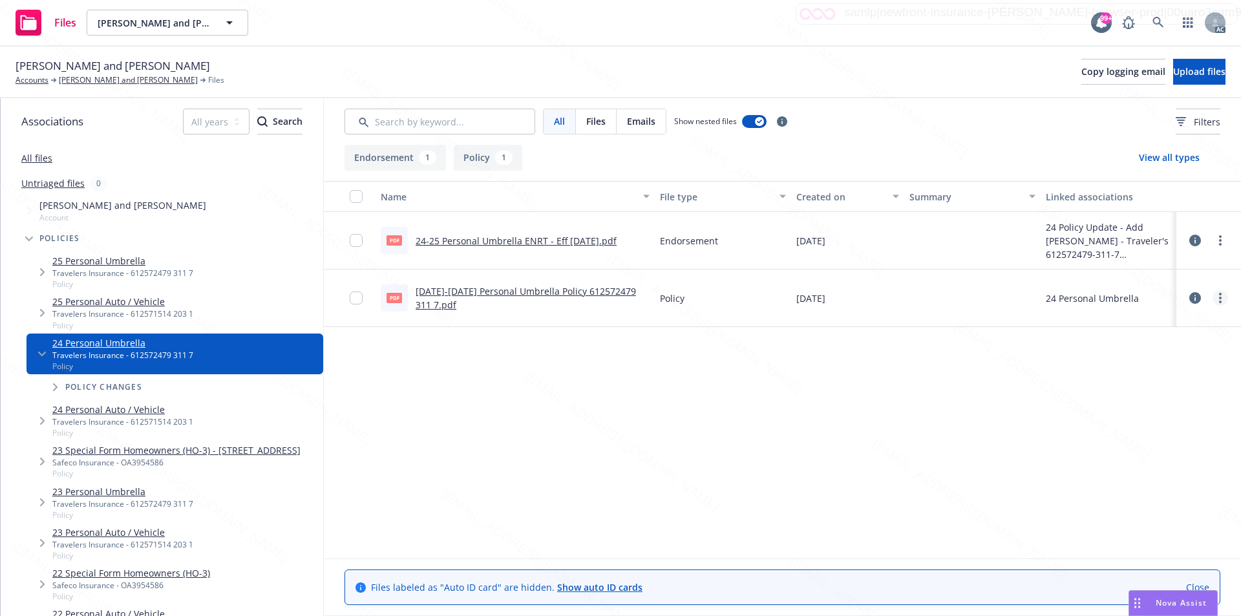
click at [1219, 295] on icon "more" at bounding box center [1220, 298] width 3 height 10
click at [1150, 346] on link "Download" at bounding box center [1163, 350] width 129 height 26
click at [1219, 245] on icon "more" at bounding box center [1220, 240] width 3 height 10
click at [1146, 293] on link "Download" at bounding box center [1163, 293] width 129 height 26
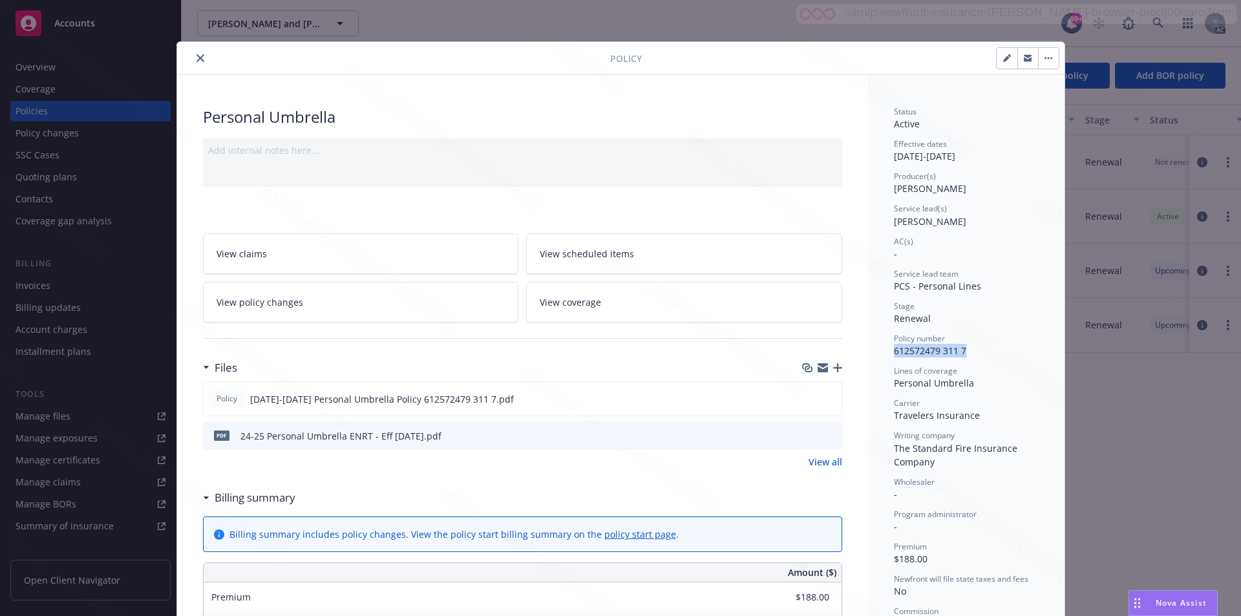
drag, startPoint x: 923, startPoint y: 352, endPoint x: 885, endPoint y: 352, distance: 37.5
click at [269, 302] on span "View policy changes" at bounding box center [259, 302] width 87 height 14
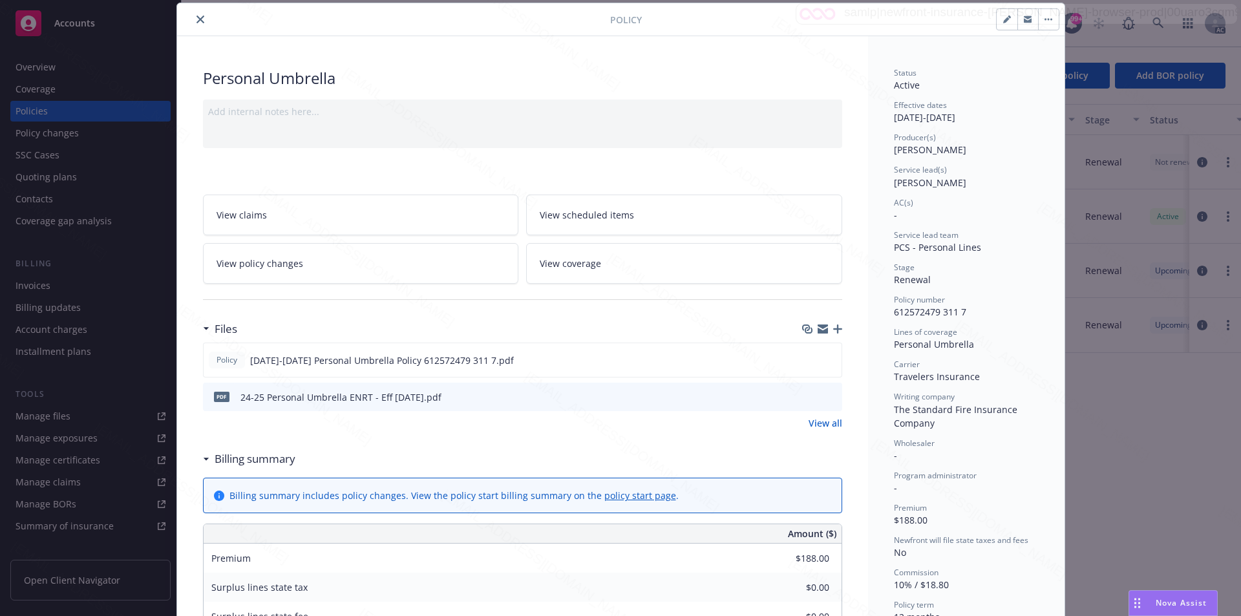
click at [1039, 20] on button "button" at bounding box center [1048, 19] width 21 height 21
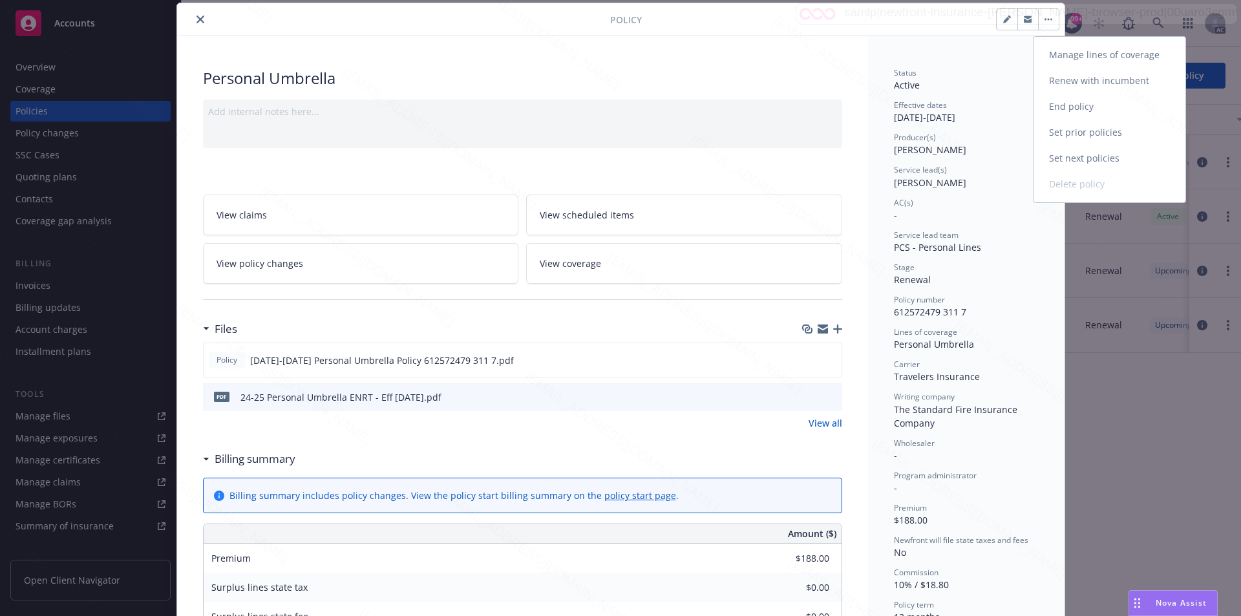
click at [1072, 105] on link "End policy" at bounding box center [1109, 107] width 152 height 26
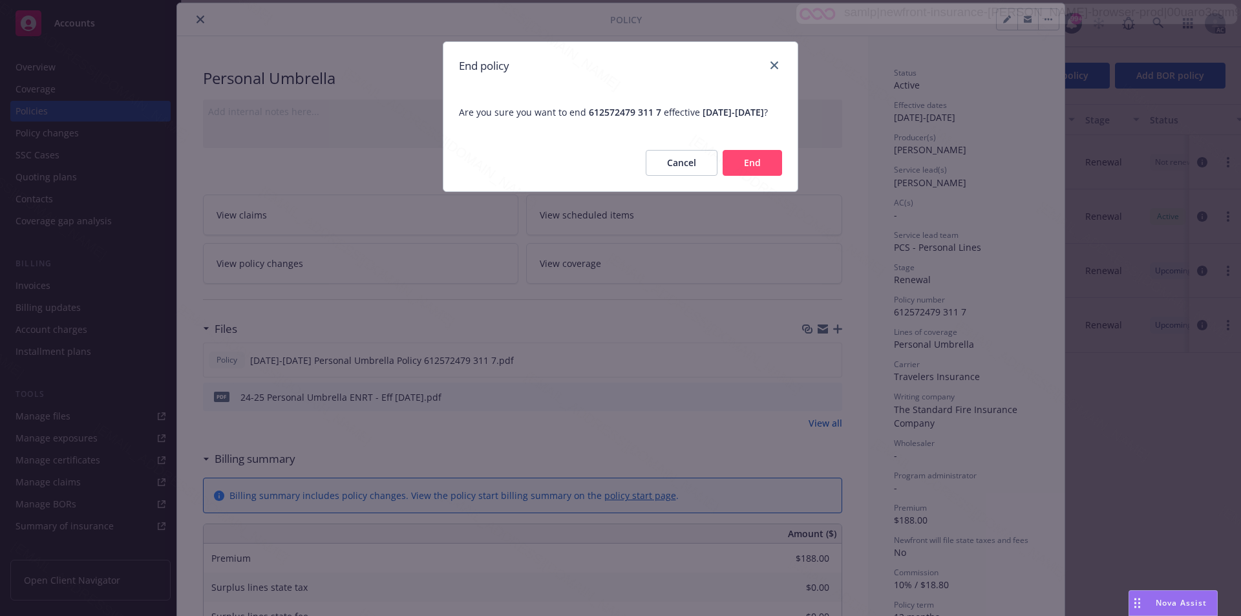
click at [749, 176] on button "End" at bounding box center [752, 163] width 59 height 26
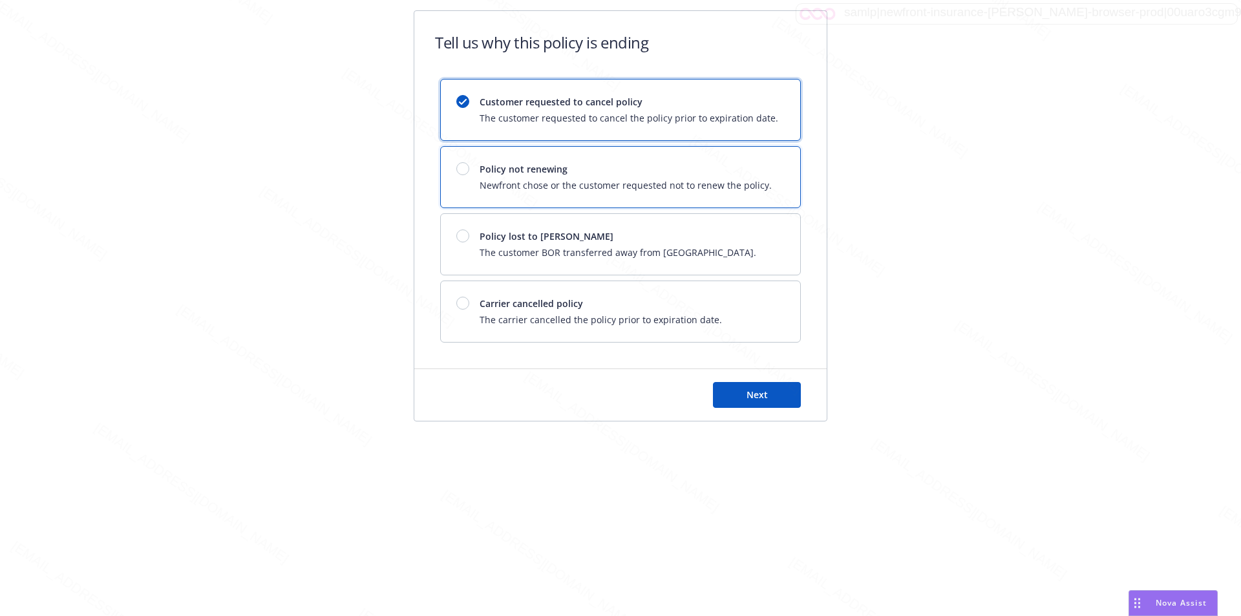
click at [749, 183] on span "Newfront chose or the customer requested not to renew the policy." at bounding box center [626, 185] width 292 height 14
click at [766, 397] on span "Next" at bounding box center [756, 394] width 21 height 12
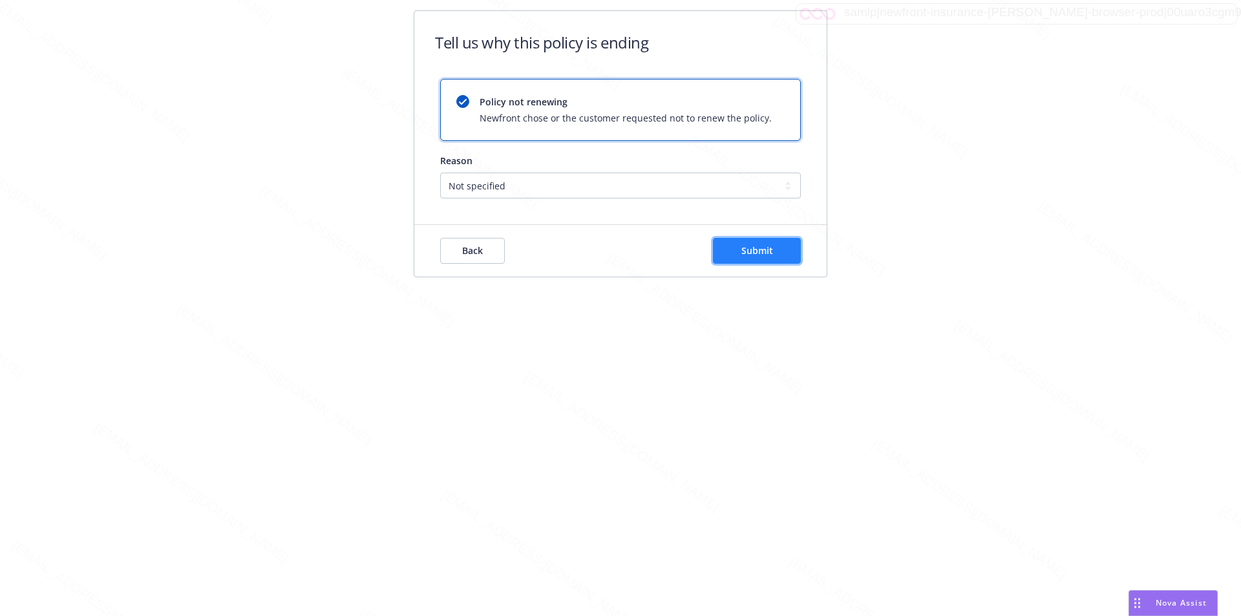
click at [772, 254] on span "Submit" at bounding box center [757, 250] width 32 height 12
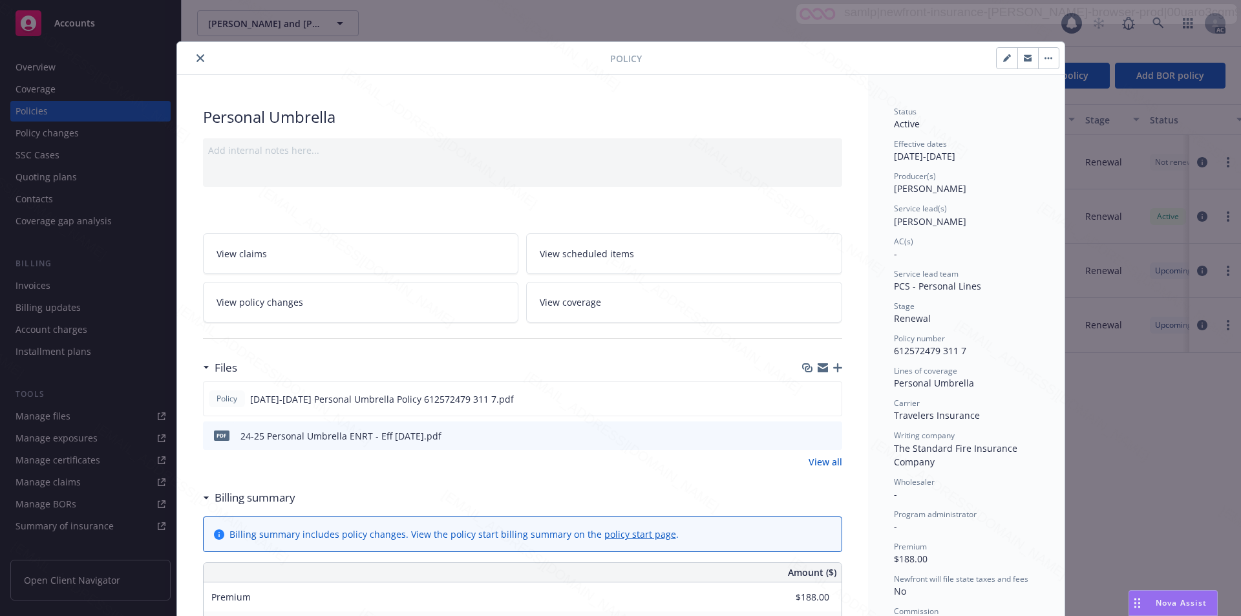
scroll to position [39, 0]
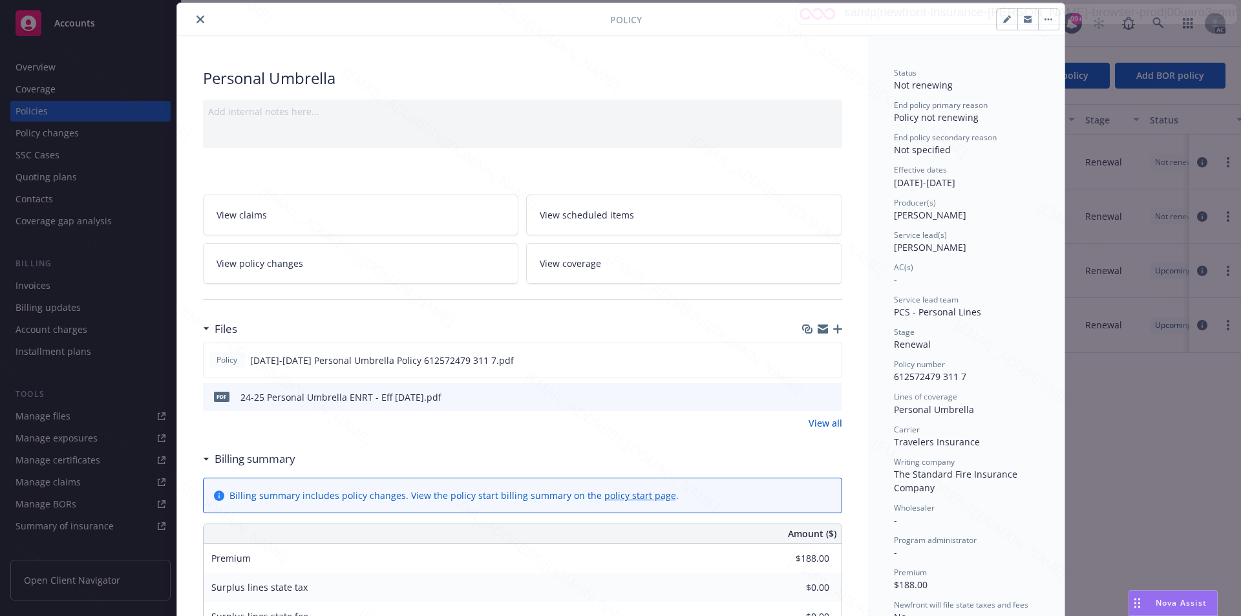
click at [196, 17] on icon "close" at bounding box center [200, 20] width 8 height 8
